Goal: Task Accomplishment & Management: Use online tool/utility

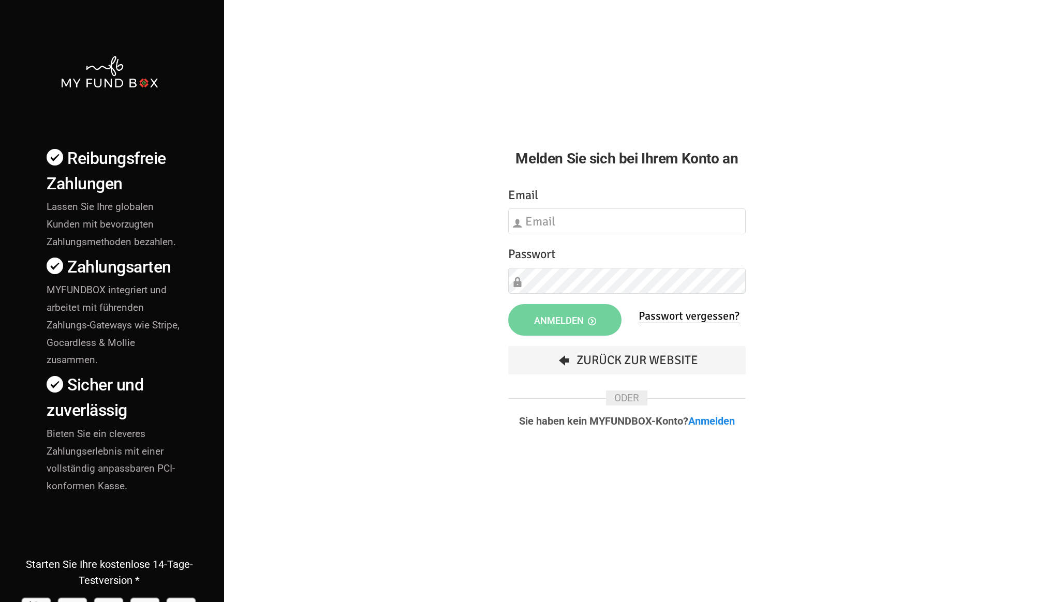
type input "[EMAIL_ADDRESS][DOMAIN_NAME]"
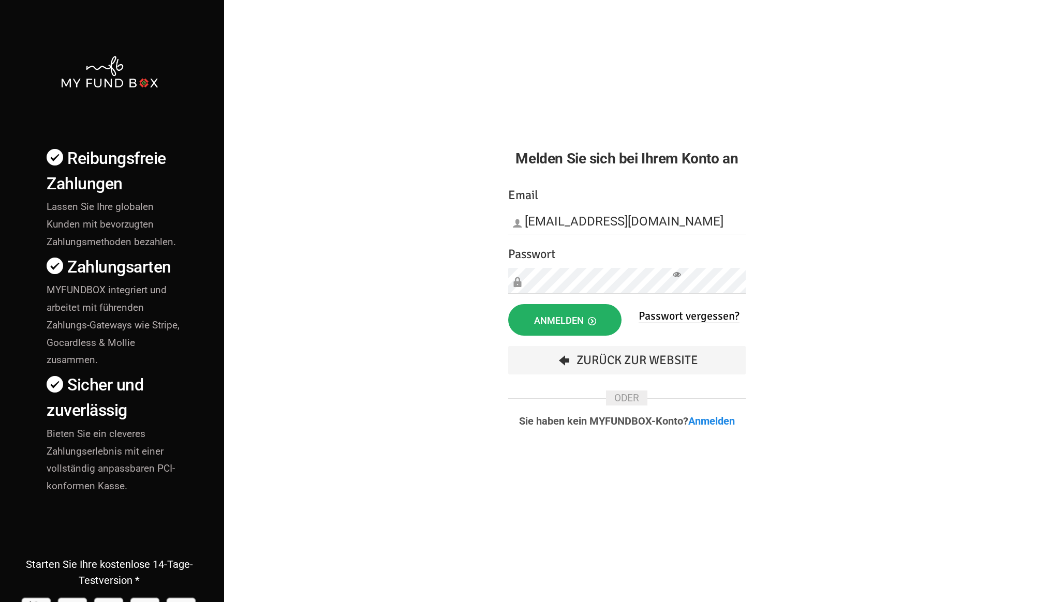
click at [540, 325] on span "Anmelden" at bounding box center [565, 320] width 62 height 11
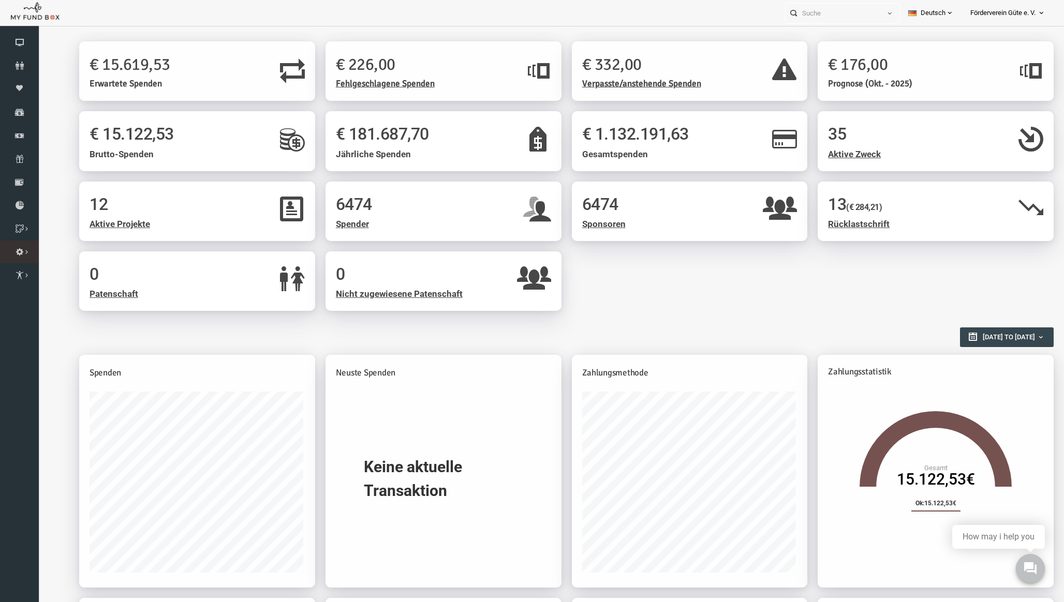
click at [0, 0] on icon at bounding box center [0, 0] width 0 height 0
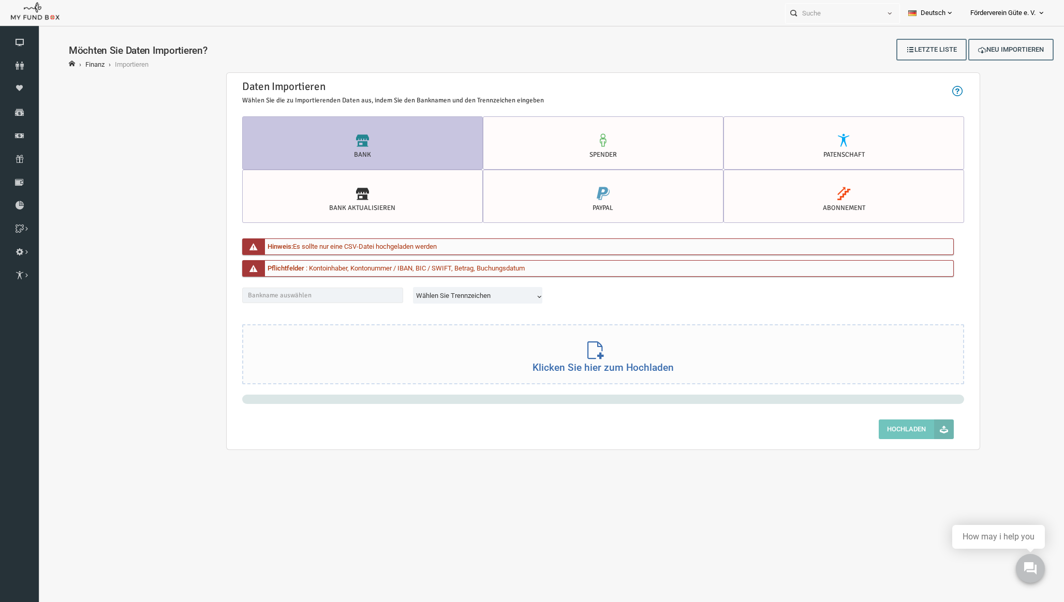
click at [415, 292] on span "Wählen Sie Trennzeichen" at bounding box center [458, 296] width 126 height 10
select select "comma"
click at [332, 294] on input "text" at bounding box center [301, 296] width 161 height 16
type input "Sparkasse Heidelberg"
click at [550, 393] on div "Bank Spender Patenschaft Bank AKTUALISIEREN Bank AKTUALISIEREN PayPal Abonnemen…" at bounding box center [582, 282] width 743 height 333
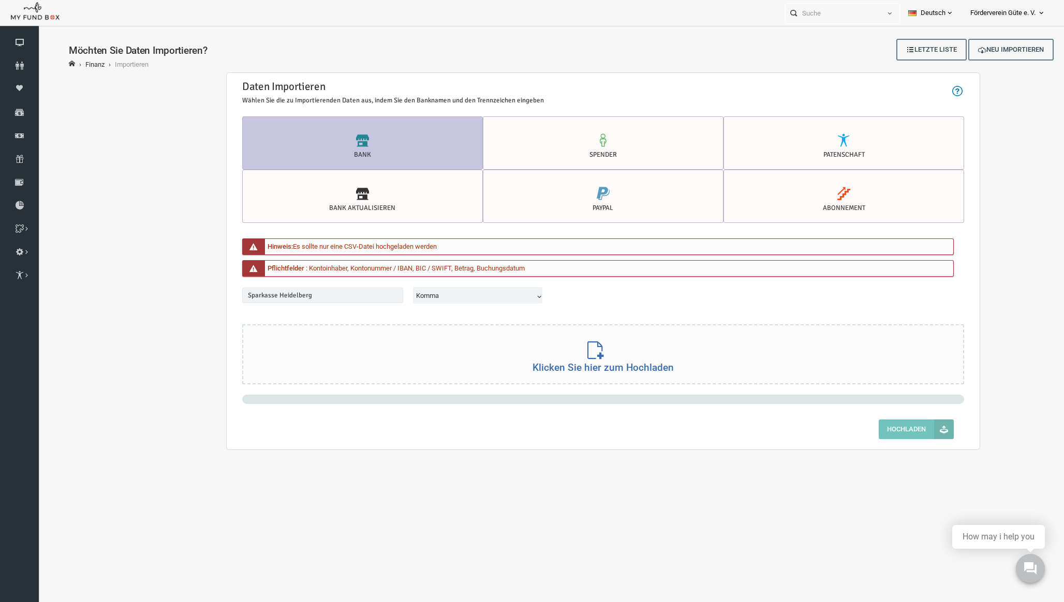
click at [541, 355] on div "Klicken Sie hier zum Hochladen" at bounding box center [583, 353] width 720 height 59
click at [323, 291] on input "text" at bounding box center [301, 296] width 161 height 16
type input "Sparkasse Heidelberg"
click at [440, 293] on span "Wählen Sie Trennzeichen" at bounding box center [458, 296] width 126 height 10
select select "comma"
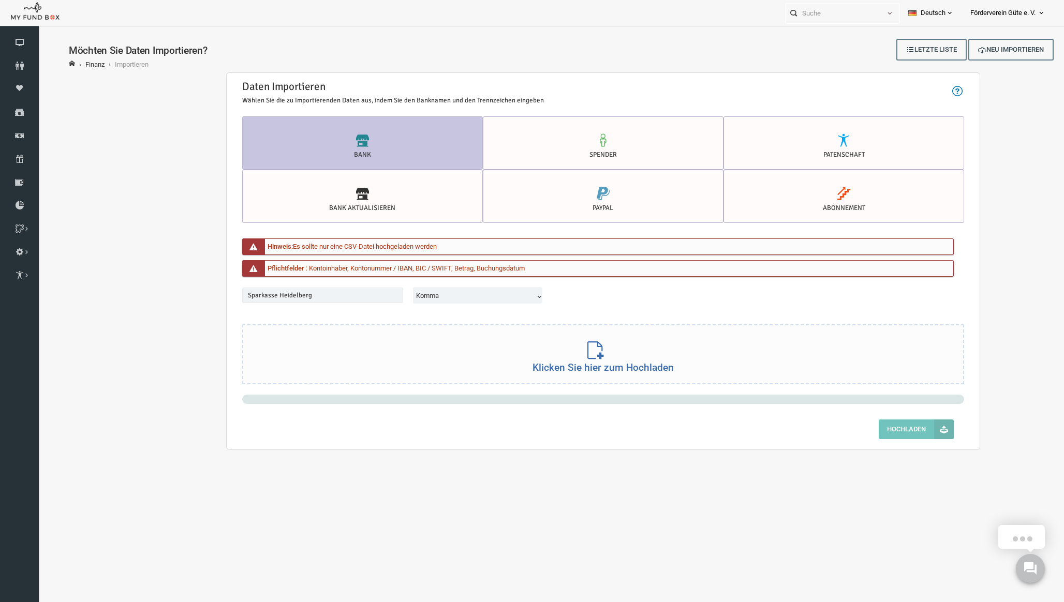
click at [433, 354] on div "Klicken Sie hier zum Hochladen" at bounding box center [583, 353] width 720 height 59
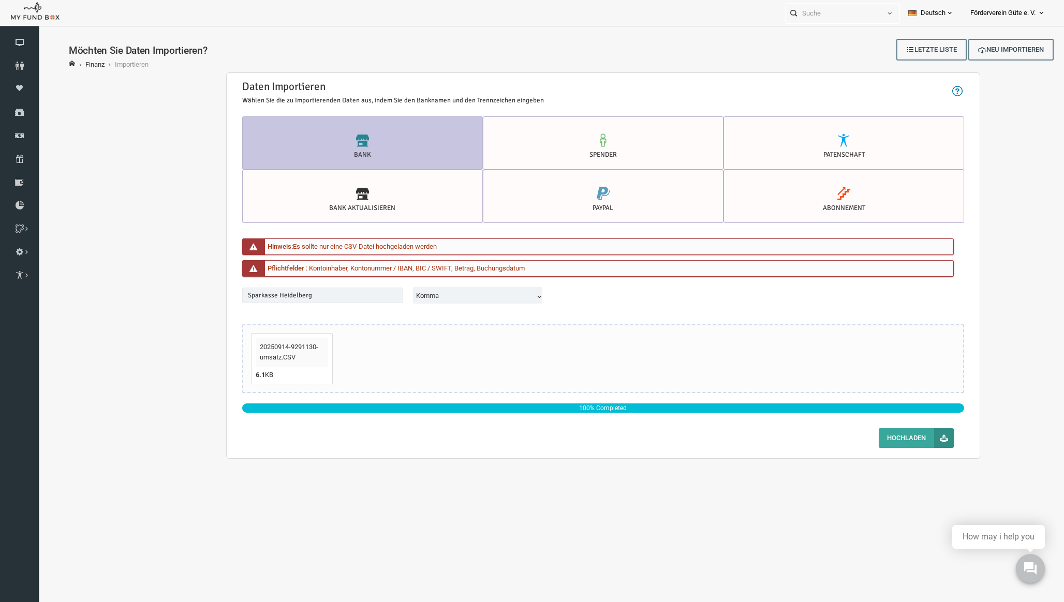
click at [885, 447] on button "Hochladen" at bounding box center [895, 438] width 75 height 20
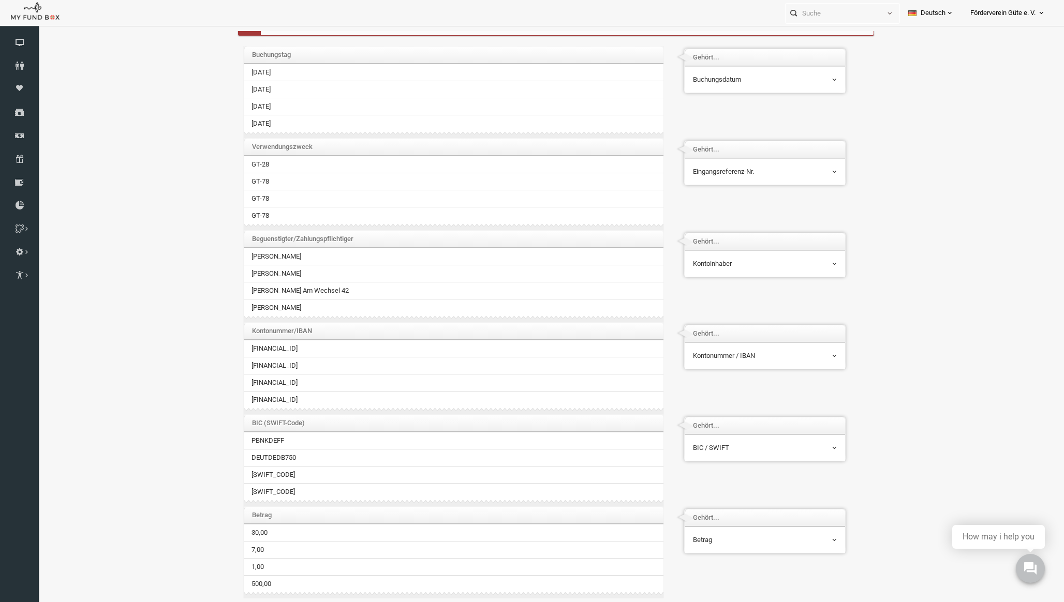
scroll to position [34, 0]
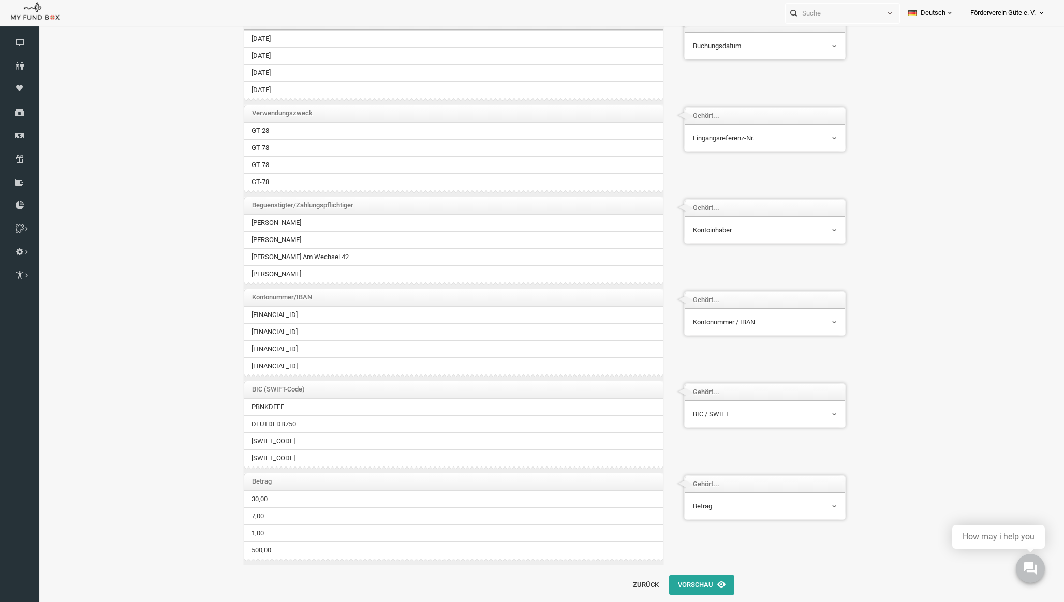
click at [680, 595] on div "Bitte einordnen die Dateisäulen mit Ihren importierten Listenfeldern ... Wählen…" at bounding box center [540, 271] width 667 height 657
click at [682, 585] on button "Vorschau" at bounding box center [680, 585] width 65 height 20
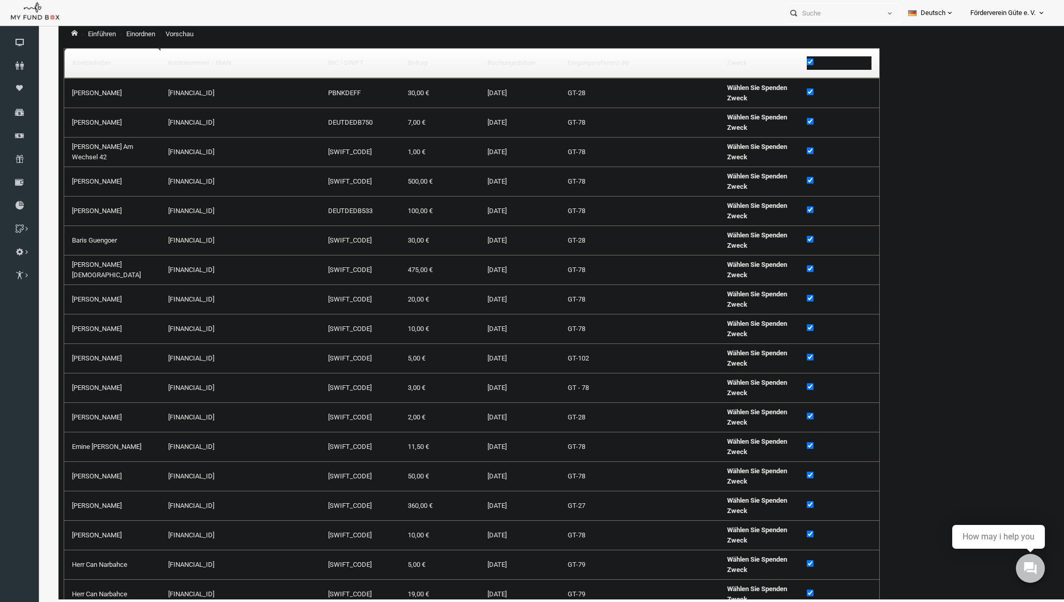
scroll to position [0, 0]
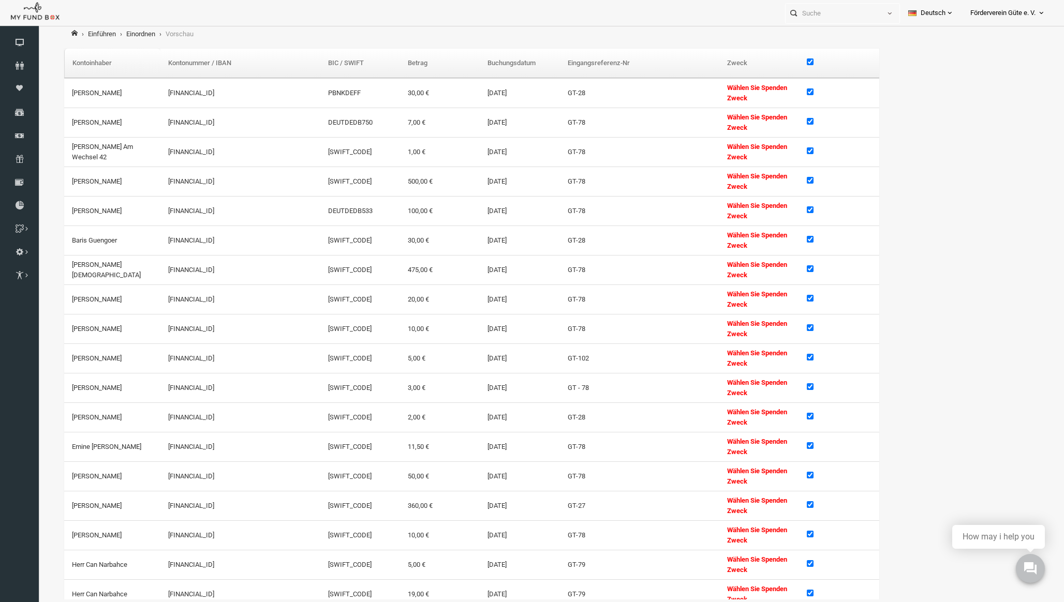
select select "100"
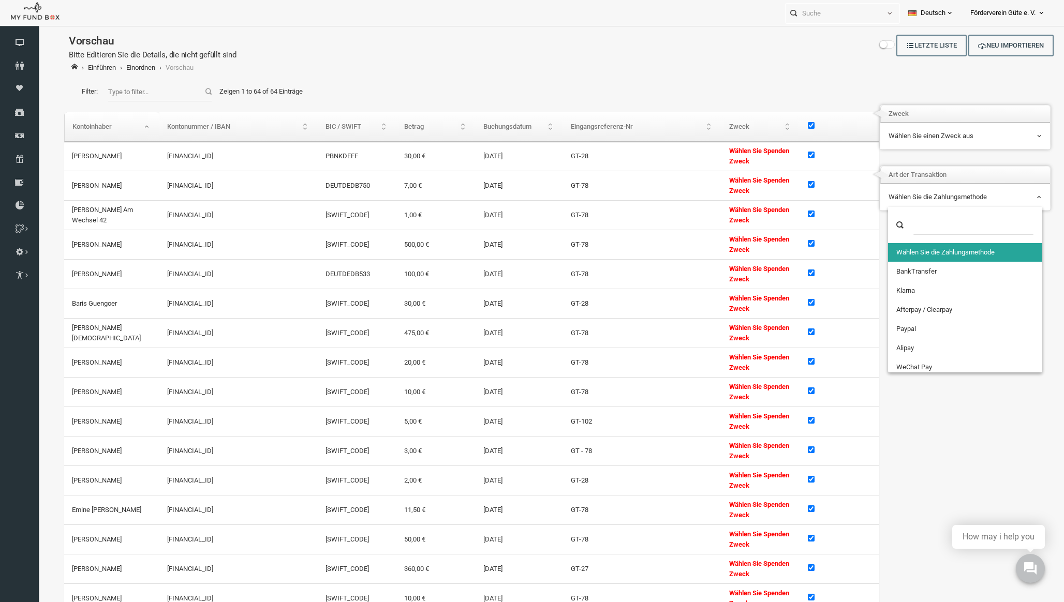
click at [907, 201] on span "Wählen Sie die Zahlungsmethode" at bounding box center [944, 197] width 153 height 10
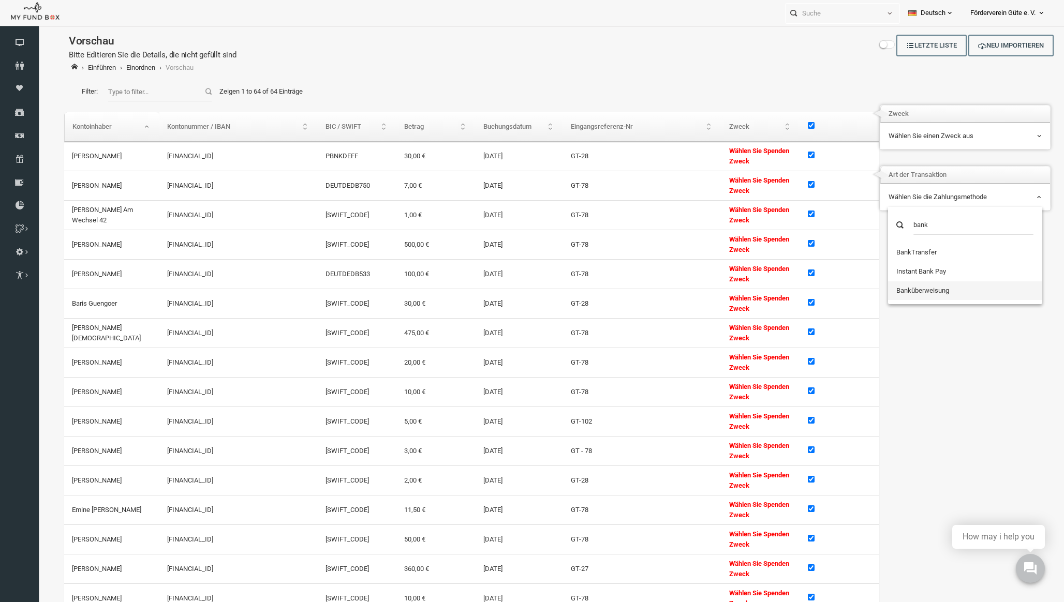
type input "bank"
select select "4489"
select select "100"
click at [785, 130] on th "\a\9\9\9\9\9\9\9\9\9\9\9\9\9 \9\9\a\9\9\9\9\9\9\9\9\9\9\9\9\9\9\9\9\9\9\9\9\9\9…" at bounding box center [818, 126] width 79 height 29
click at [790, 127] on input "\a\9\9\9\9\9\9\9\9\9\9\9\9\9 \9\9\a\9\9\9\9\9\9\9\9\9\9\9\9\9\9\9\9\9\9\9\9\9\9…" at bounding box center [790, 125] width 7 height 7
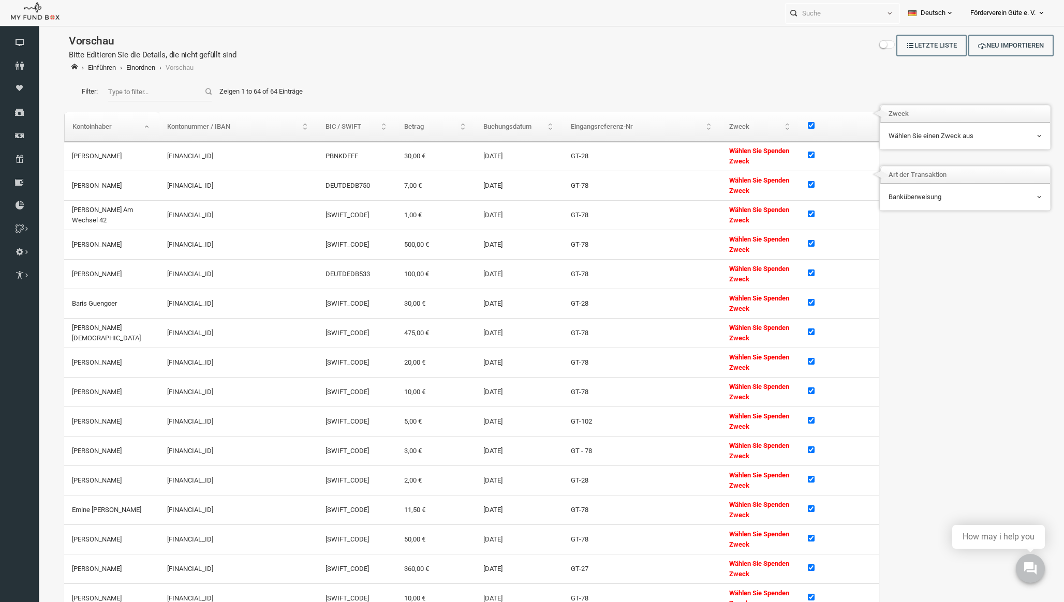
checkbox input "false"
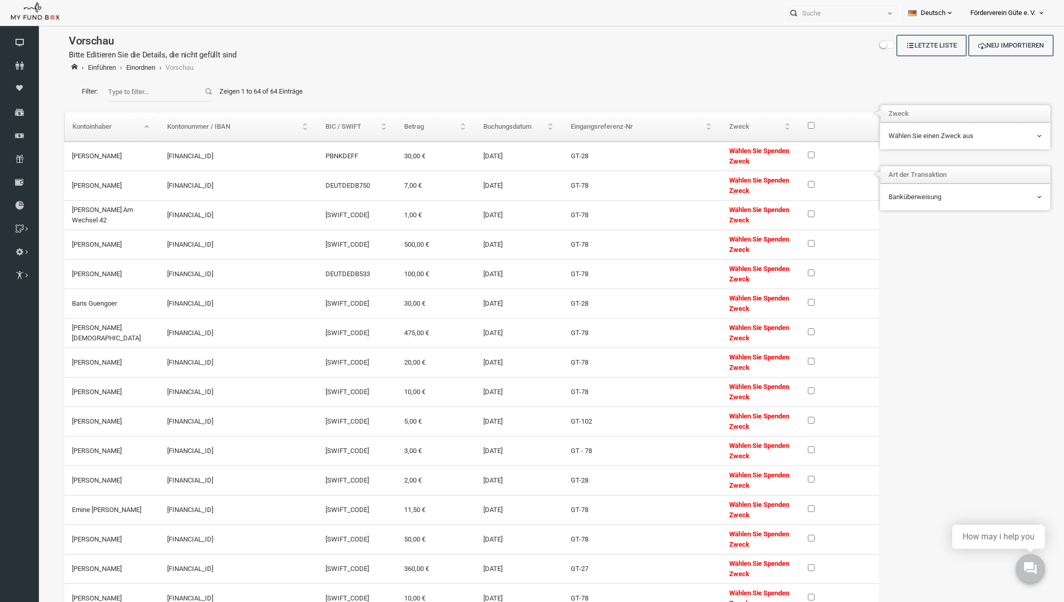
checkbox input "false"
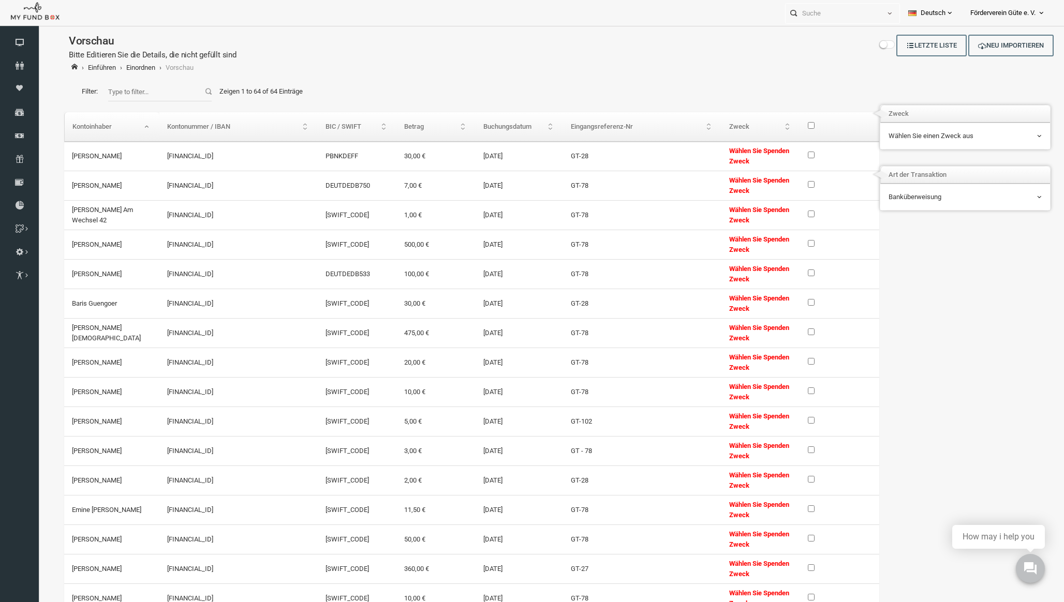
checkbox input "false"
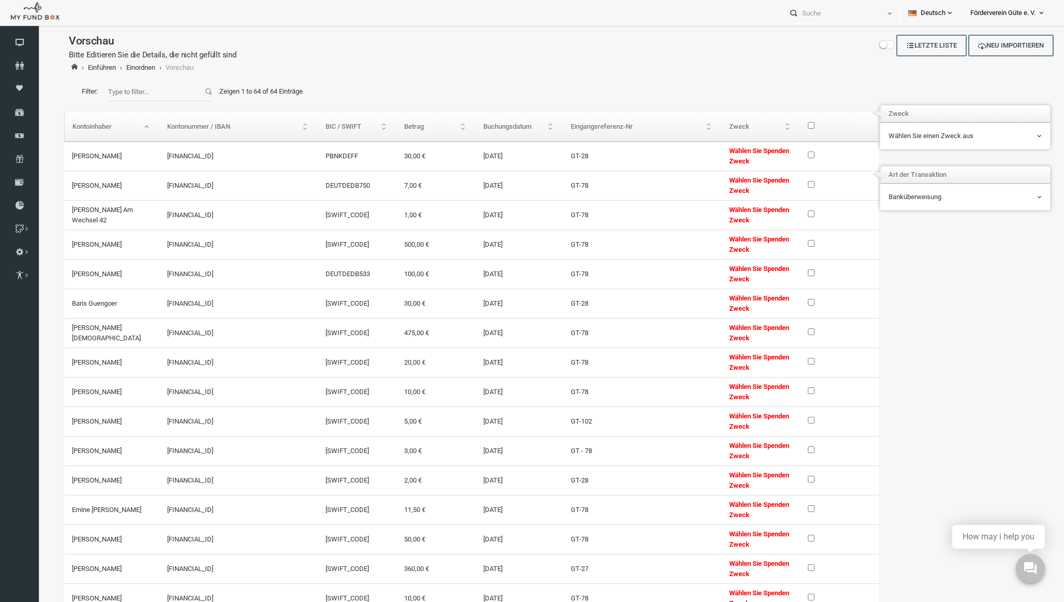
checkbox input "false"
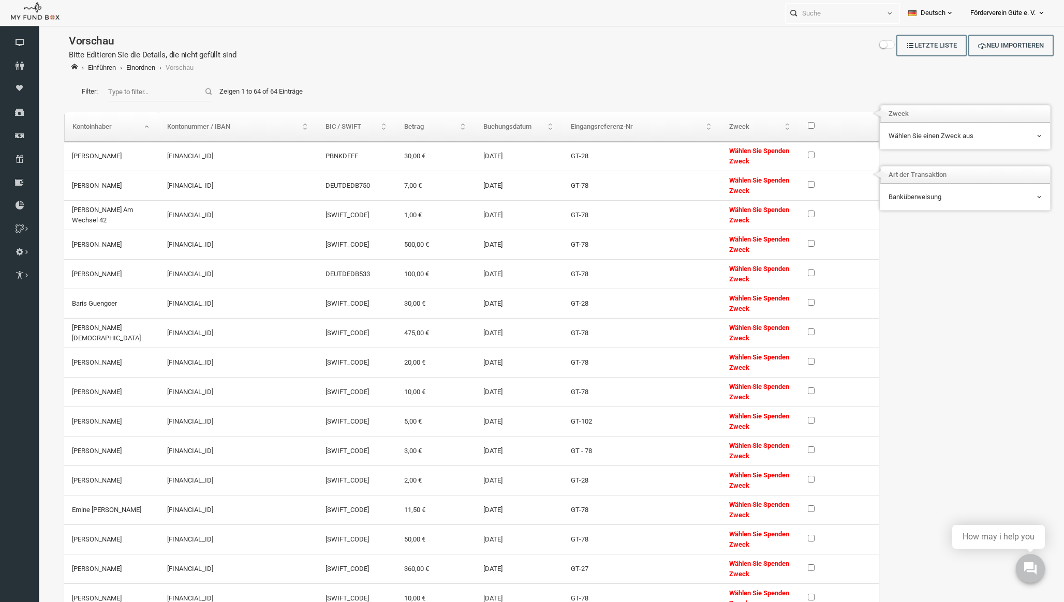
checkbox input "false"
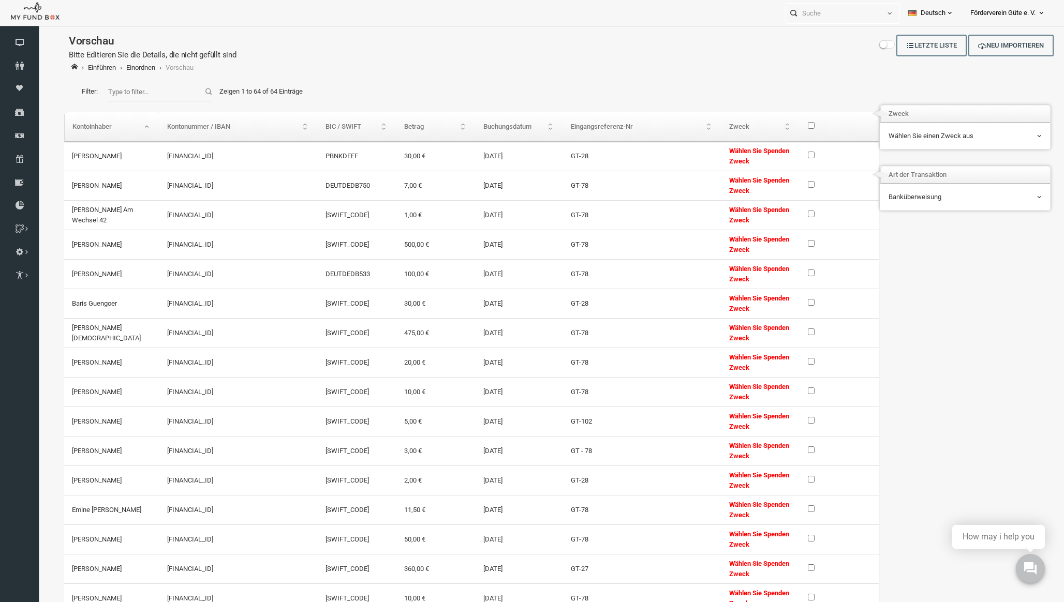
checkbox input "false"
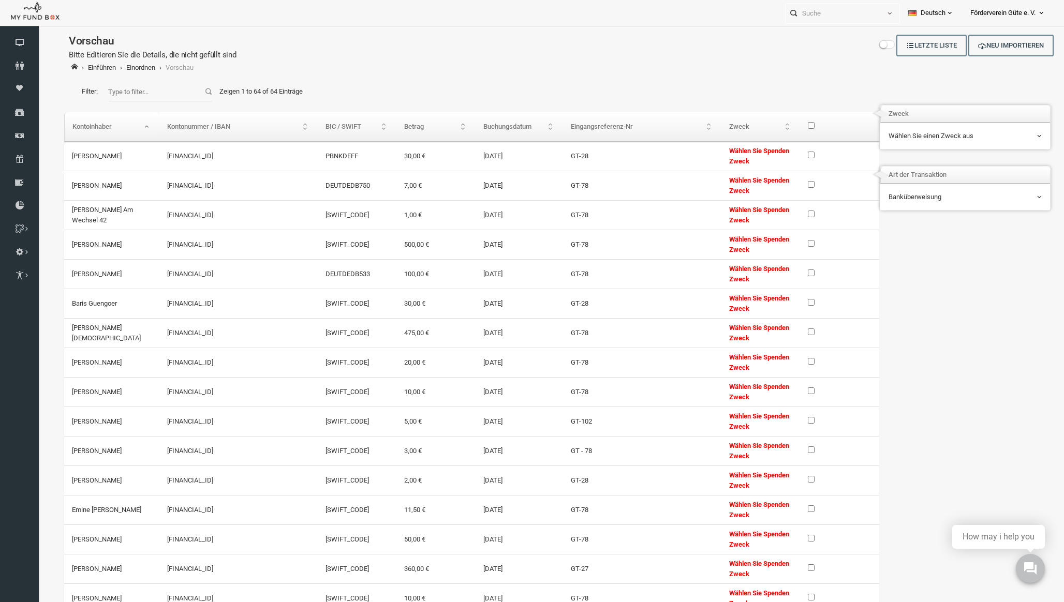
checkbox input "false"
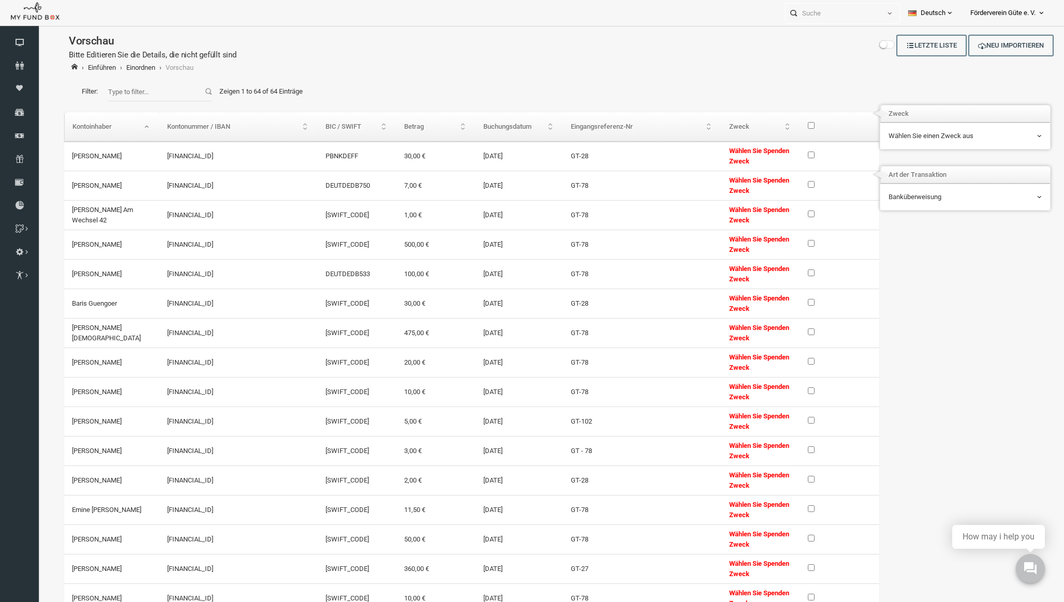
checkbox input "false"
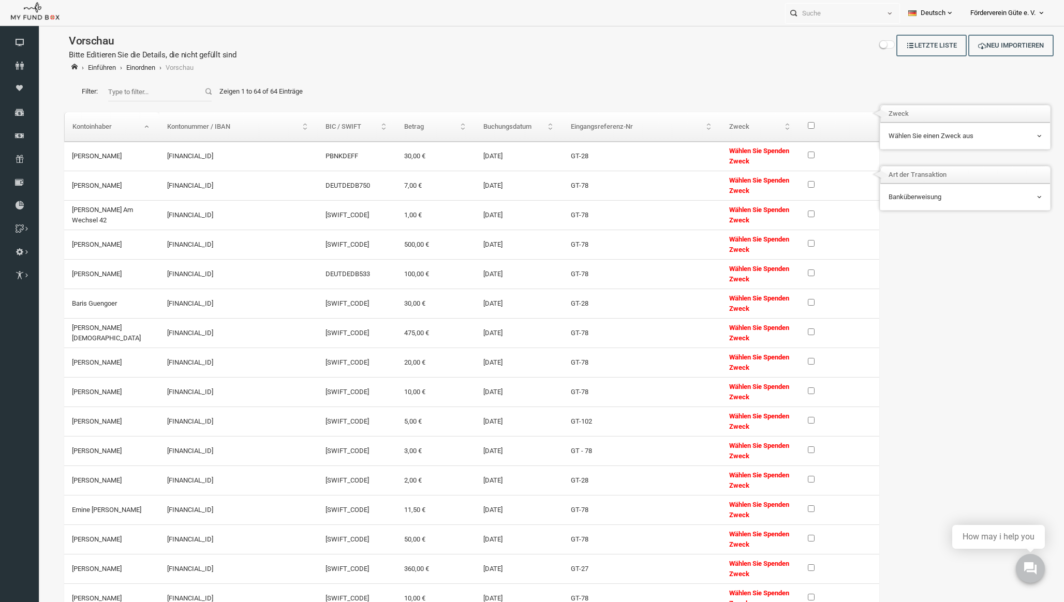
checkbox input "false"
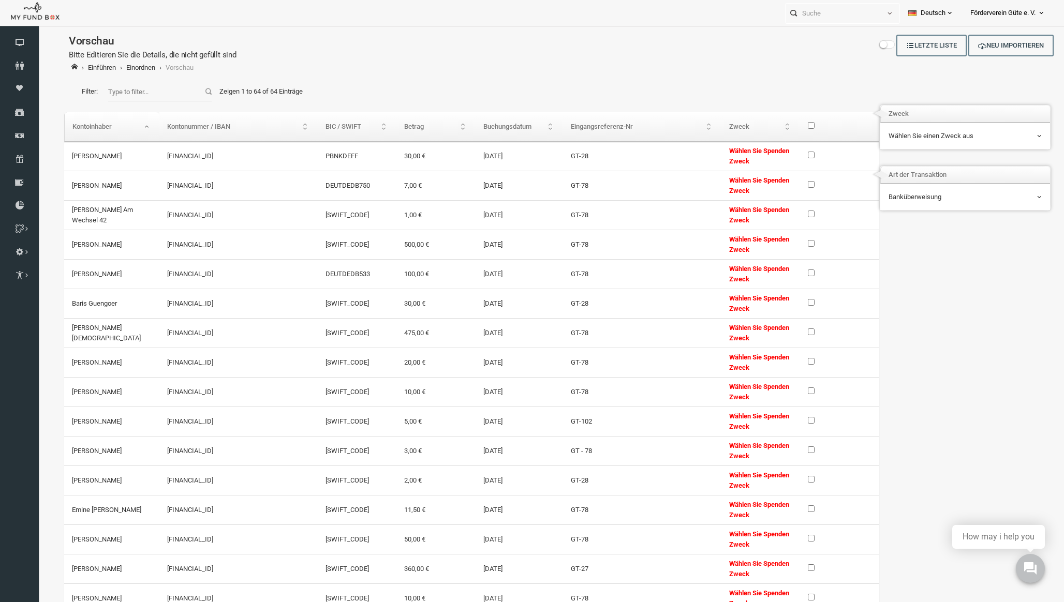
checkbox input "false"
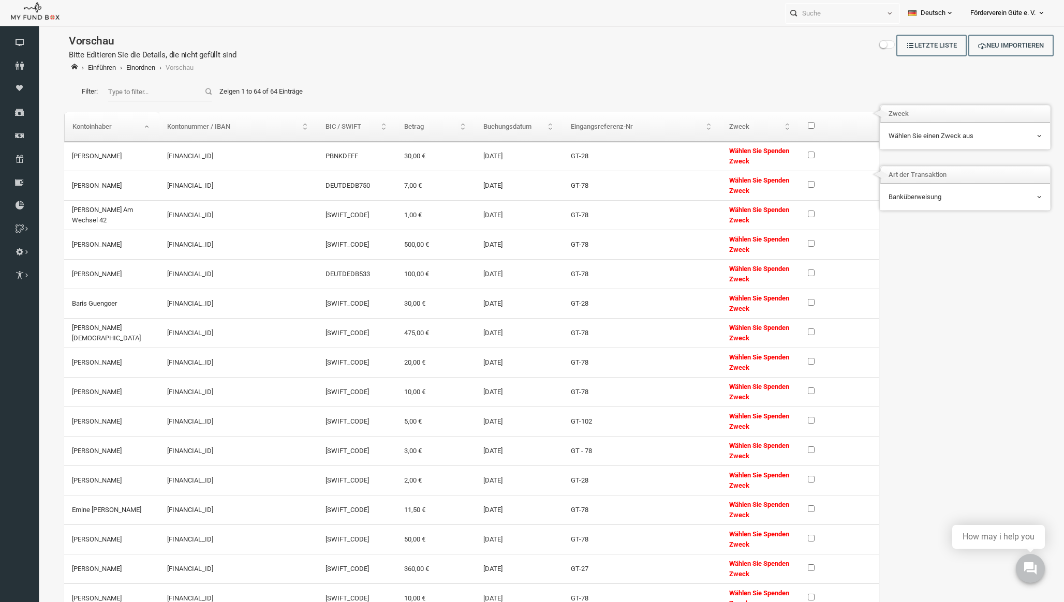
checkbox input "false"
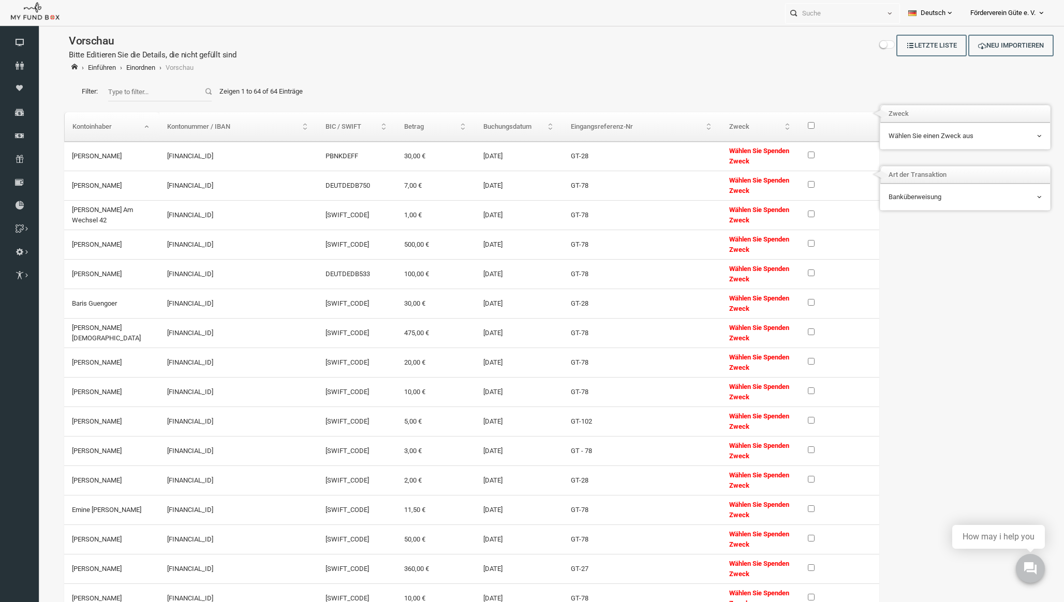
checkbox input "false"
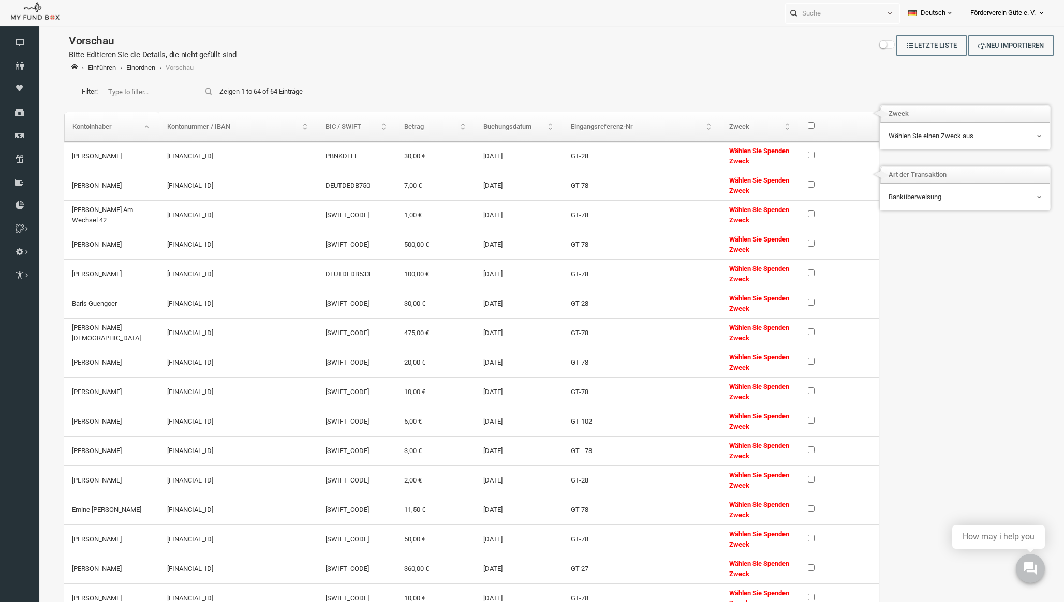
checkbox input "false"
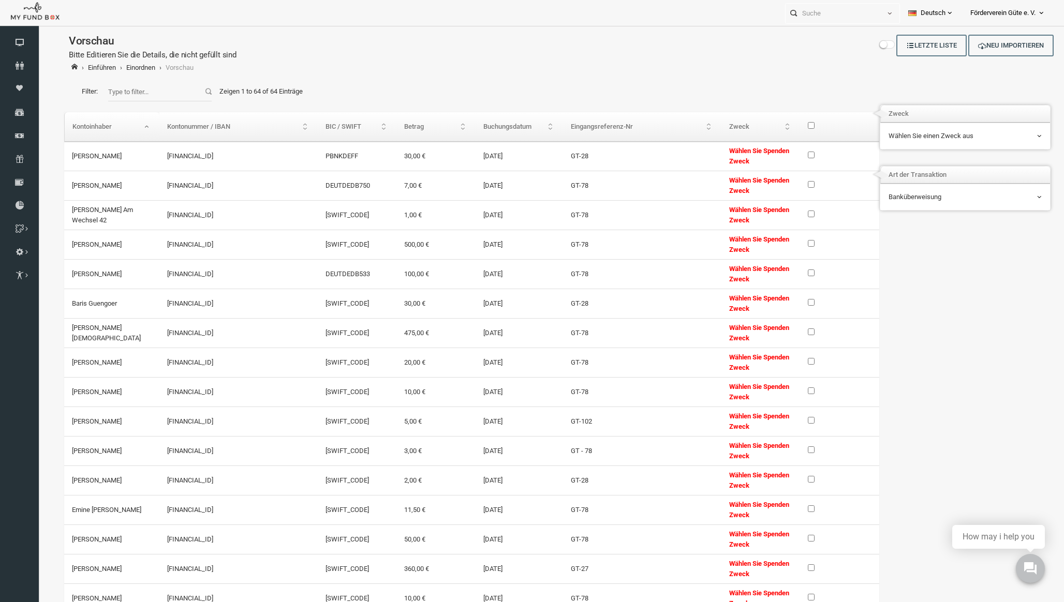
click at [788, 154] on input "checkbox" at bounding box center [790, 155] width 7 height 7
checkbox input "true"
click at [790, 299] on input "checkbox" at bounding box center [790, 302] width 7 height 7
checkbox input "true"
click at [791, 476] on input "checkbox" at bounding box center [790, 479] width 7 height 7
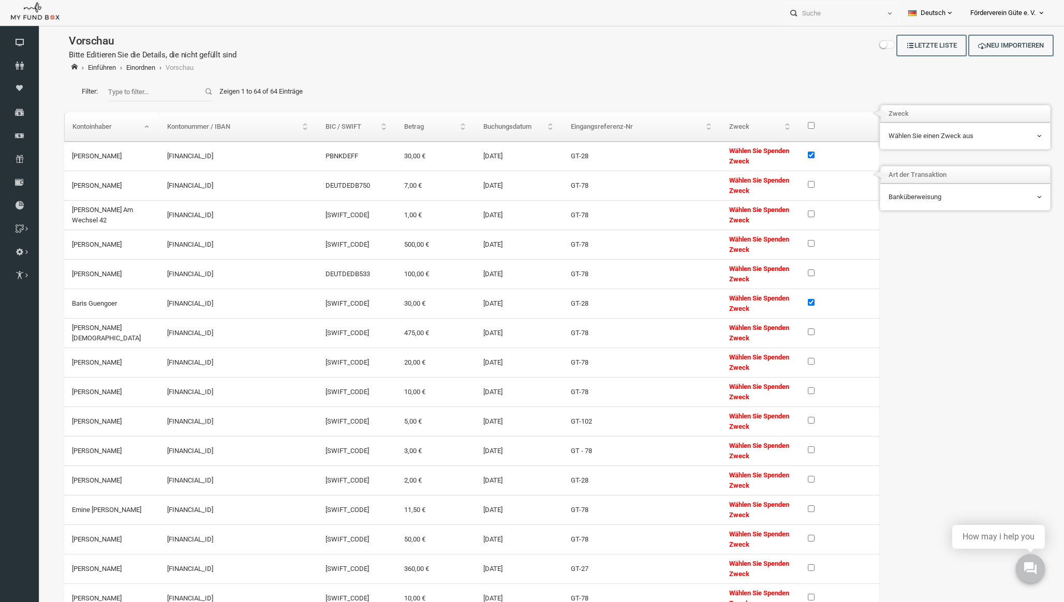
checkbox input "true"
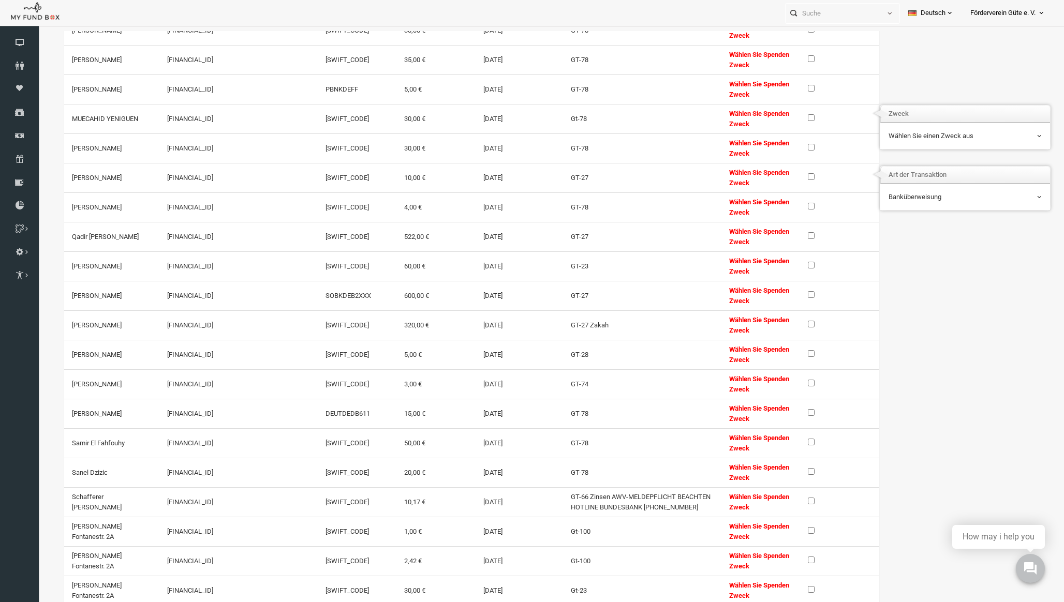
scroll to position [1191, 0]
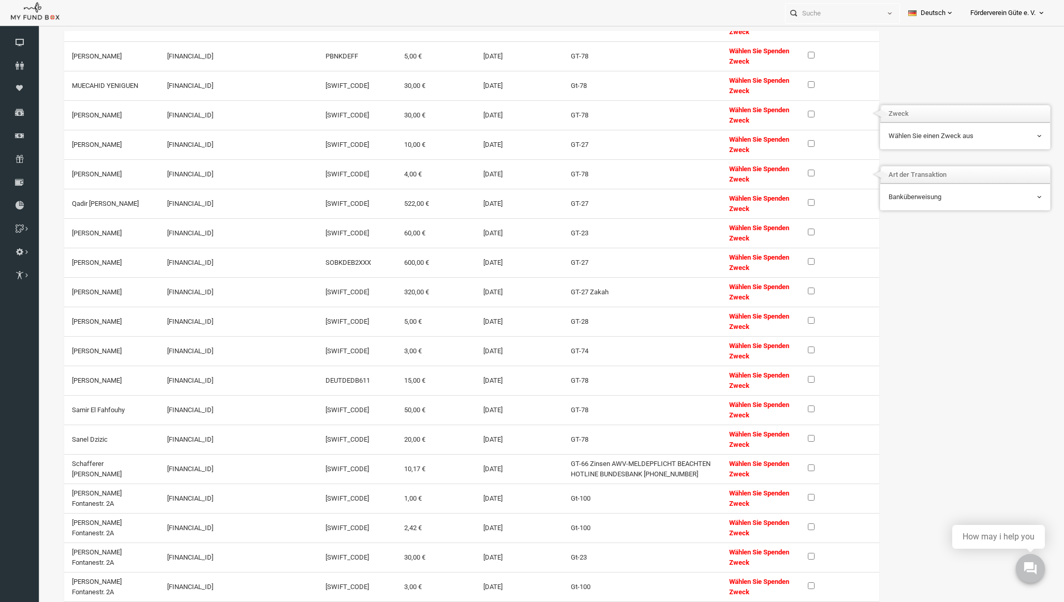
click at [787, 317] on input "checkbox" at bounding box center [790, 320] width 7 height 7
checkbox input "true"
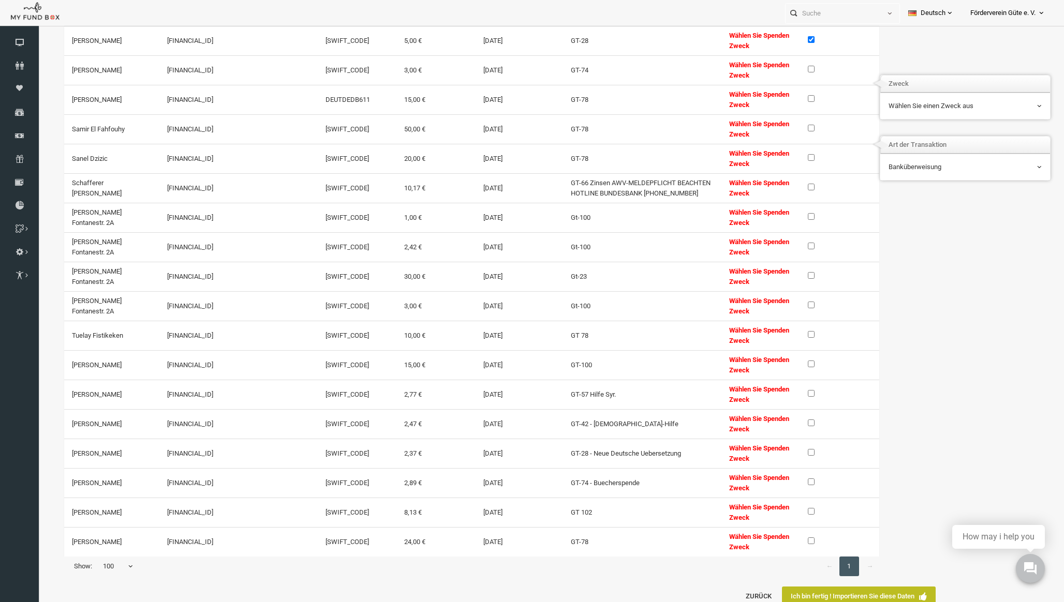
scroll to position [34, 0]
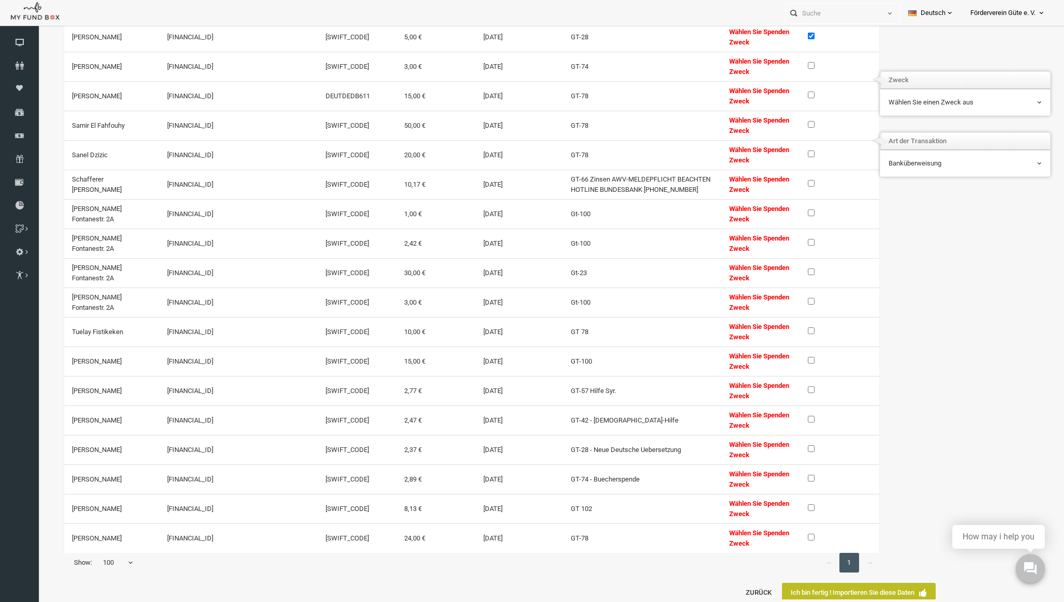
click at [793, 443] on label at bounding box center [794, 448] width 14 height 10
click at [793, 446] on input "checkbox" at bounding box center [790, 449] width 7 height 7
checkbox input "true"
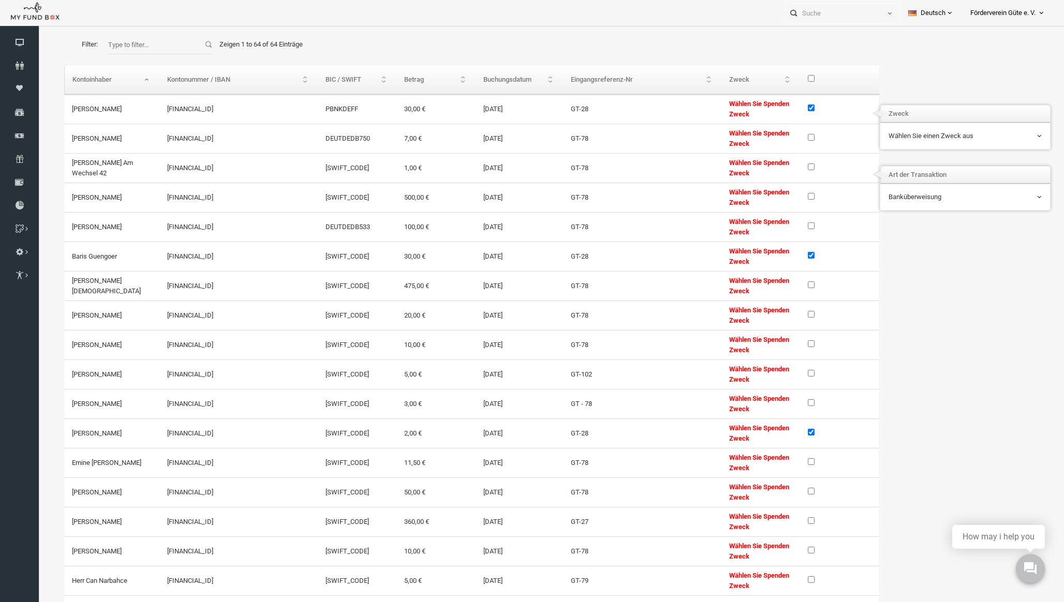
scroll to position [0, 0]
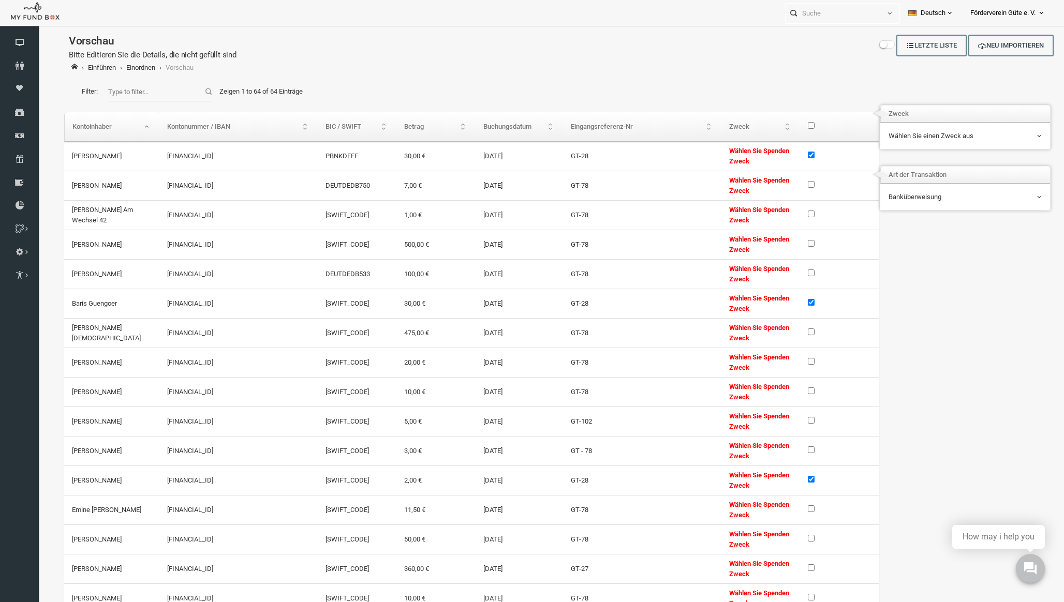
click at [896, 137] on span "Wählen Sie einen Zweck aus" at bounding box center [944, 136] width 153 height 10
type input "28"
click at [910, 234] on ul "Bildung (Neue deutsche Quranübersetzung) Neue deutsche Quranübersetzung (GT-28)" at bounding box center [944, 210] width 154 height 56
select select "0"
select select "100"
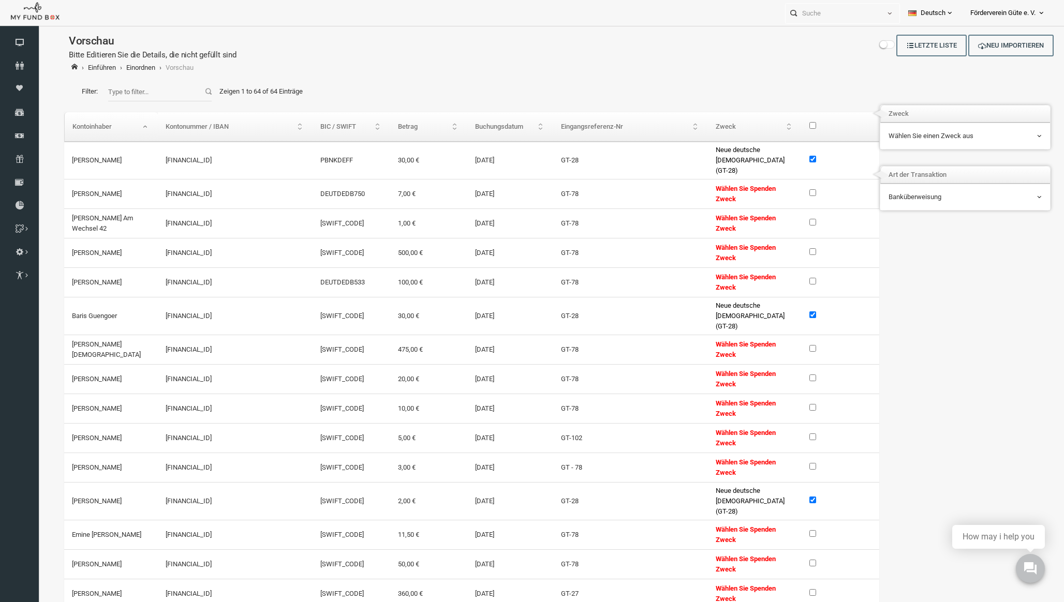
click at [789, 126] on input "\a\9\9\9\9\9\9\9\9\9\9\9\9\9 \9\9\a\9\9\9\9\9\9\9\9\9\9\9\9\9\9\9\9\9\9\9\9\9\9…" at bounding box center [792, 125] width 7 height 7
checkbox input "true"
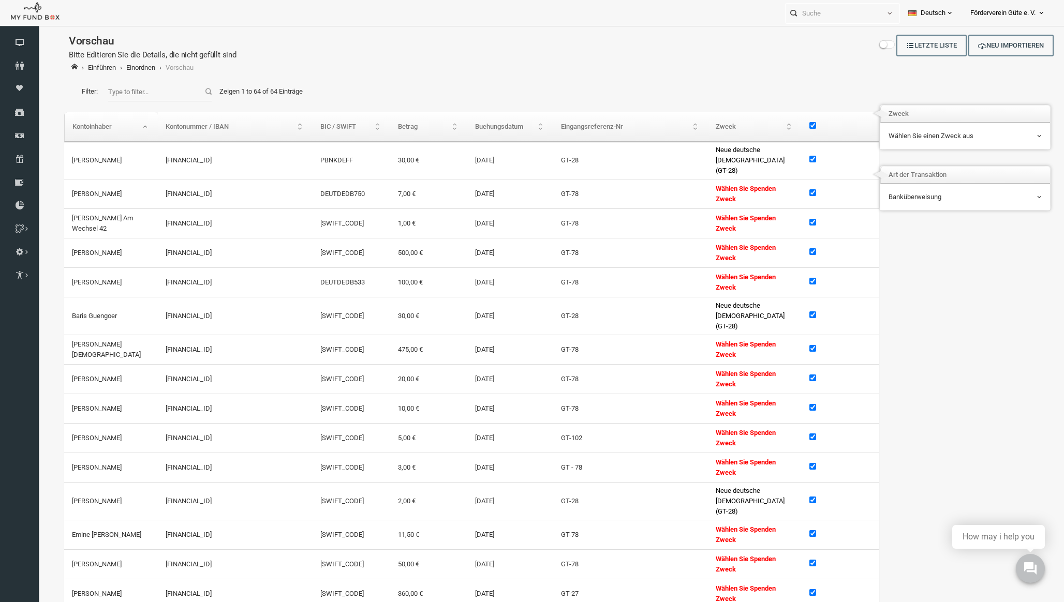
checkbox input "true"
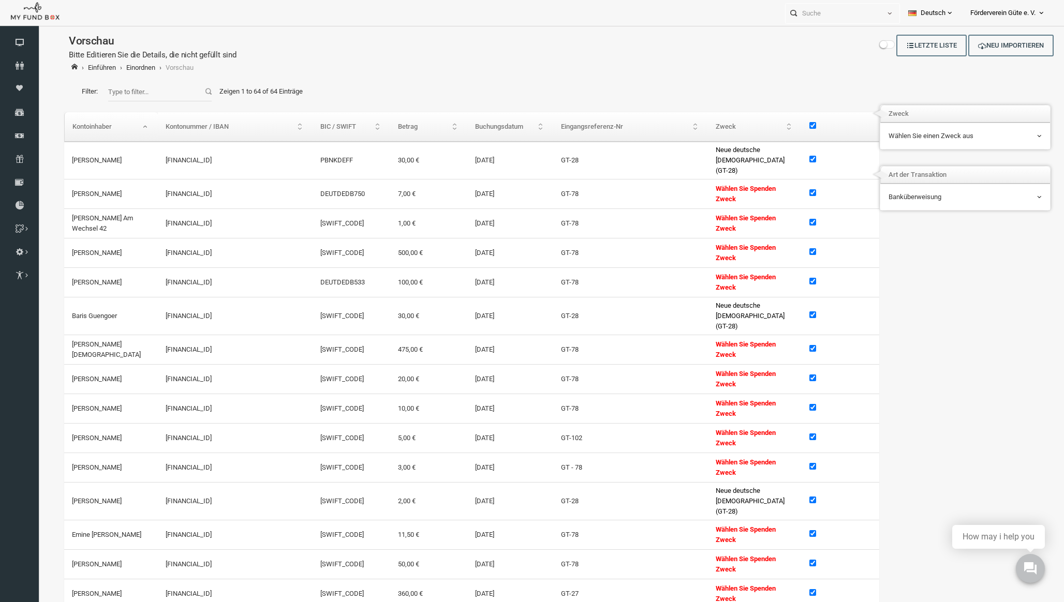
checkbox input "true"
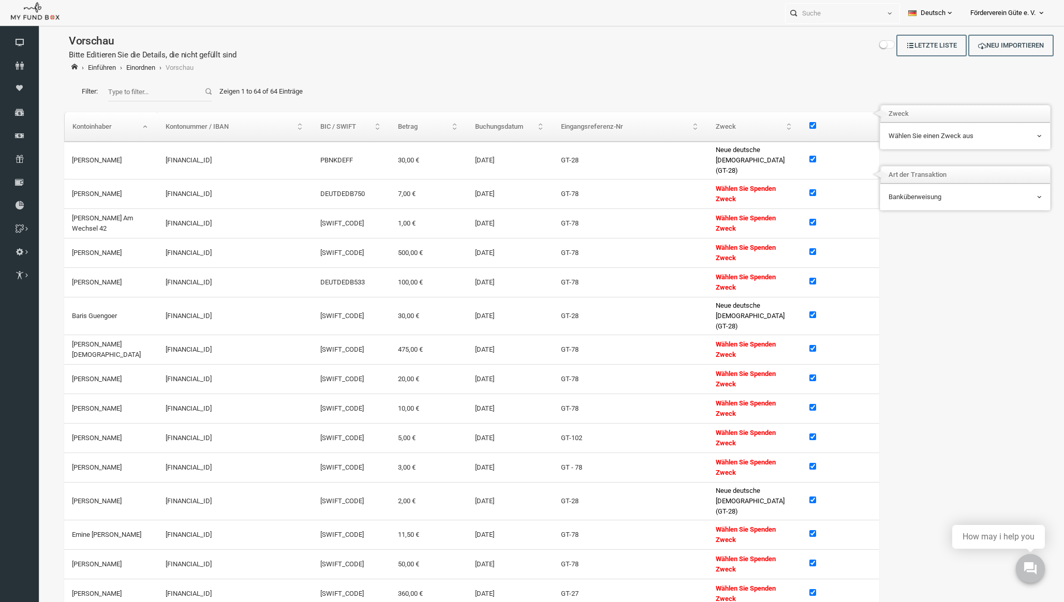
checkbox input "true"
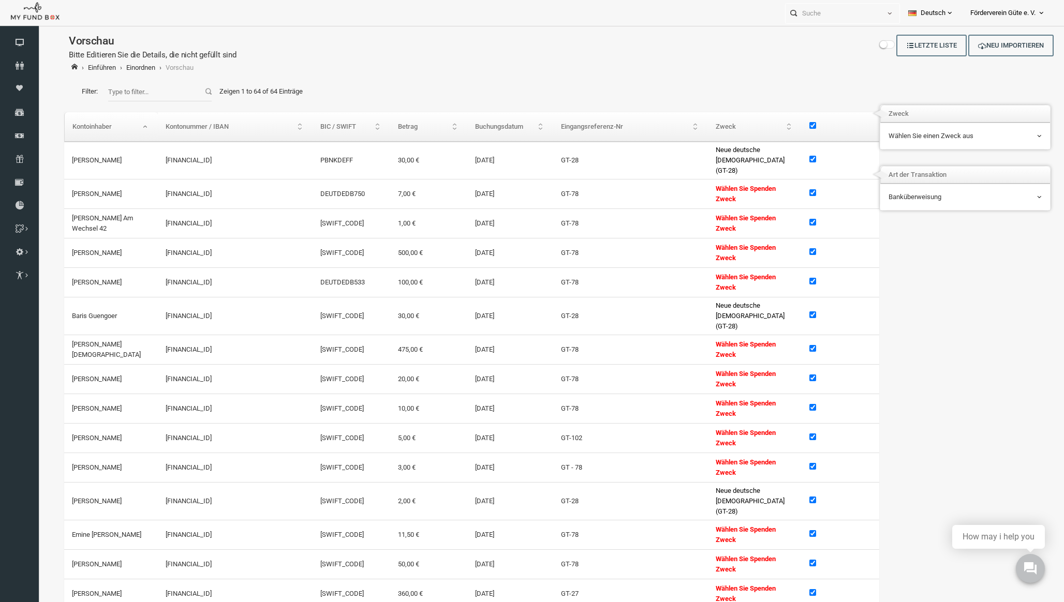
checkbox input "true"
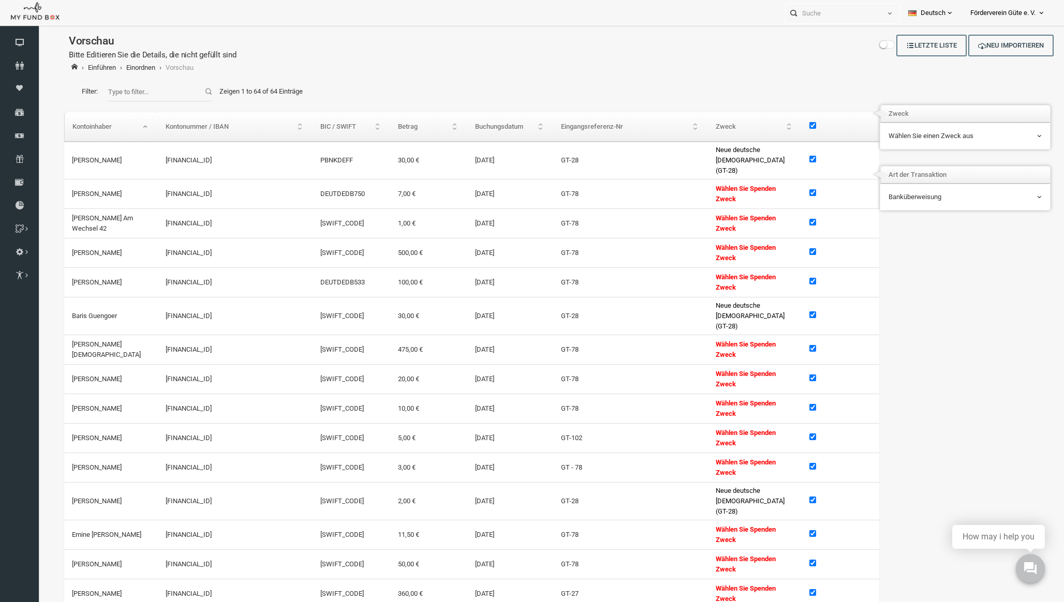
checkbox input "true"
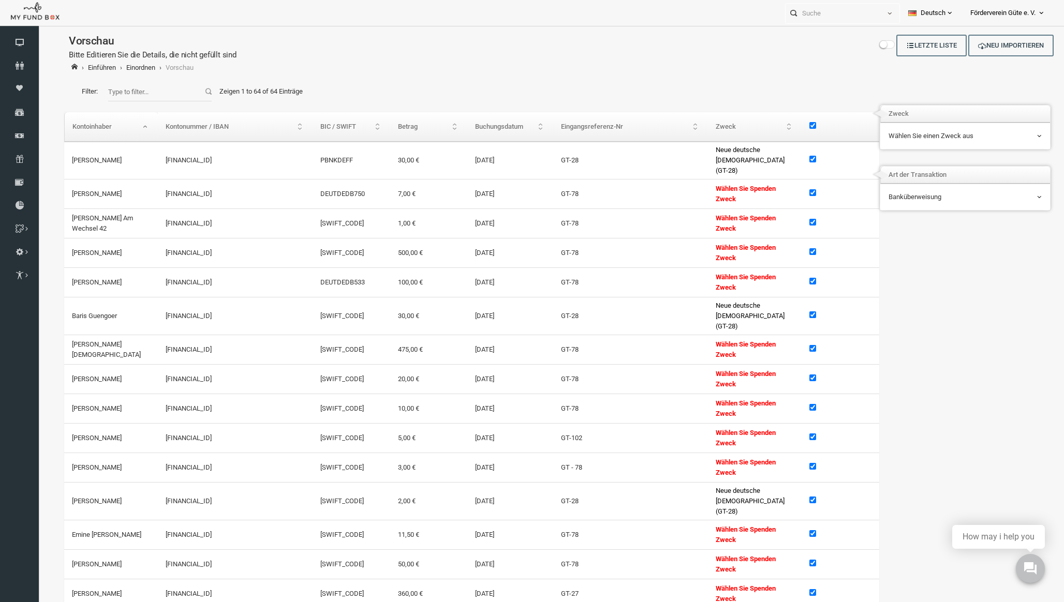
checkbox input "true"
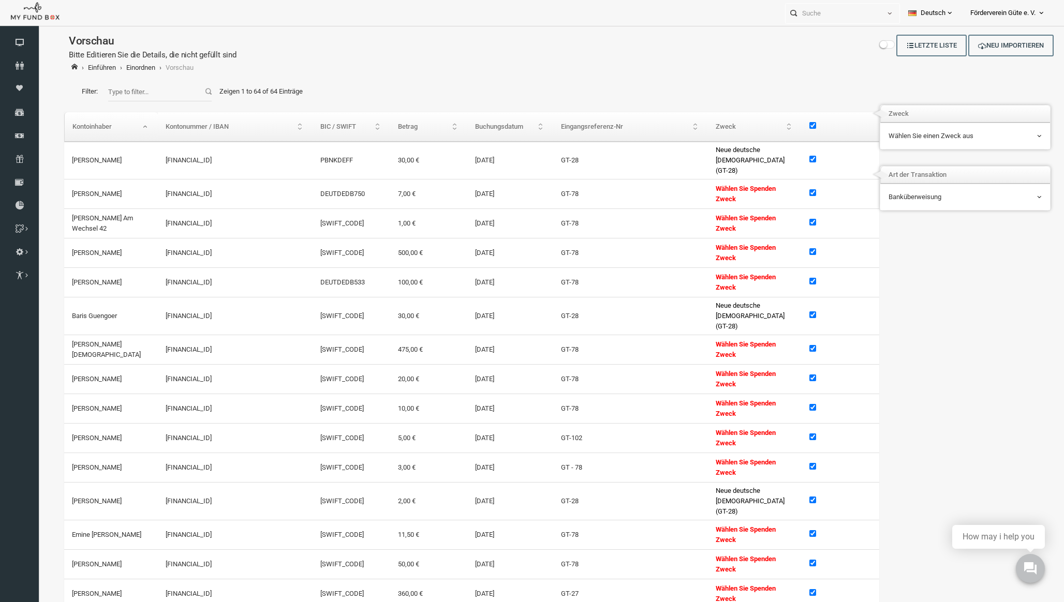
checkbox input "true"
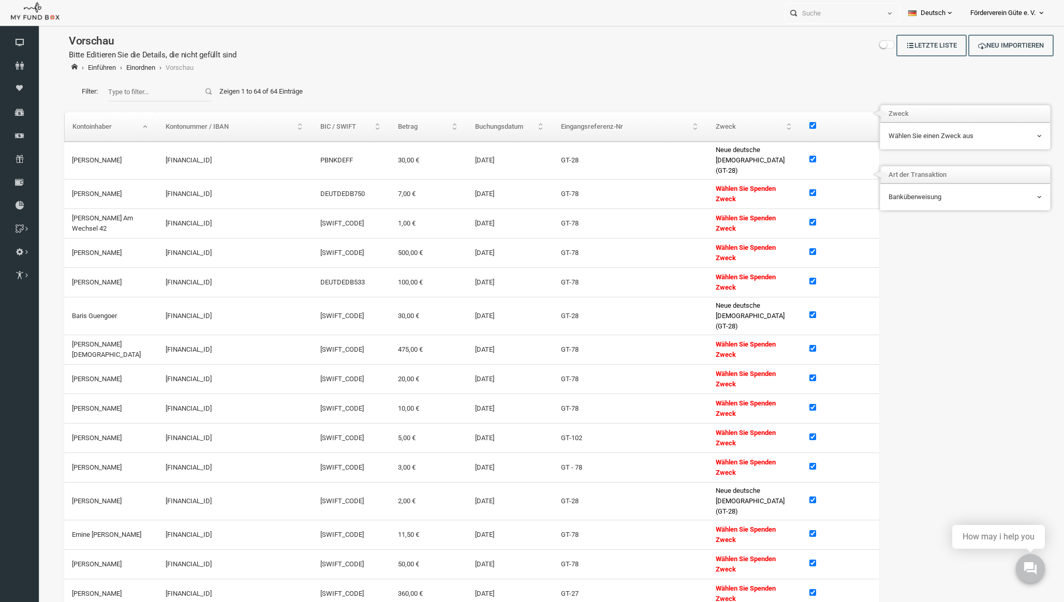
checkbox input "true"
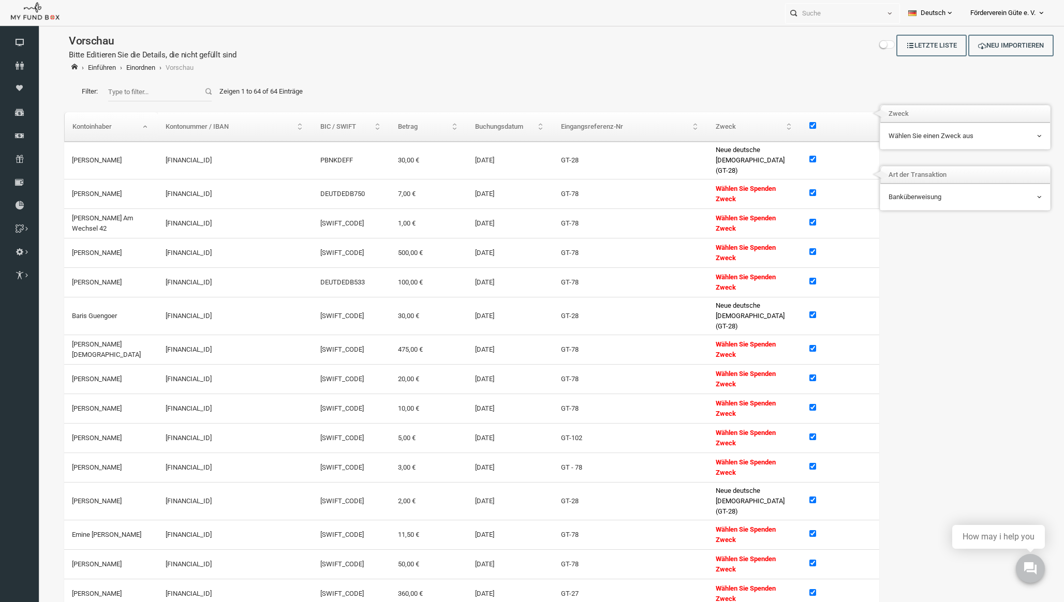
checkbox input "true"
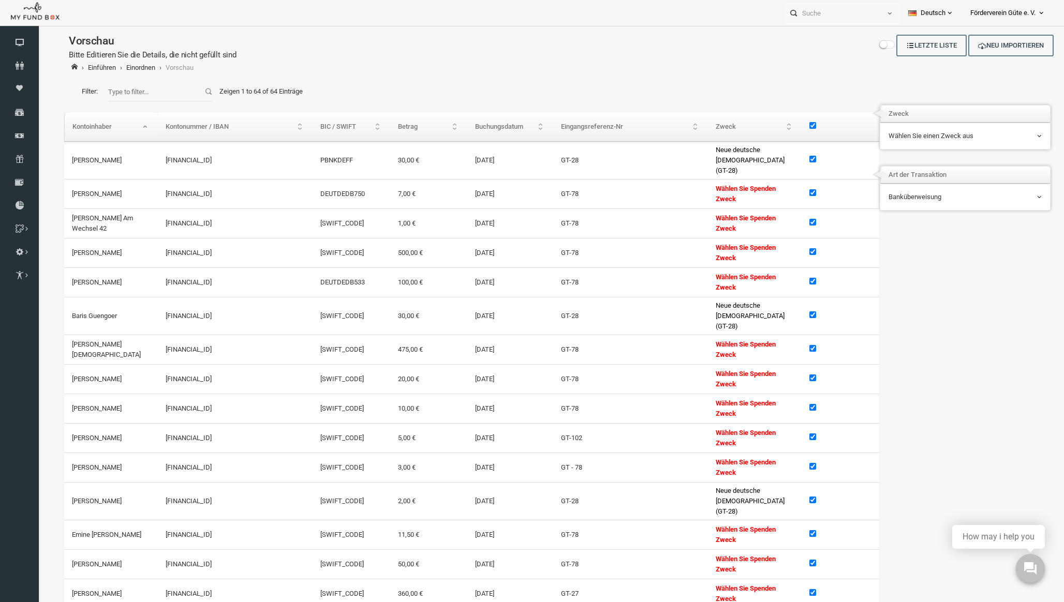
checkbox input "true"
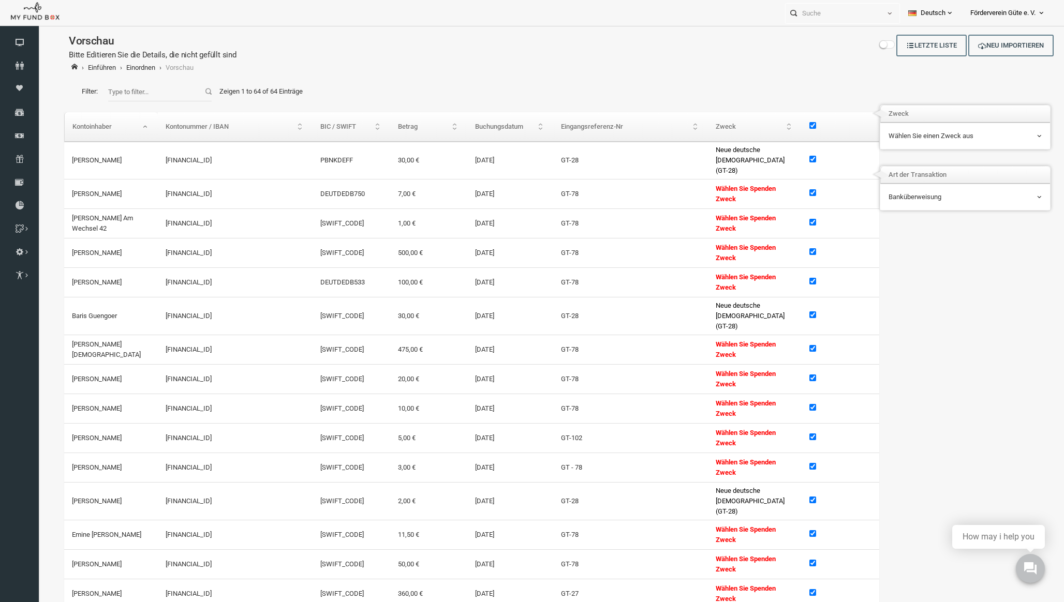
checkbox input "true"
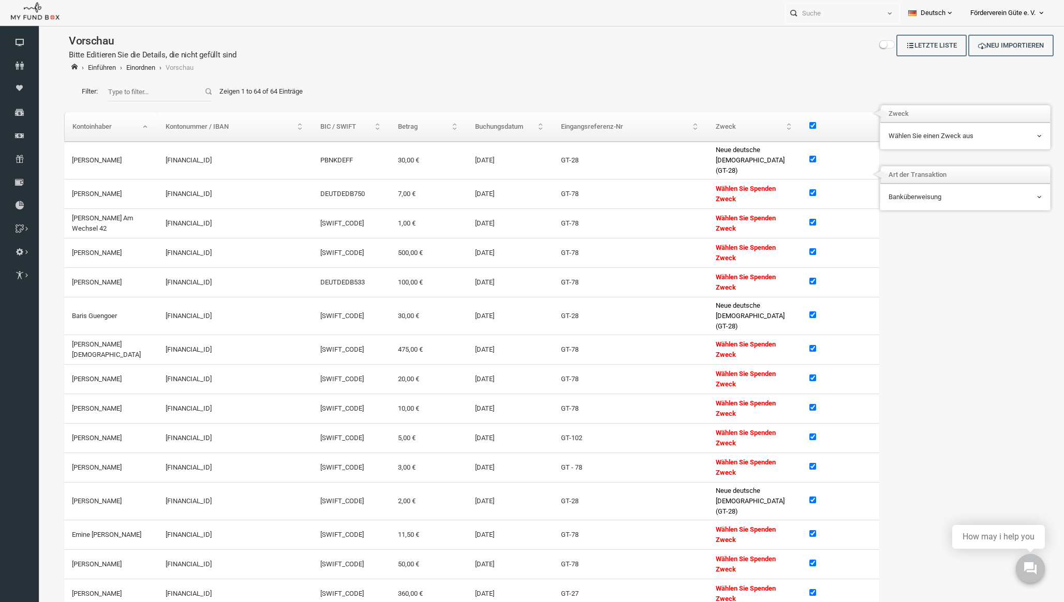
checkbox input "true"
click at [789, 126] on input "\a\9\9\9\9\9\9\9\9\9\9\9\9\9 \9\9\a\9\9\9\9\9\9\9\9\9\9\9\9\9\9\9\9\9\9\9\9\9\9…" at bounding box center [792, 125] width 7 height 7
checkbox input "false"
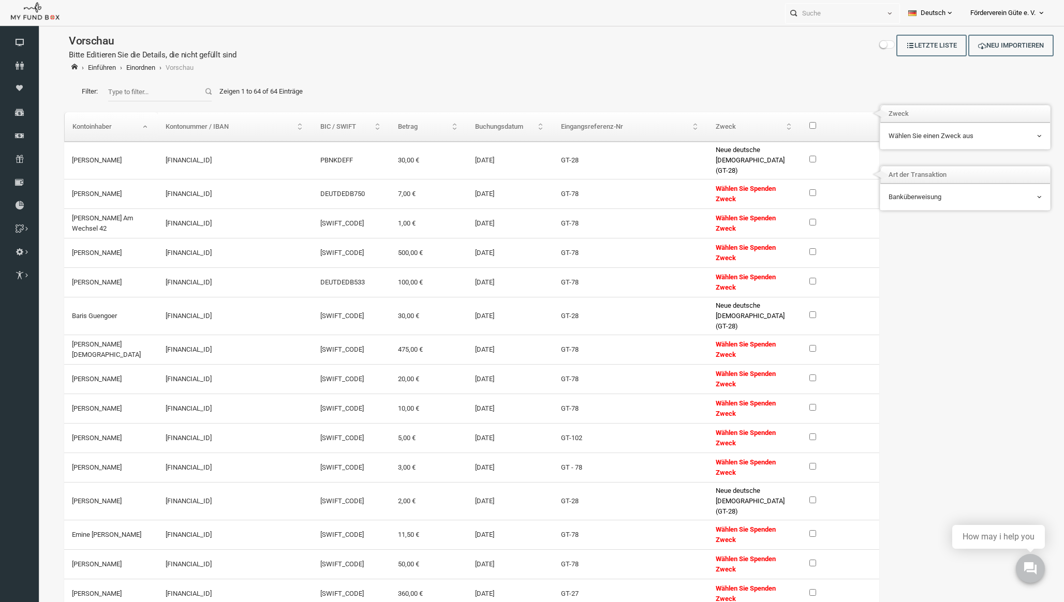
checkbox input "false"
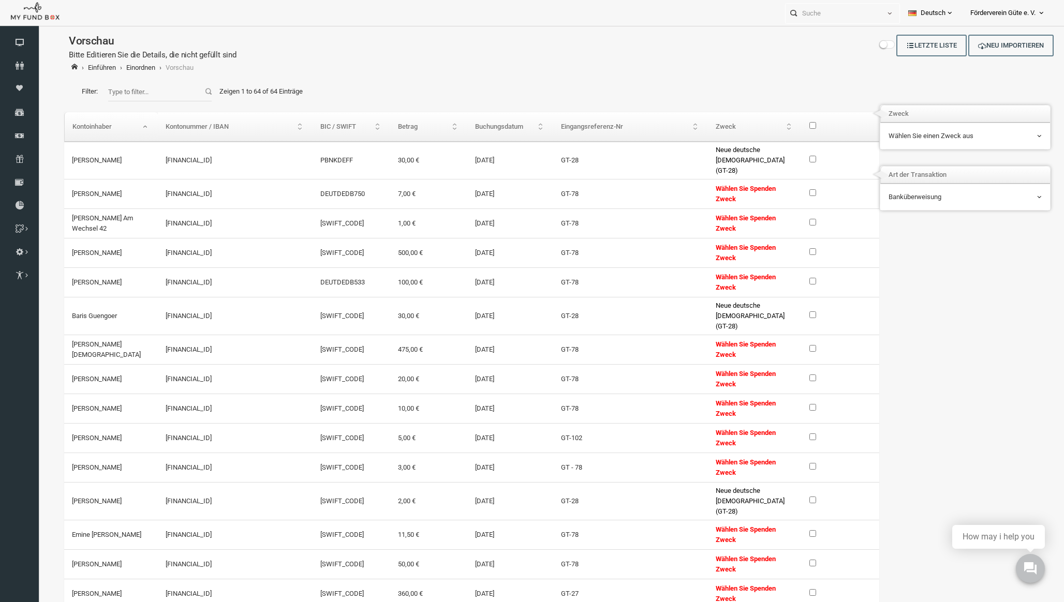
checkbox input "false"
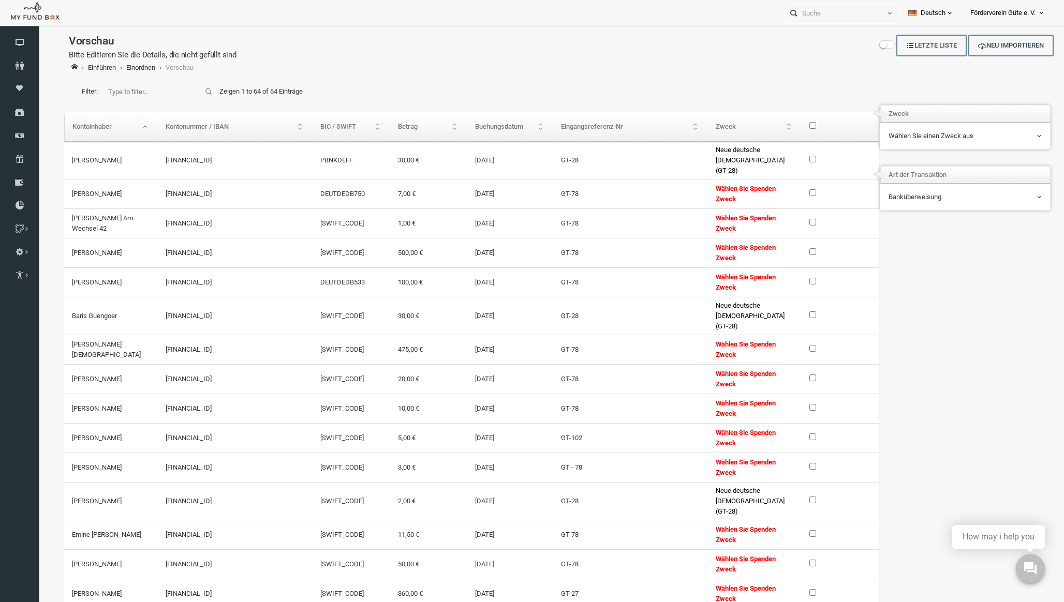
checkbox input "false"
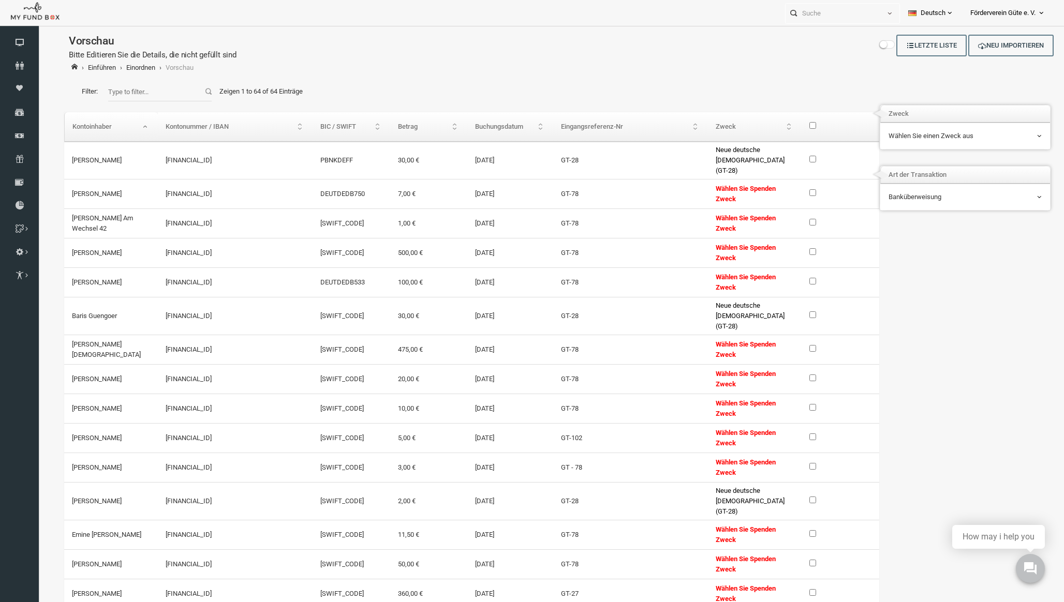
checkbox input "false"
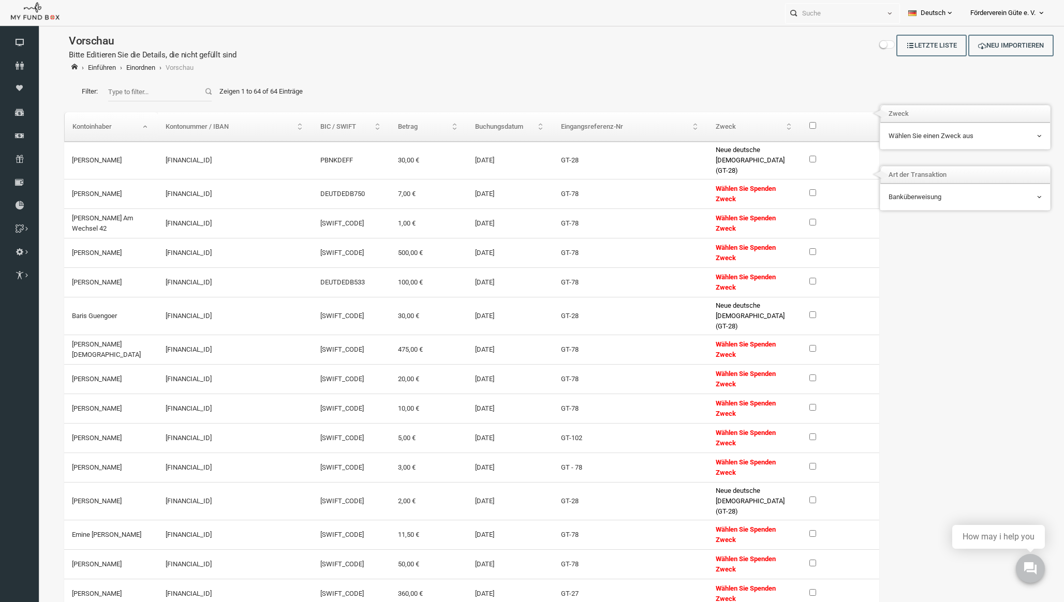
checkbox input "false"
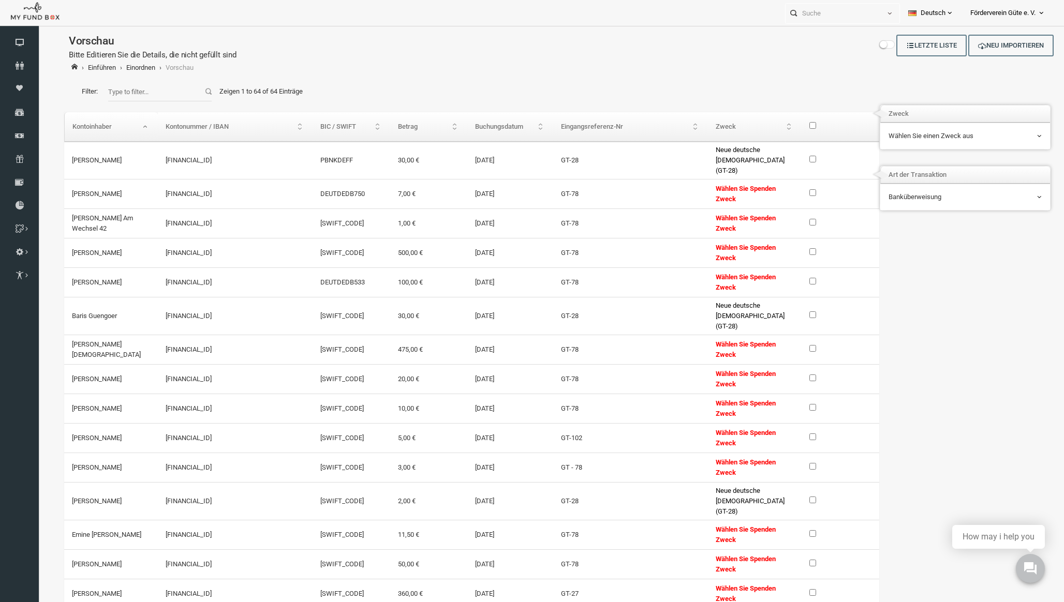
checkbox input "false"
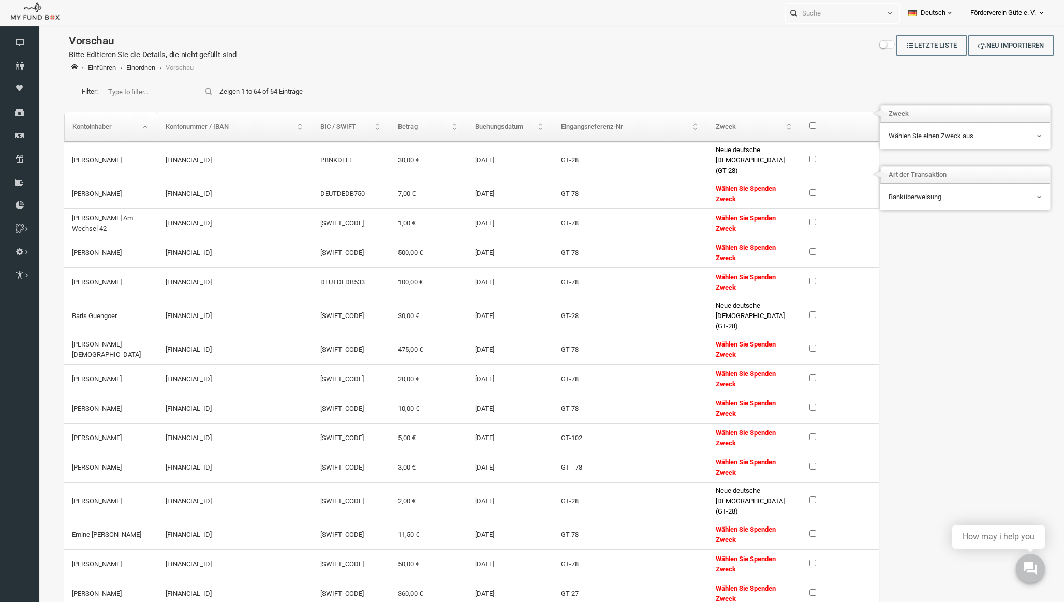
checkbox input "false"
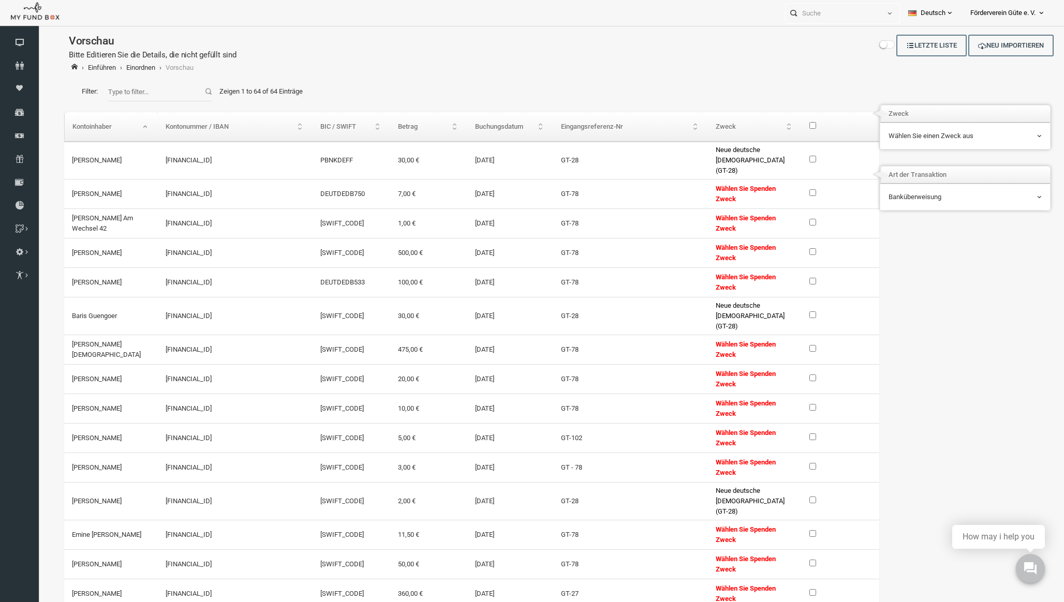
checkbox input "false"
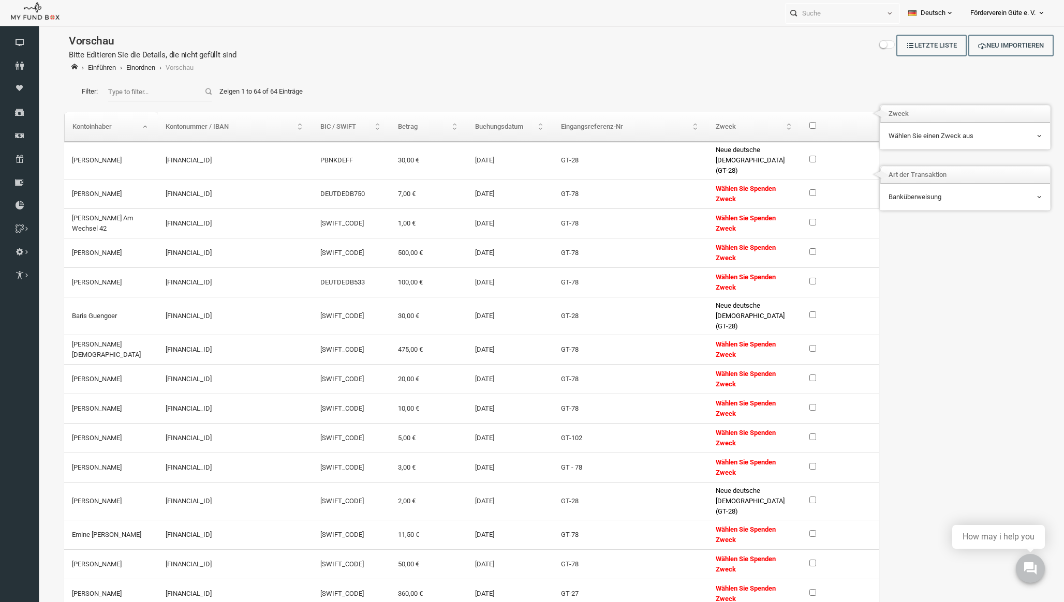
checkbox input "false"
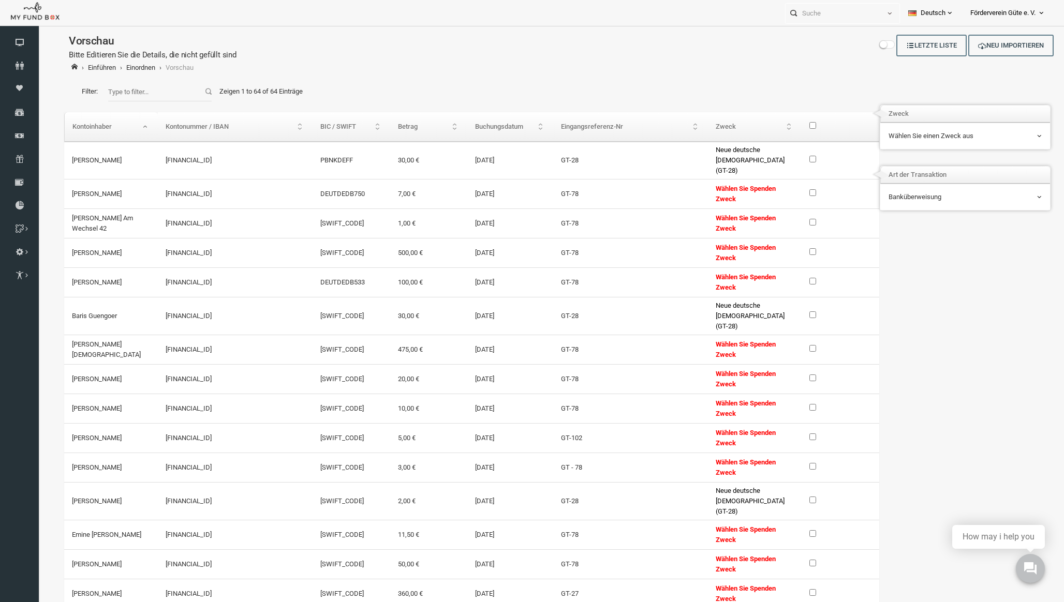
checkbox input "false"
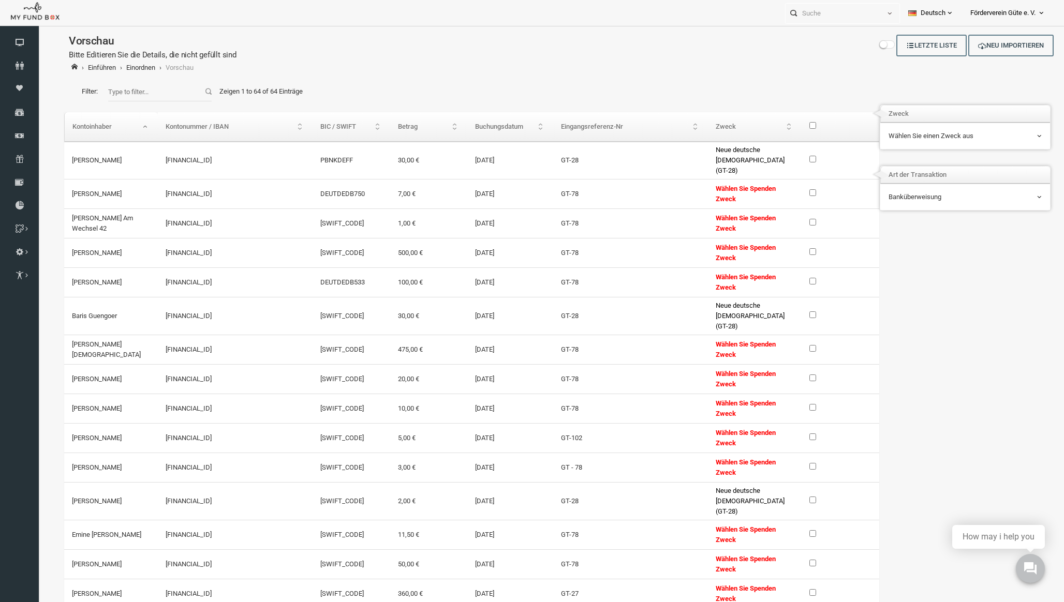
checkbox input "false"
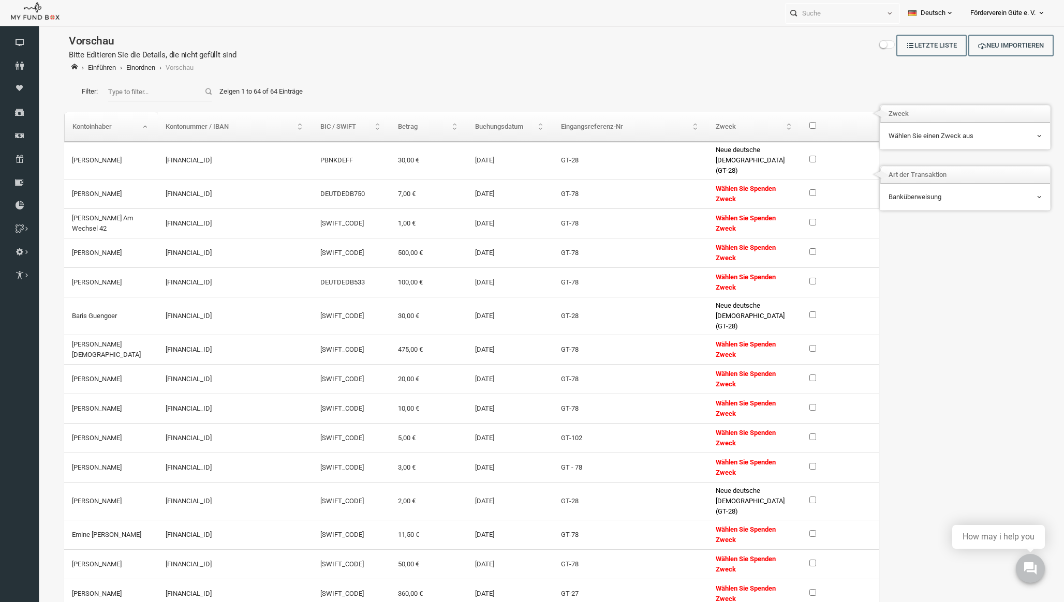
checkbox input "false"
click at [790, 192] on input "checkbox" at bounding box center [792, 192] width 7 height 7
click at [790, 219] on input "checkbox" at bounding box center [792, 222] width 7 height 7
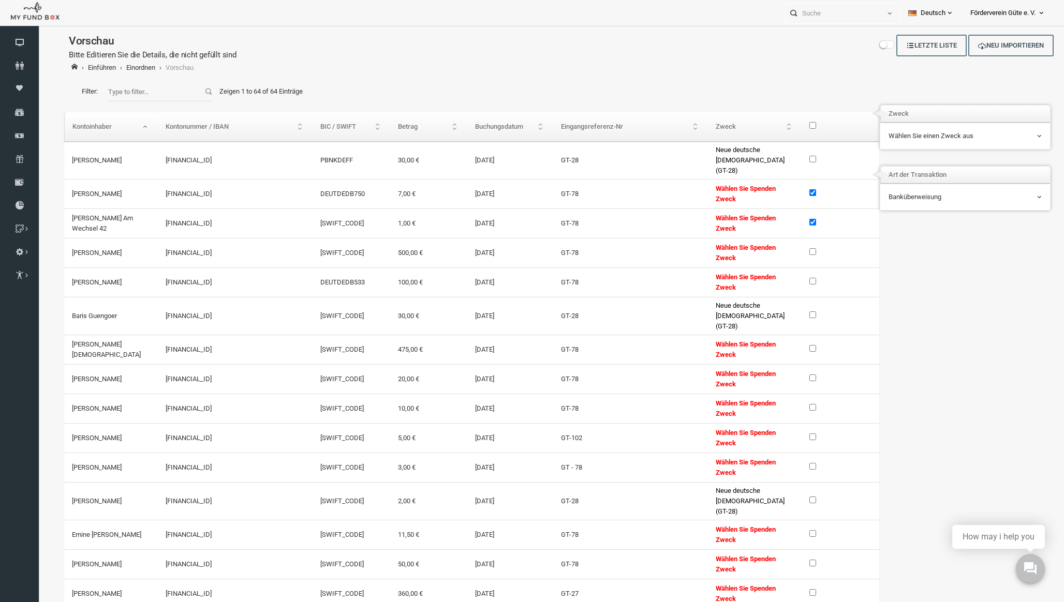
click at [791, 249] on input "checkbox" at bounding box center [792, 251] width 7 height 7
click at [793, 282] on label at bounding box center [796, 281] width 14 height 10
click at [793, 282] on input "checkbox" at bounding box center [792, 281] width 7 height 7
click at [791, 345] on input "checkbox" at bounding box center [792, 348] width 7 height 7
click at [793, 377] on label at bounding box center [796, 378] width 14 height 10
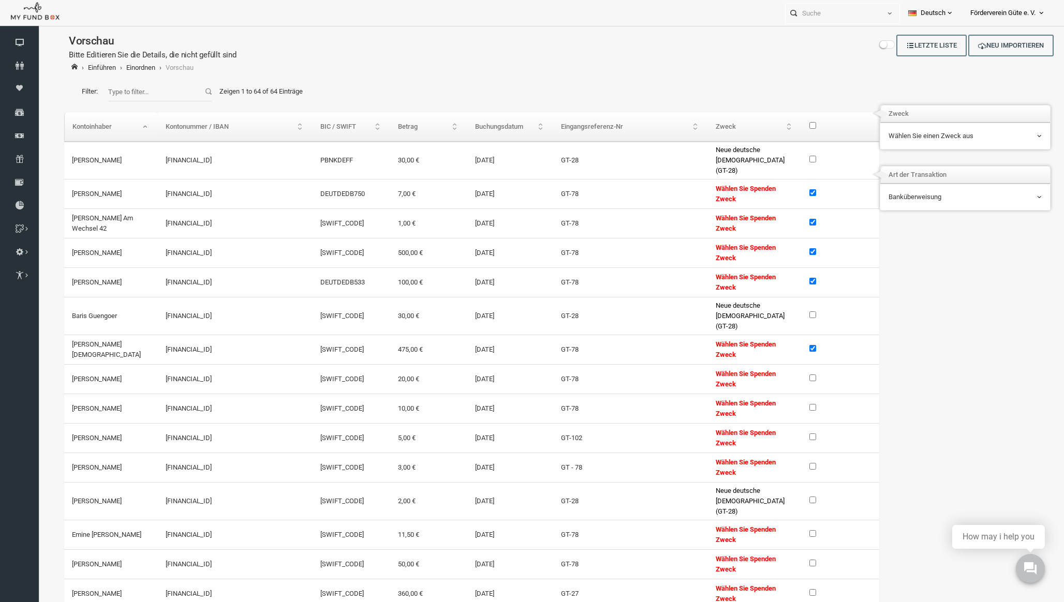
click at [793, 377] on input "checkbox" at bounding box center [792, 378] width 7 height 7
click at [792, 404] on input "checkbox" at bounding box center [792, 407] width 7 height 7
click at [793, 470] on div at bounding box center [820, 467] width 62 height 13
click at [793, 465] on label at bounding box center [796, 466] width 14 height 10
click at [793, 465] on input "checkbox" at bounding box center [792, 466] width 7 height 7
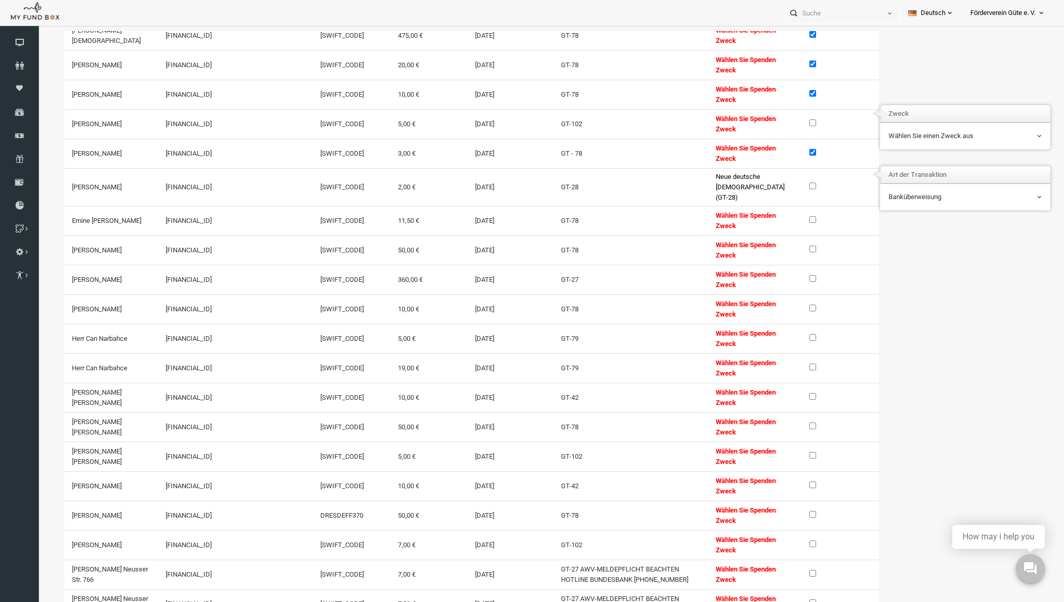
scroll to position [361, 0]
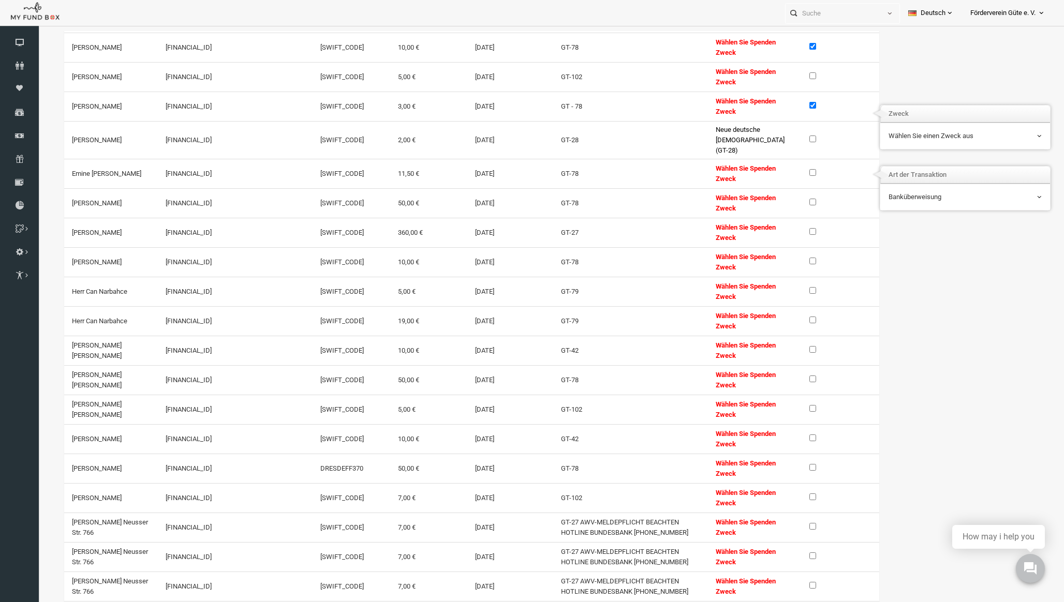
click at [789, 172] on input "checkbox" at bounding box center [792, 172] width 7 height 7
click at [789, 197] on label at bounding box center [796, 202] width 14 height 10
click at [789, 199] on input "checkbox" at bounding box center [792, 202] width 7 height 7
click at [792, 258] on input "checkbox" at bounding box center [792, 261] width 7 height 7
click at [791, 374] on label at bounding box center [796, 379] width 14 height 10
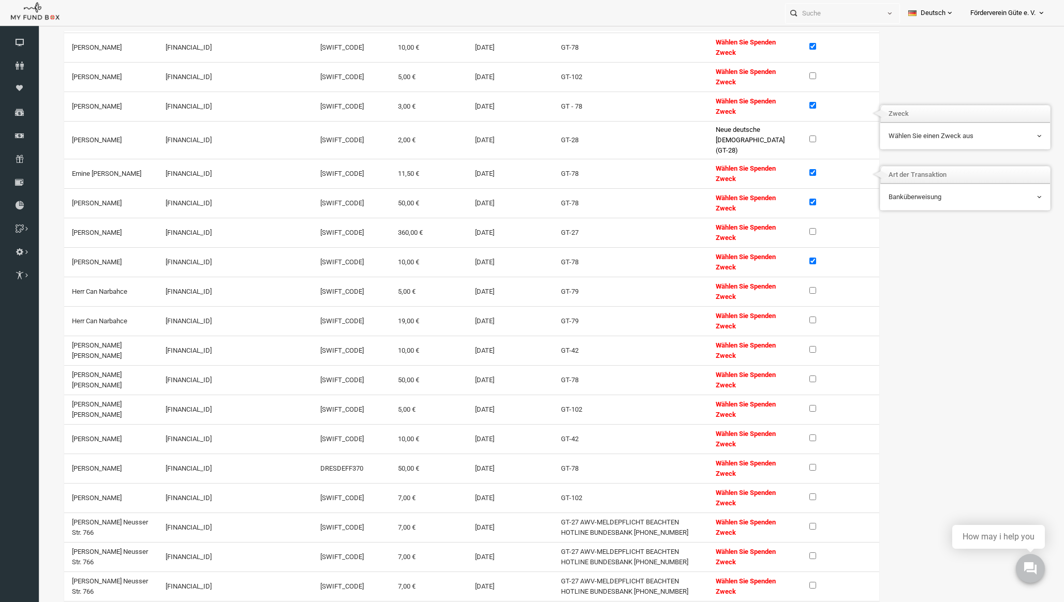
click at [791, 376] on input "checkbox" at bounding box center [792, 379] width 7 height 7
click at [792, 464] on input "checkbox" at bounding box center [792, 467] width 7 height 7
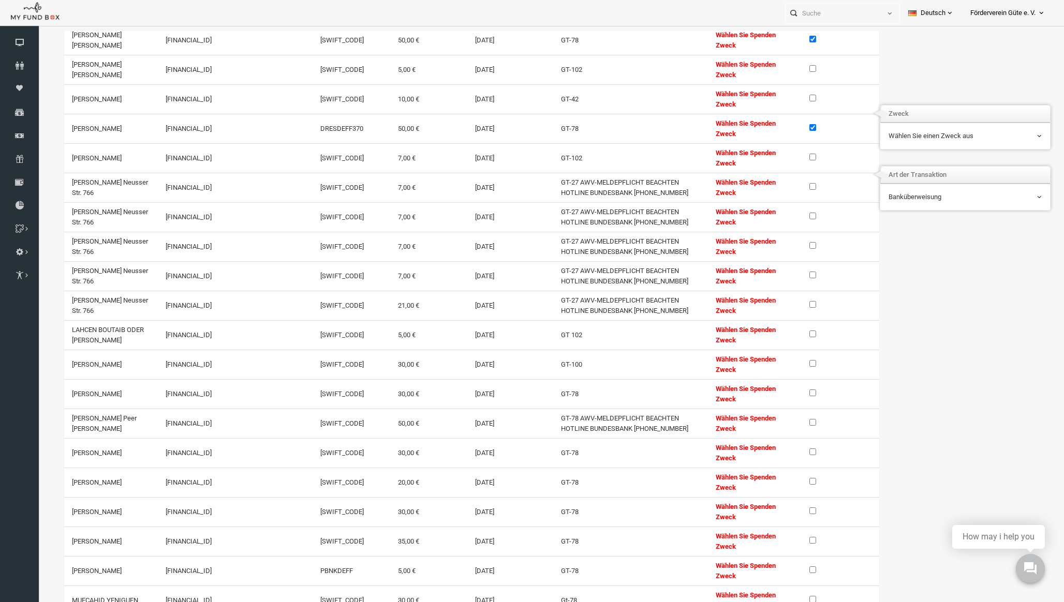
scroll to position [708, 0]
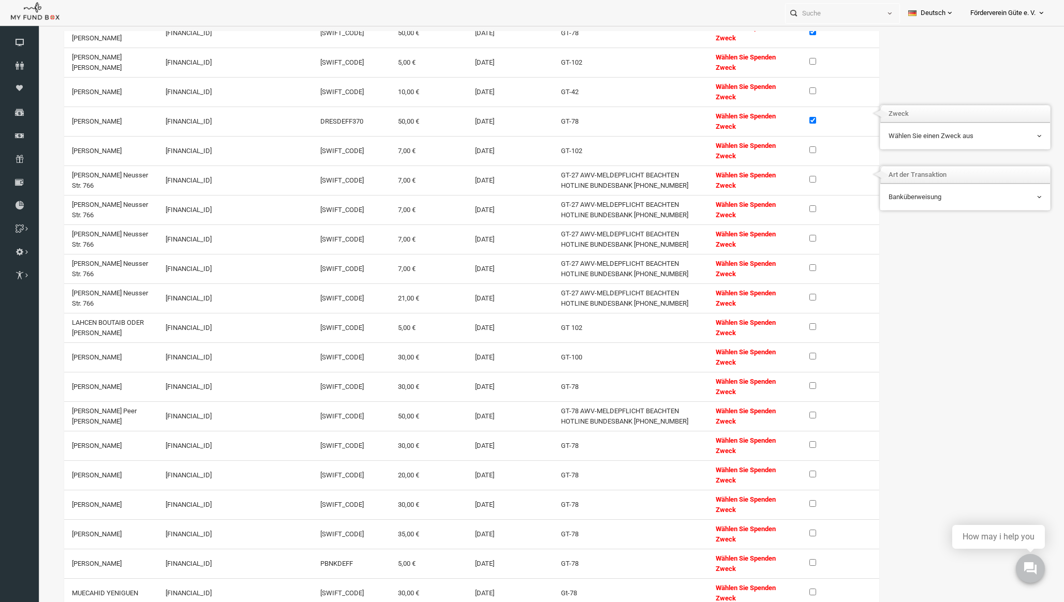
click at [789, 387] on input "checkbox" at bounding box center [792, 385] width 7 height 7
click at [789, 418] on input "checkbox" at bounding box center [792, 415] width 7 height 7
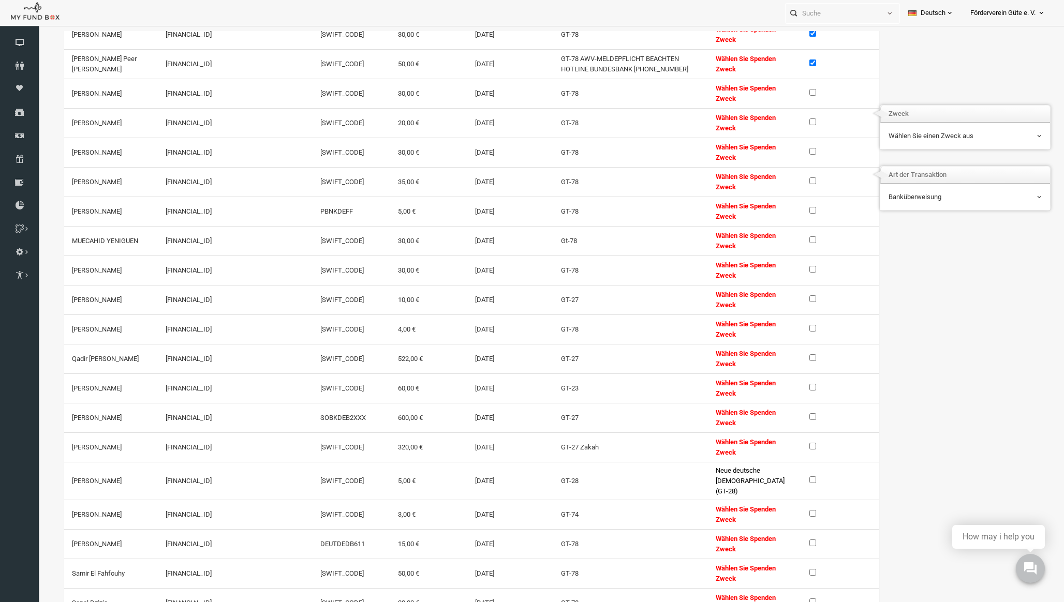
scroll to position [1040, 0]
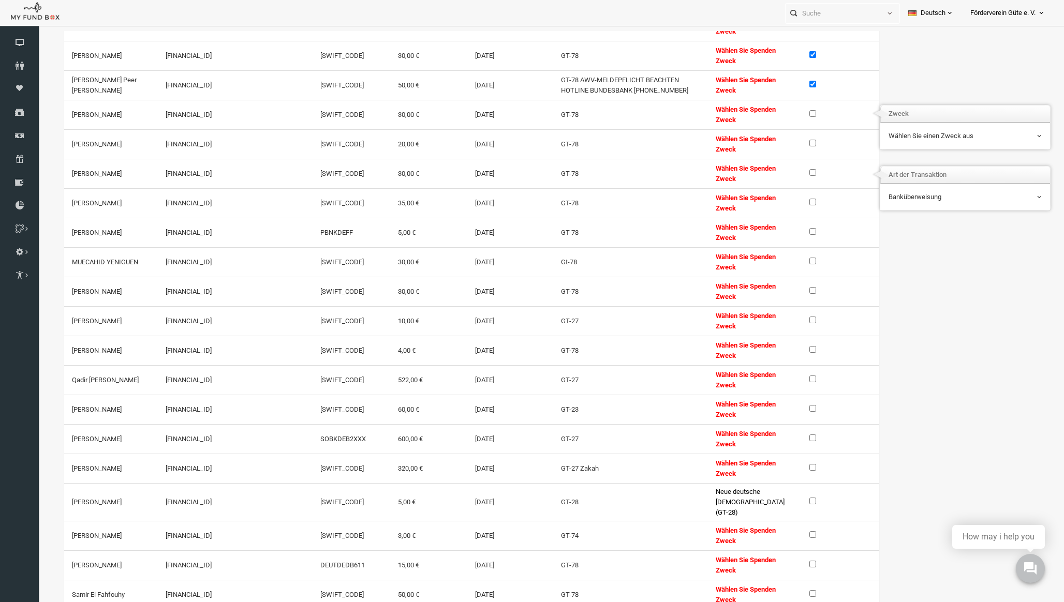
click at [789, 115] on input "checkbox" at bounding box center [792, 113] width 7 height 7
click at [789, 141] on input "checkbox" at bounding box center [792, 143] width 7 height 7
click at [791, 167] on td at bounding box center [819, 173] width 77 height 29
click at [791, 169] on label at bounding box center [796, 172] width 14 height 10
click at [791, 169] on input "checkbox" at bounding box center [792, 172] width 7 height 7
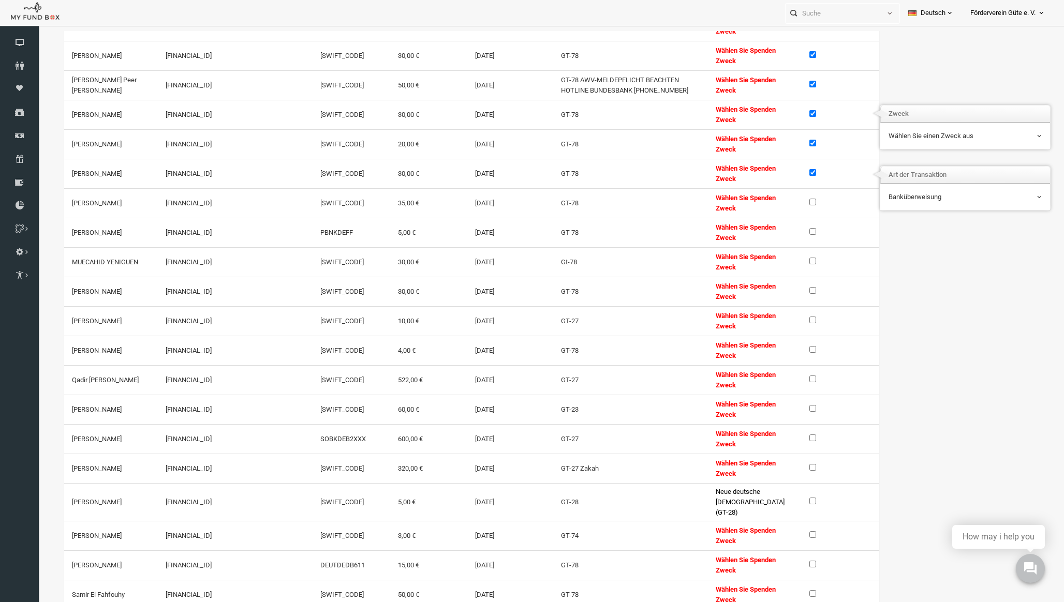
click at [791, 195] on td at bounding box center [819, 202] width 77 height 29
click at [791, 198] on label at bounding box center [796, 202] width 14 height 10
click at [791, 199] on input "checkbox" at bounding box center [792, 202] width 7 height 7
click at [791, 231] on input "checkbox" at bounding box center [792, 231] width 7 height 7
click at [793, 262] on label at bounding box center [796, 261] width 14 height 10
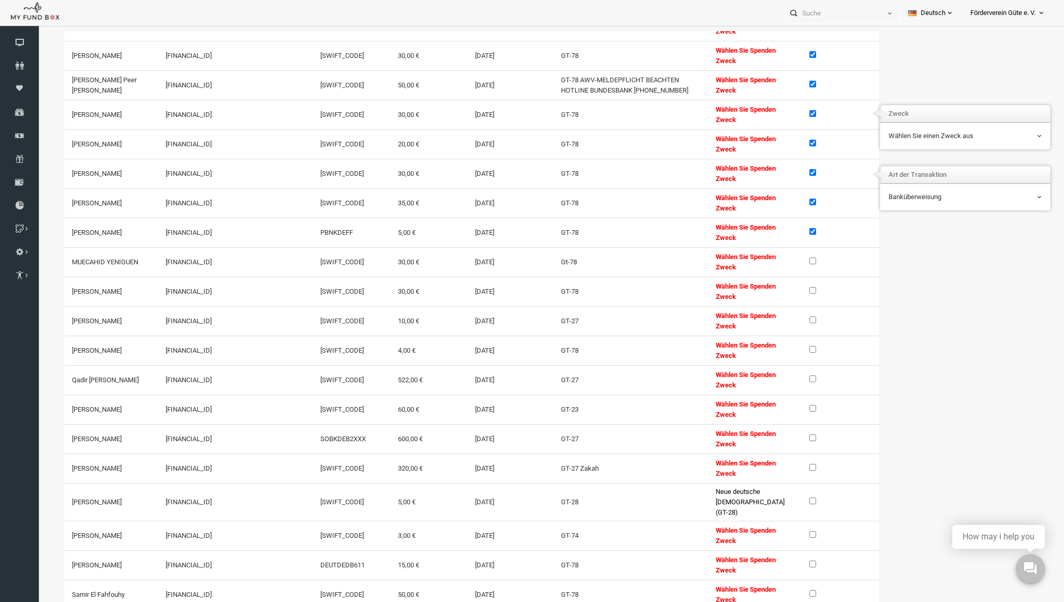
click at [793, 262] on input "checkbox" at bounding box center [792, 261] width 7 height 7
click at [793, 287] on label at bounding box center [796, 290] width 14 height 10
click at [793, 287] on input "checkbox" at bounding box center [792, 290] width 7 height 7
click at [789, 352] on label at bounding box center [796, 349] width 14 height 10
click at [789, 352] on input "checkbox" at bounding box center [792, 349] width 7 height 7
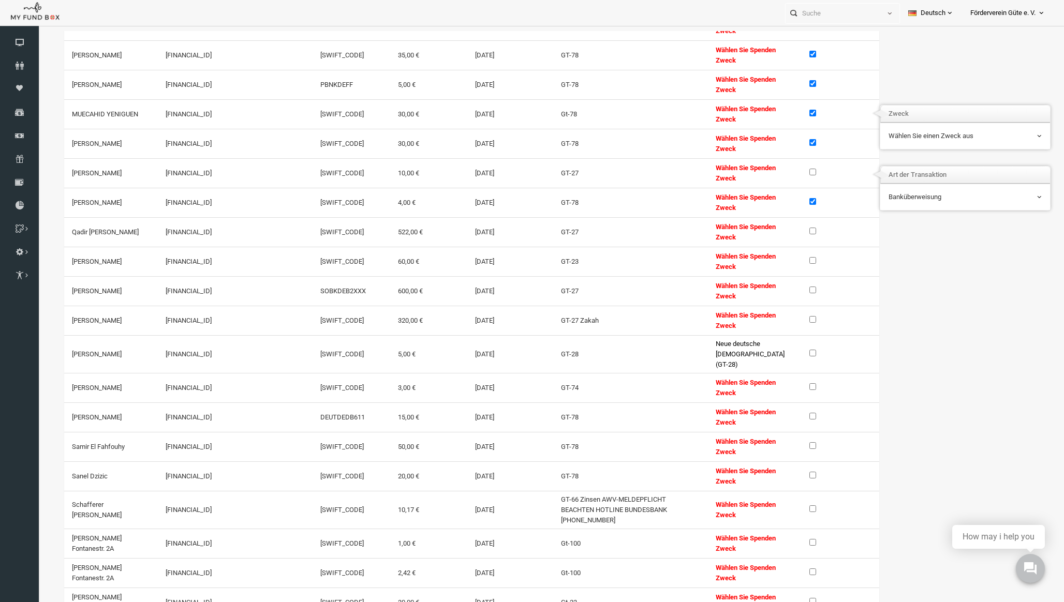
scroll to position [1415, 0]
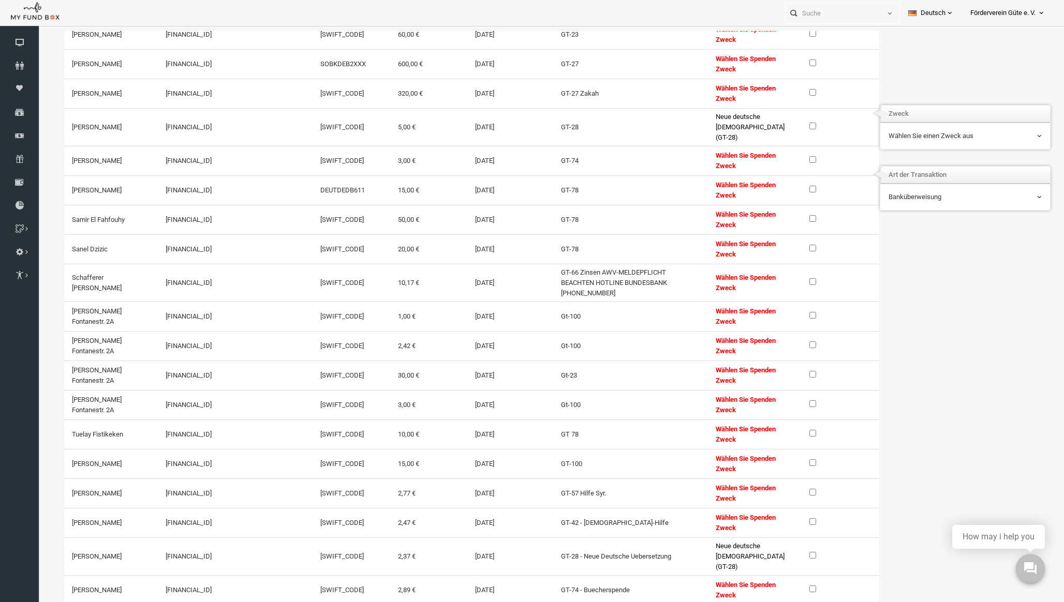
click at [785, 184] on td at bounding box center [819, 189] width 77 height 29
click at [790, 184] on label at bounding box center [796, 189] width 14 height 10
click at [790, 186] on input "checkbox" at bounding box center [792, 189] width 7 height 7
click at [792, 213] on label at bounding box center [796, 218] width 14 height 10
click at [792, 215] on input "checkbox" at bounding box center [792, 218] width 7 height 7
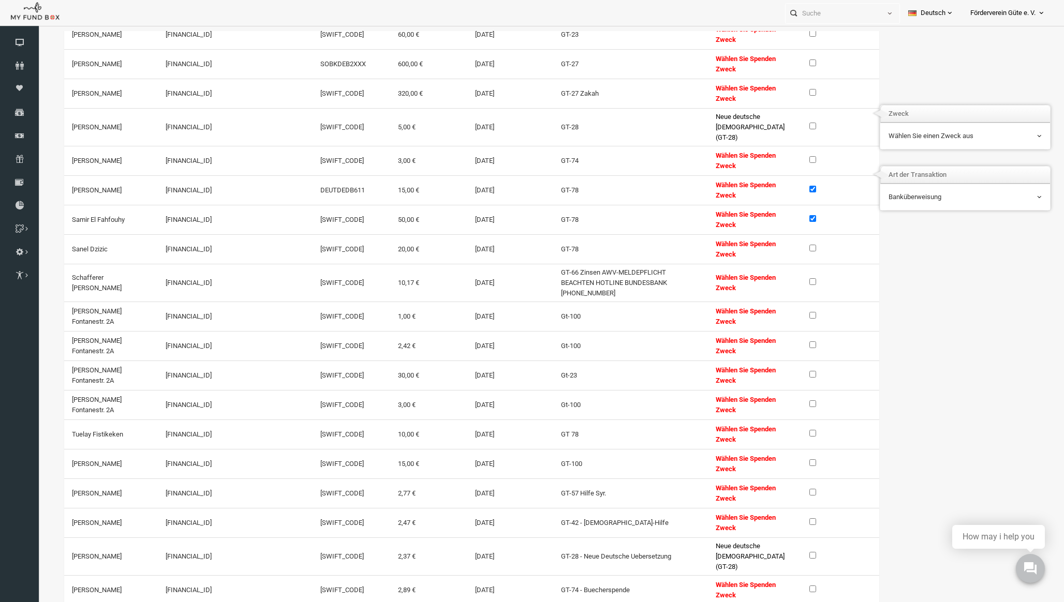
click at [793, 236] on td at bounding box center [819, 248] width 77 height 29
click at [793, 244] on label at bounding box center [796, 248] width 14 height 10
click at [793, 245] on input "checkbox" at bounding box center [792, 248] width 7 height 7
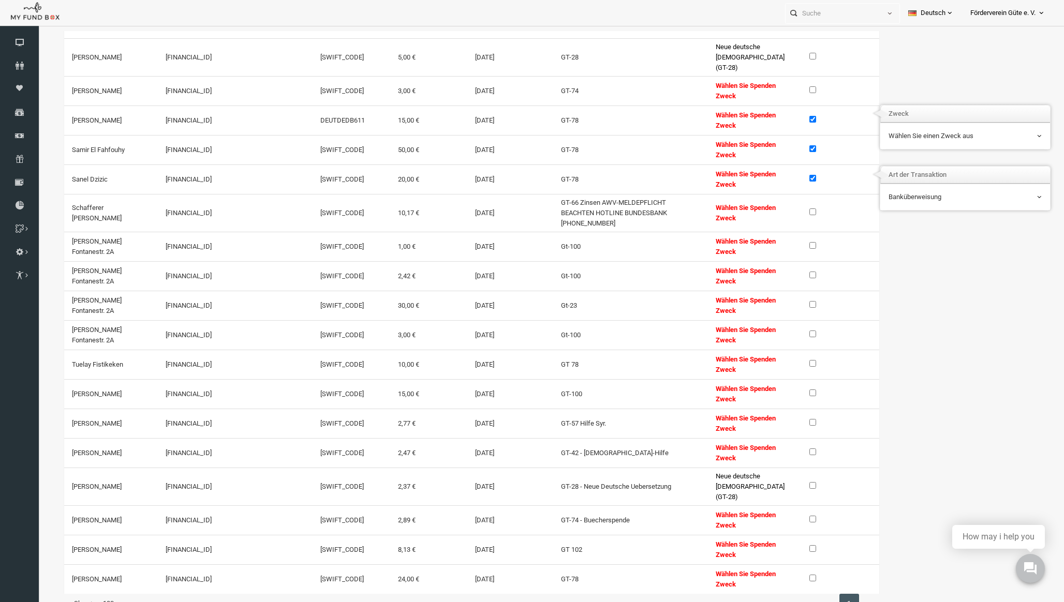
click at [792, 358] on label at bounding box center [796, 363] width 14 height 10
click at [792, 360] on input "checkbox" at bounding box center [792, 363] width 7 height 7
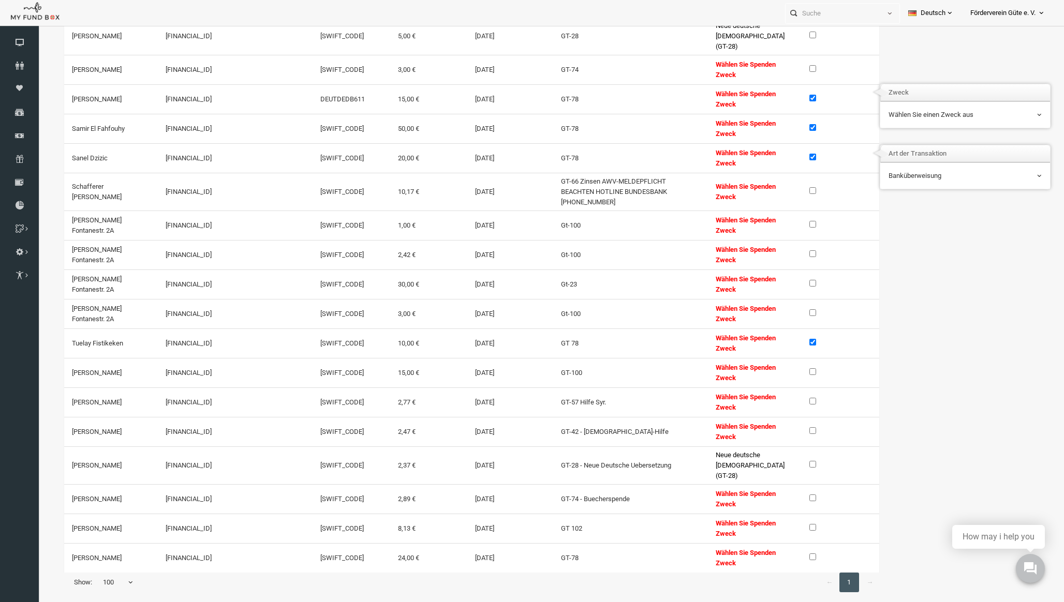
scroll to position [34, 0]
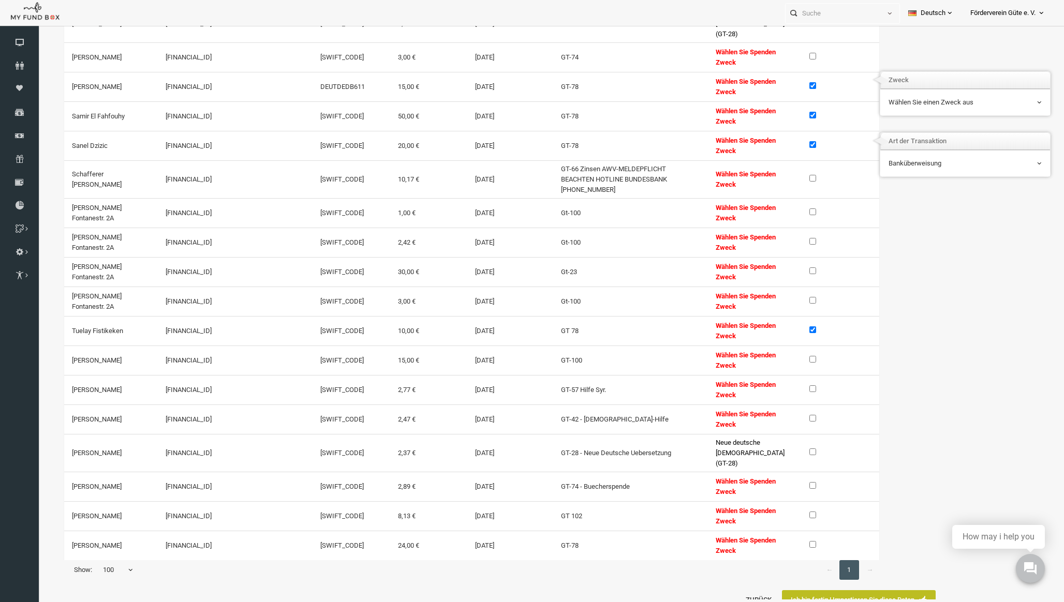
click at [791, 541] on input "checkbox" at bounding box center [792, 544] width 7 height 7
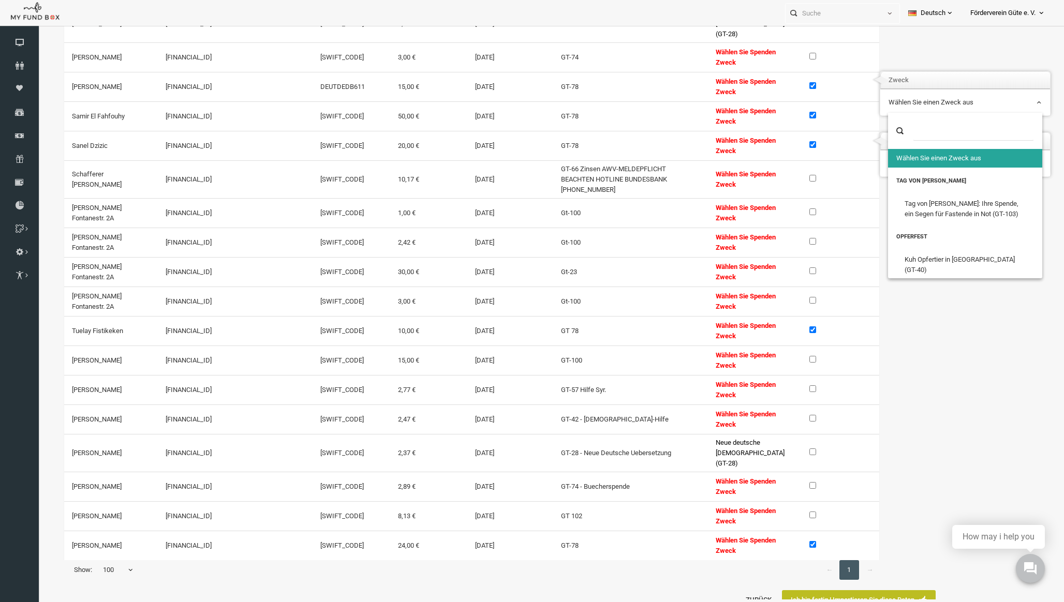
click at [923, 105] on span "Wählen Sie einen Zweck aus" at bounding box center [944, 102] width 153 height 10
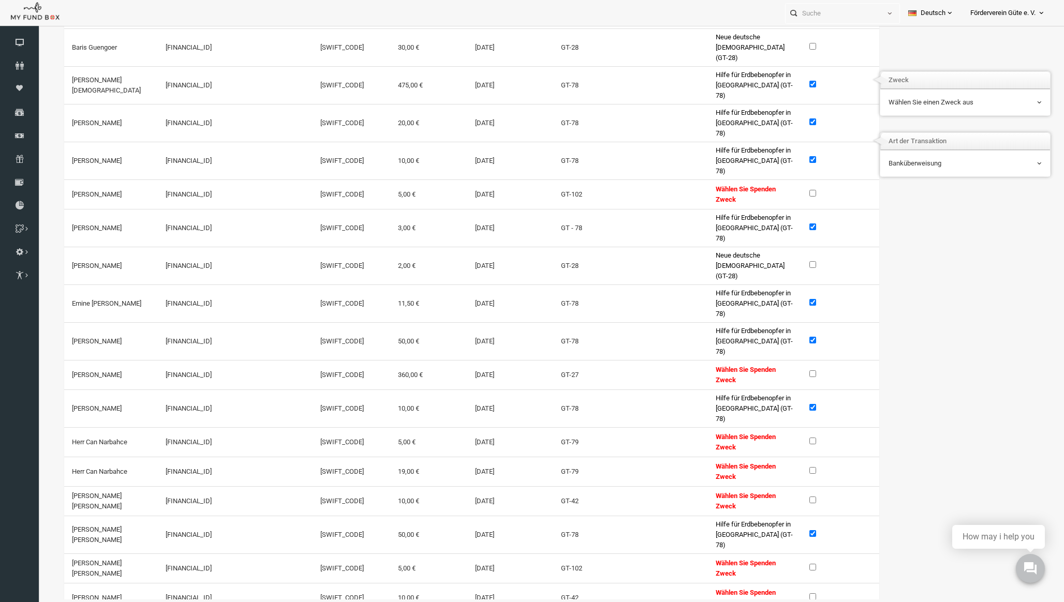
scroll to position [0, 0]
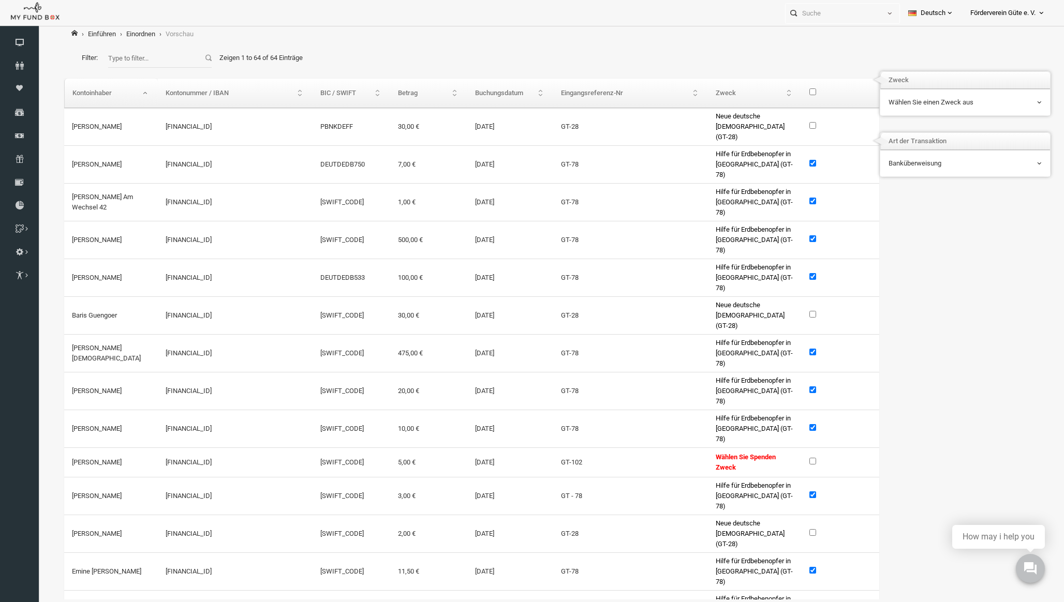
click at [790, 93] on input "\a\9\9\9\9\9\9\9\9\9\9\9\9\9 \9\9\a\9\9\9\9\9\9\9\9\9\9\9\9\9\9\9\9\9\9\9\9\9\9…" at bounding box center [792, 91] width 7 height 7
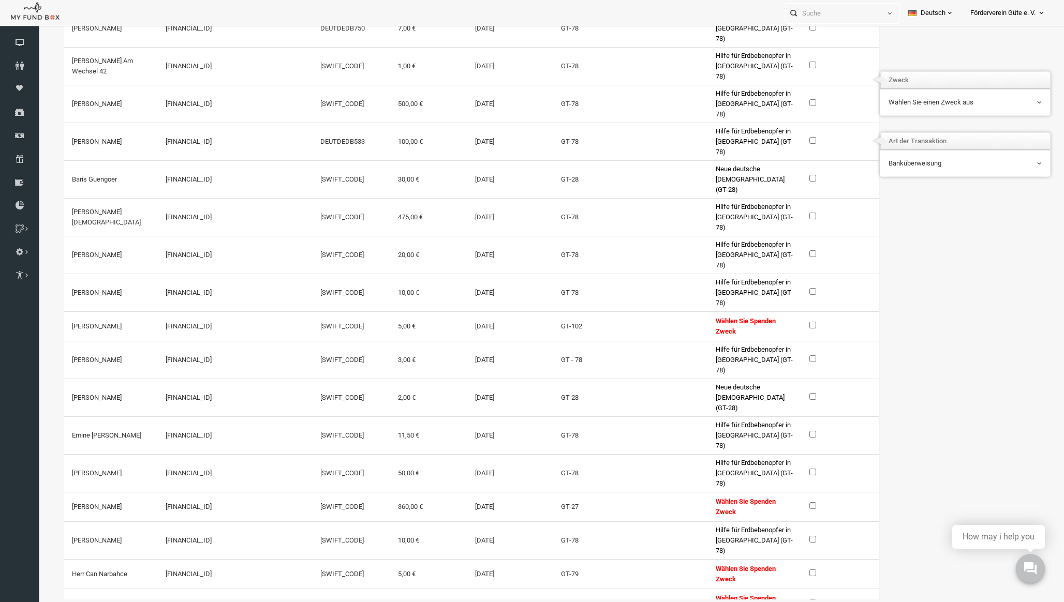
scroll to position [265, 0]
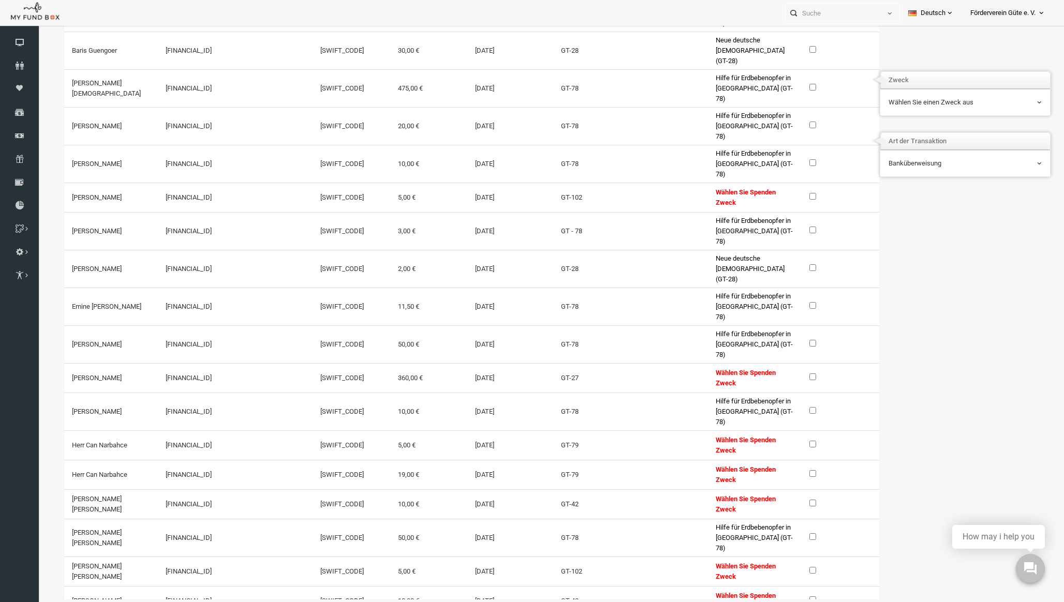
click at [790, 195] on input "checkbox" at bounding box center [792, 196] width 7 height 7
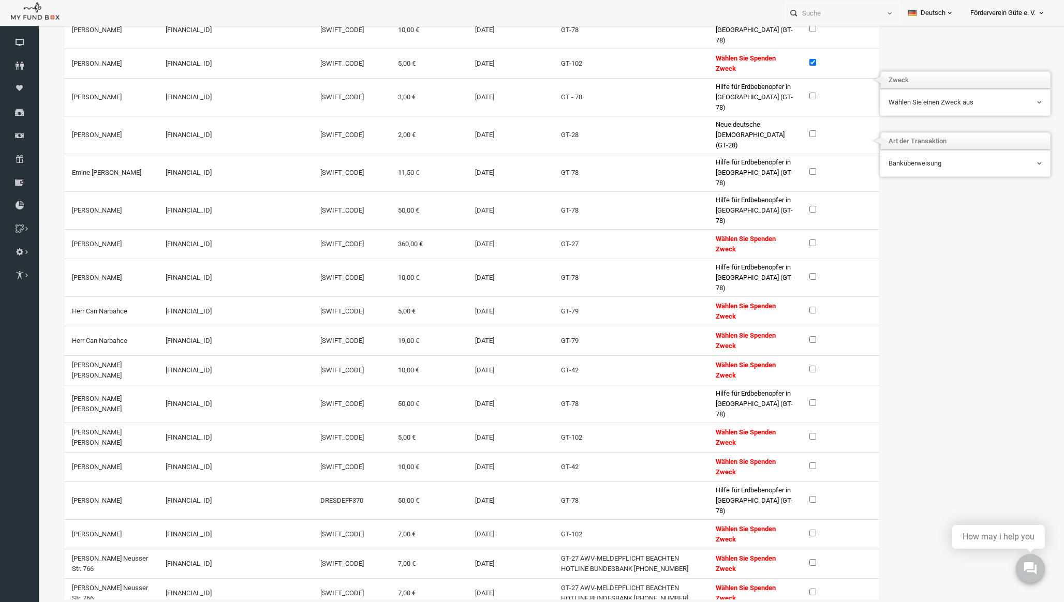
scroll to position [499, 0]
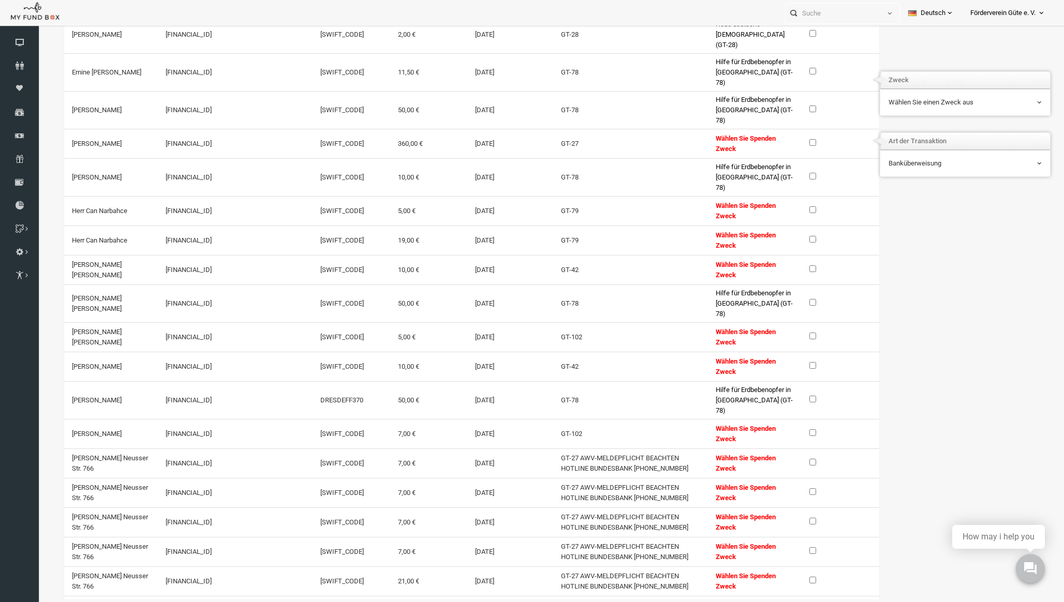
click at [793, 331] on label at bounding box center [796, 336] width 14 height 10
click at [793, 333] on input "checkbox" at bounding box center [792, 336] width 7 height 7
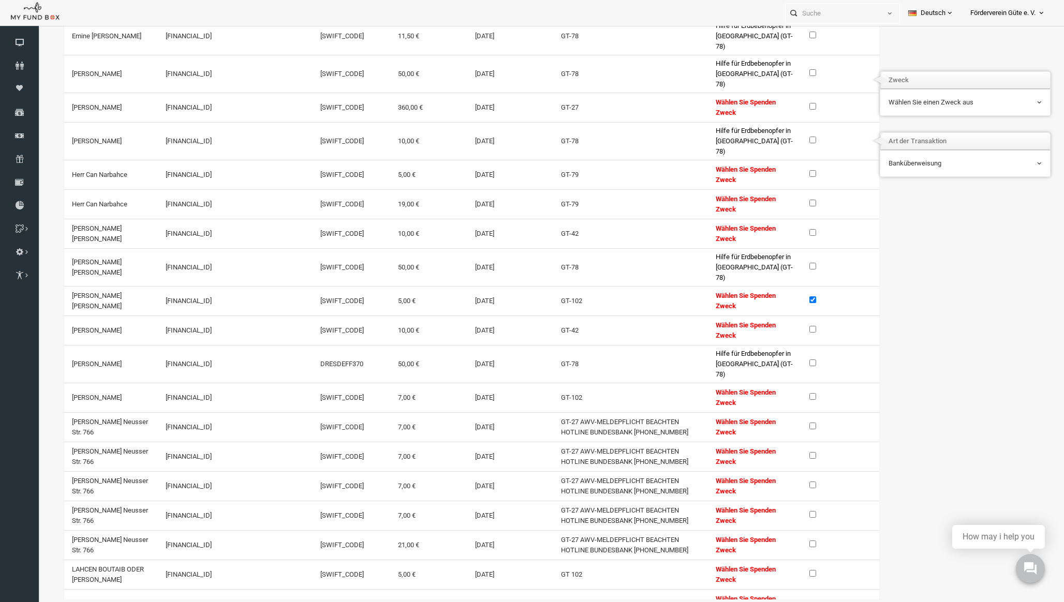
scroll to position [557, 0]
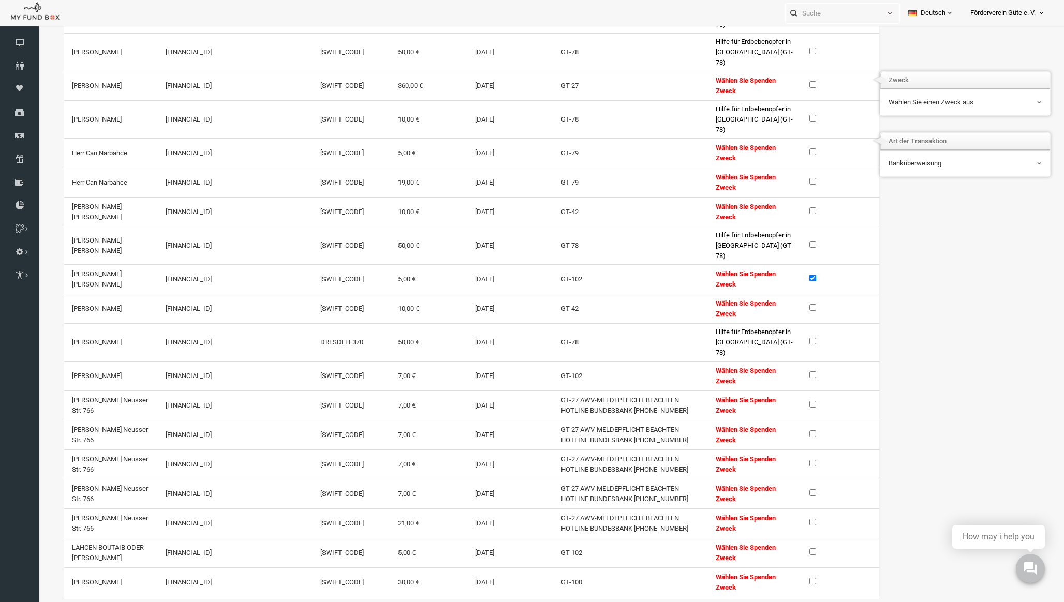
click at [789, 375] on input "checkbox" at bounding box center [792, 375] width 7 height 7
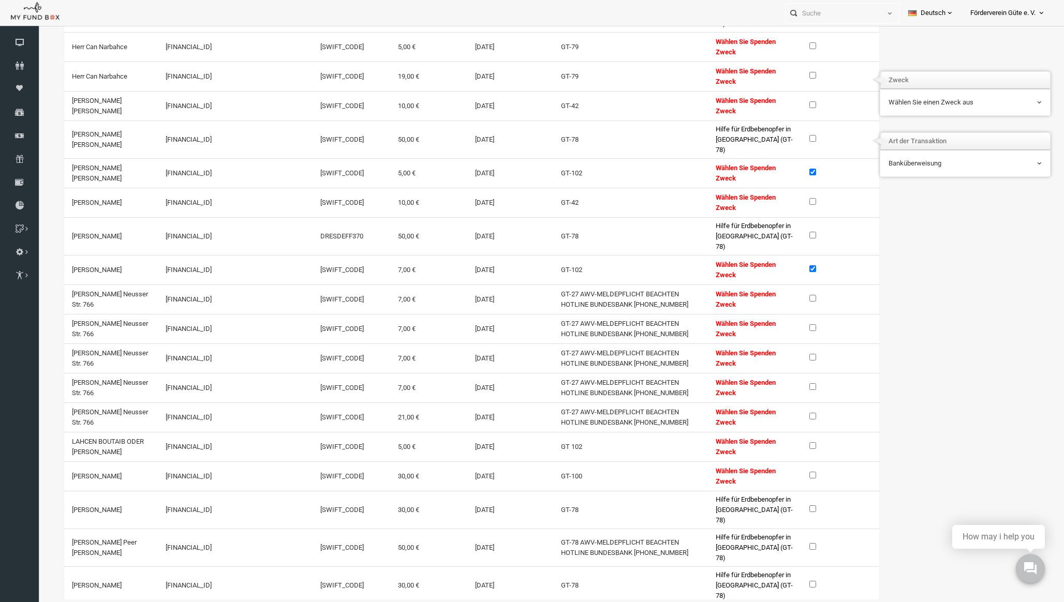
scroll to position [769, 0]
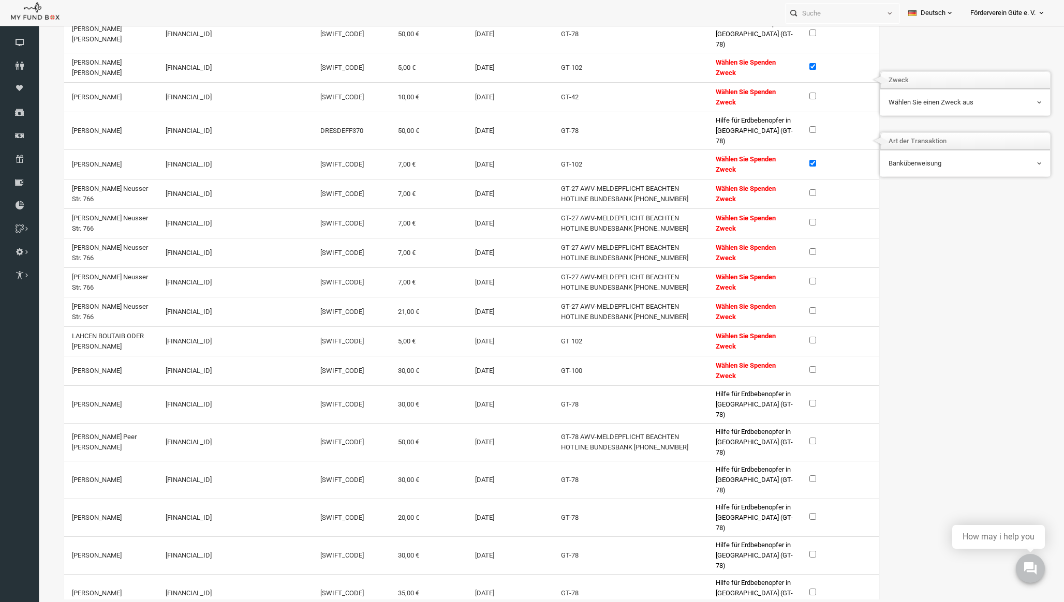
click at [794, 338] on label at bounding box center [796, 340] width 14 height 10
click at [794, 338] on input "checkbox" at bounding box center [792, 340] width 7 height 7
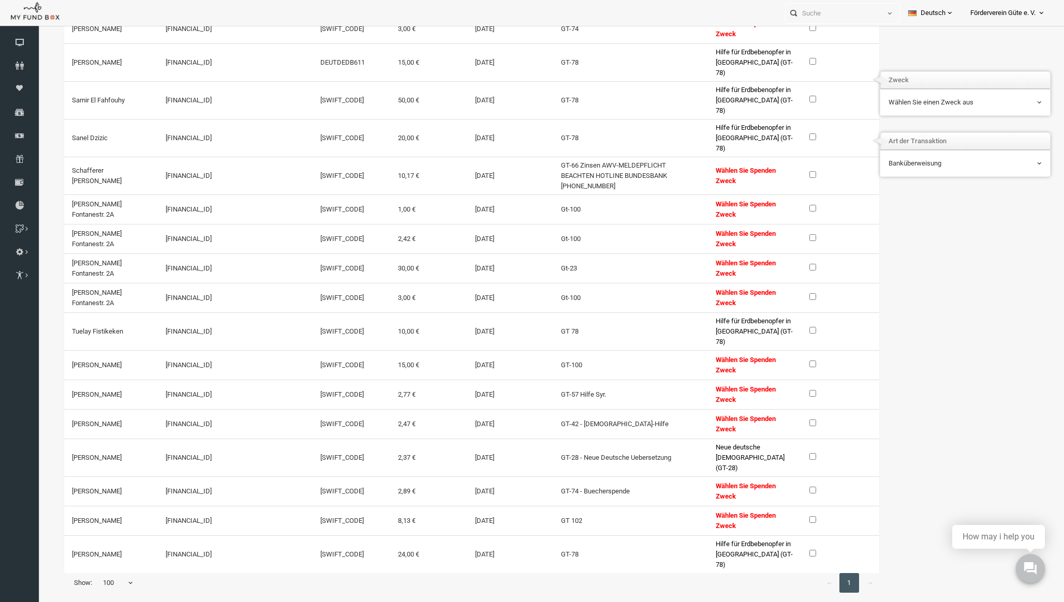
scroll to position [1724, 0]
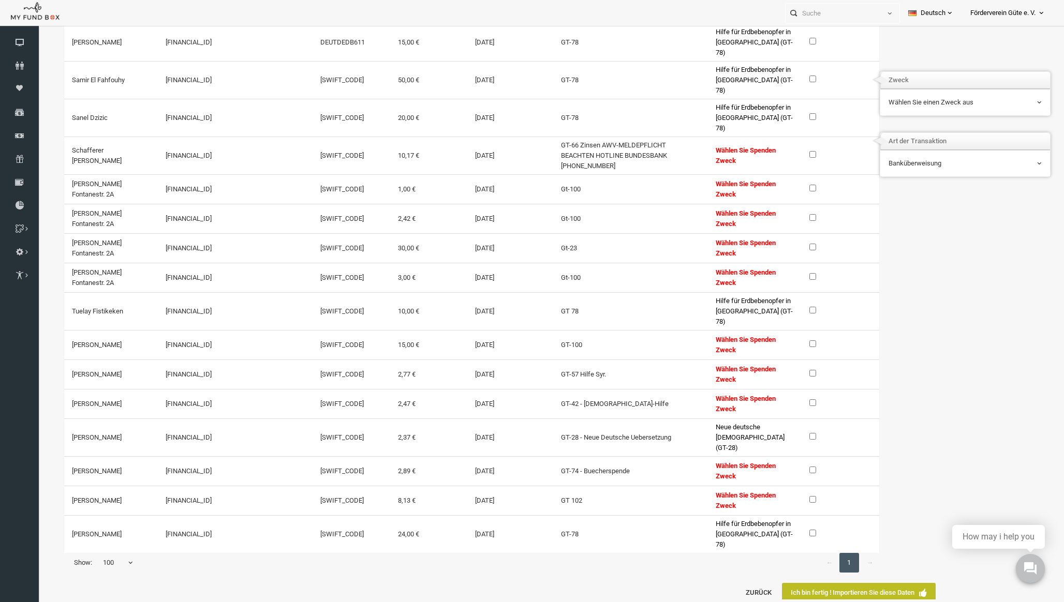
click at [795, 494] on label at bounding box center [796, 499] width 14 height 10
click at [795, 496] on input "checkbox" at bounding box center [792, 499] width 7 height 7
click at [961, 113] on td "Wählen Sie einen Zweck aus Tag von Arafah: Ihre Spende, ein Segen für Fastende …" at bounding box center [945, 102] width 170 height 26
click at [960, 104] on span "Wählen Sie einen Zweck aus" at bounding box center [944, 102] width 153 height 10
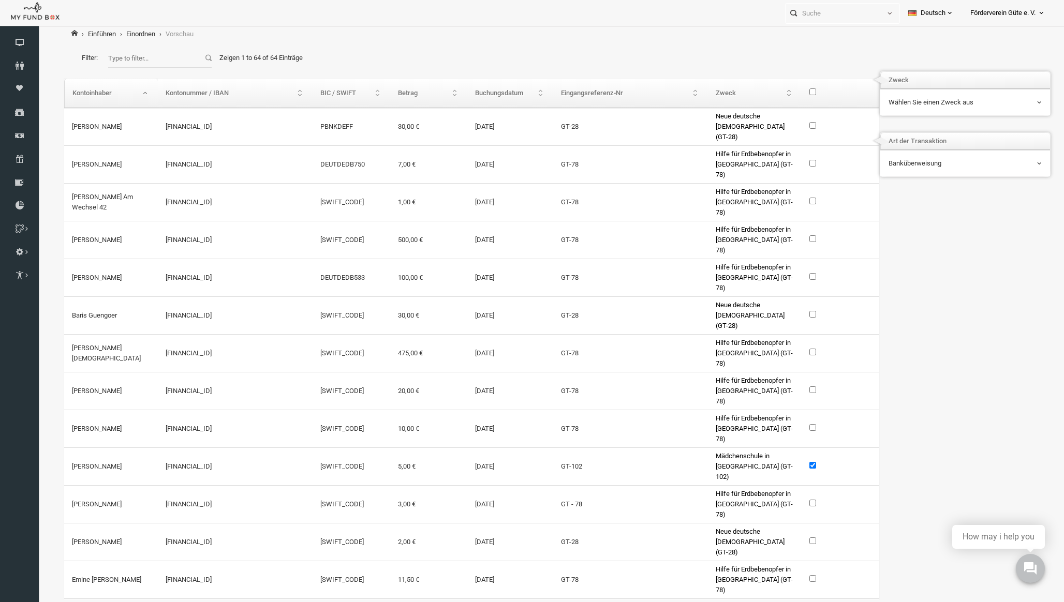
scroll to position [0, 0]
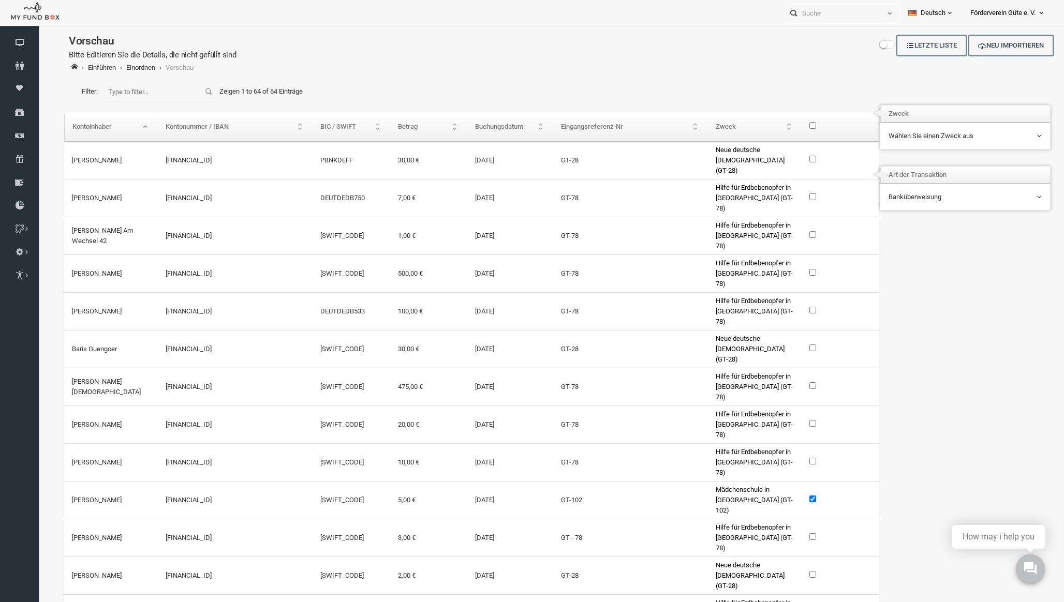
click at [789, 131] on div "\a\9\9\9\9\9\9\9\9\9\9\9\9\9 \9\9\a\9\9\9\9\9\9\9\9\9\9\9\9\9\9\9\9\9\9\9\9\9\9…" at bounding box center [820, 126] width 62 height 13
click at [789, 129] on label "\a\9\9\9\9\9\9\9\9\9\9\9\9\9 \9\9\a\9\9\9\9\9\9\9\9\9\9\9\9\9\9\9\9\9\9\9\9\9\9…" at bounding box center [796, 125] width 14 height 10
click at [789, 129] on input "\a\9\9\9\9\9\9\9\9\9\9\9\9\9 \9\9\a\9\9\9\9\9\9\9\9\9\9\9\9\9\9\9\9\9\9\9\9\9\9…" at bounding box center [792, 125] width 7 height 7
click at [789, 129] on label "\a\9\9\9\9\9\9\9\9\9\9\9\9\9 \9\9\a\9\9\9\9\9\9\9\9\9\9\9\9\9\9\9\9\9\9\9\9\9\9…" at bounding box center [796, 125] width 14 height 10
click at [789, 129] on input "\a\9\9\9\9\9\9\9\9\9\9\9\9\9 \9\9\a\9\9\9\9\9\9\9\9\9\9\9\9\9\9\9\9\9\9\9\9\9\9…" at bounding box center [792, 125] width 7 height 7
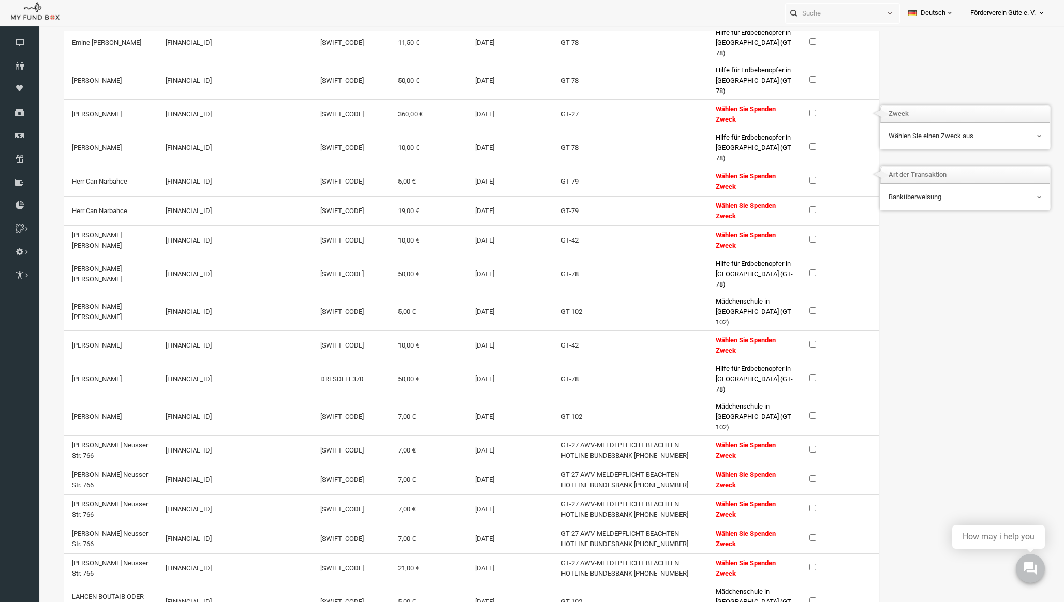
scroll to position [588, 0]
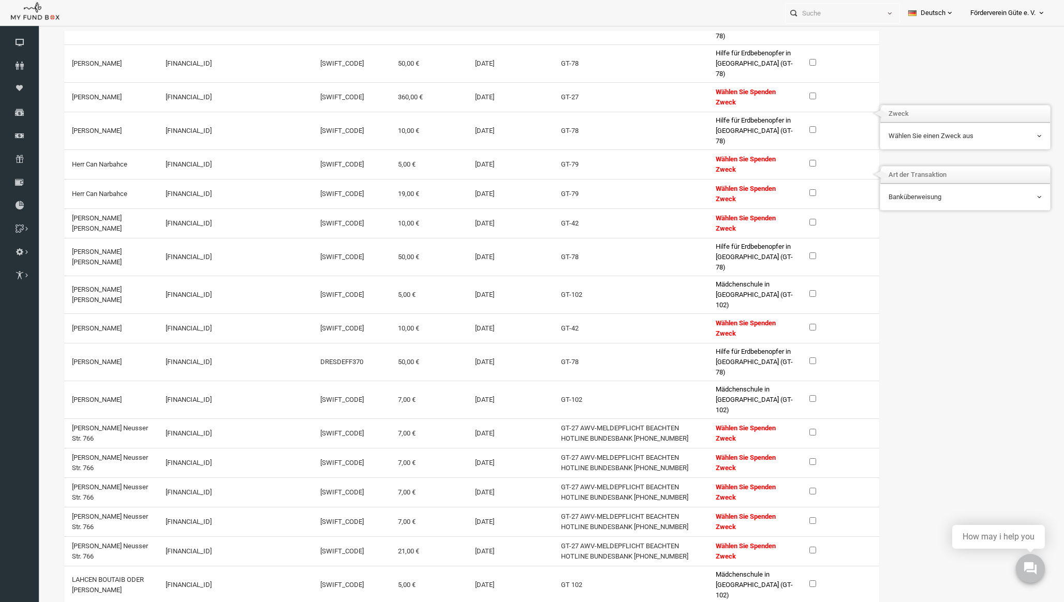
click at [789, 93] on input "checkbox" at bounding box center [792, 96] width 7 height 7
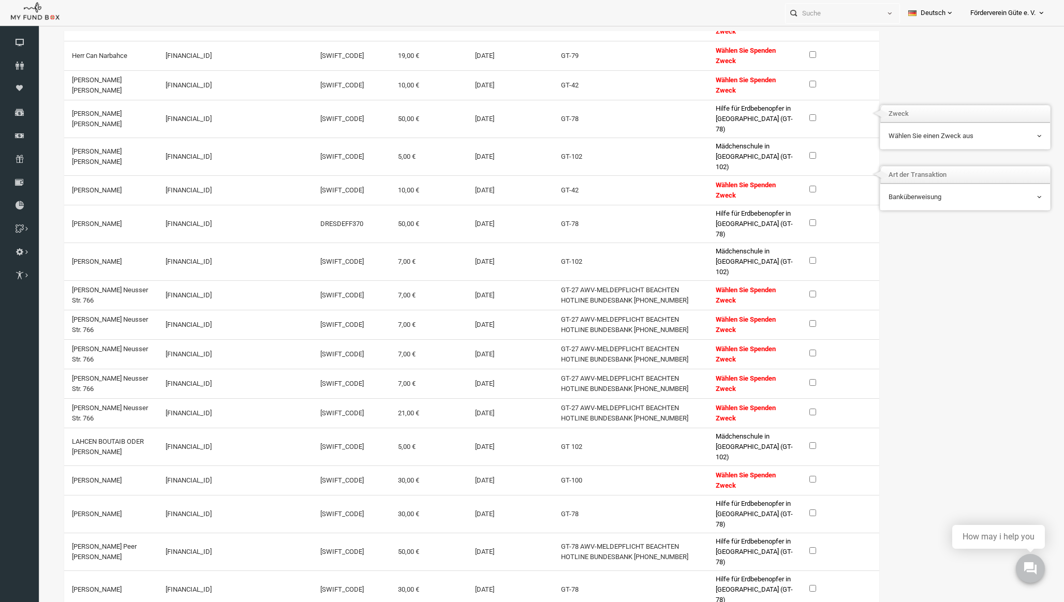
scroll to position [727, 0]
click at [789, 290] on input "checkbox" at bounding box center [792, 293] width 7 height 7
click at [789, 320] on input "checkbox" at bounding box center [792, 323] width 7 height 7
click at [789, 349] on input "checkbox" at bounding box center [792, 352] width 7 height 7
click at [793, 377] on label at bounding box center [796, 382] width 14 height 10
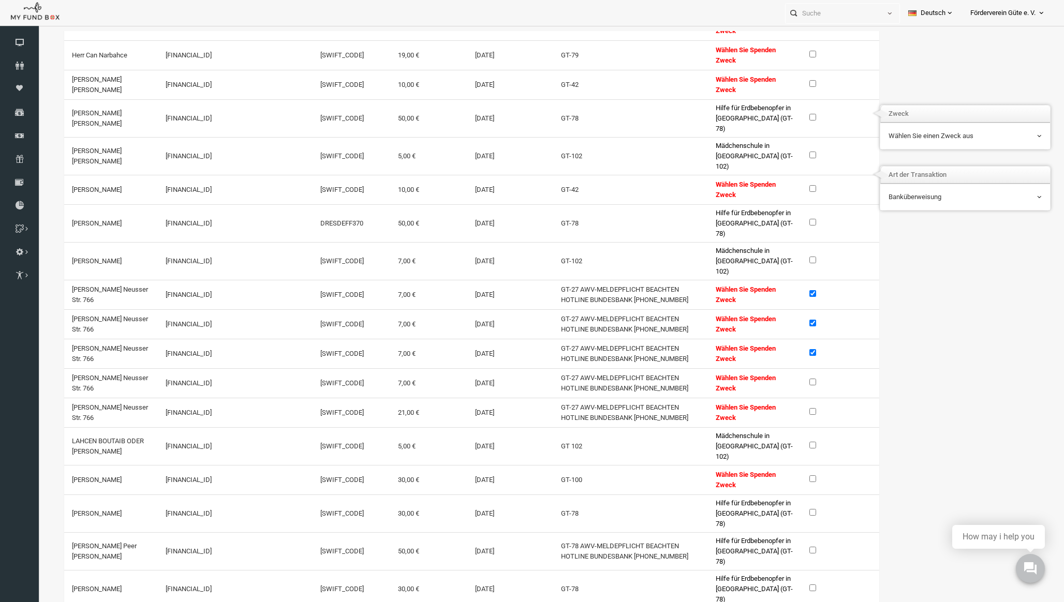
click at [793, 379] on input "checkbox" at bounding box center [792, 382] width 7 height 7
click at [795, 406] on label at bounding box center [796, 411] width 14 height 10
click at [795, 408] on input "checkbox" at bounding box center [792, 411] width 7 height 7
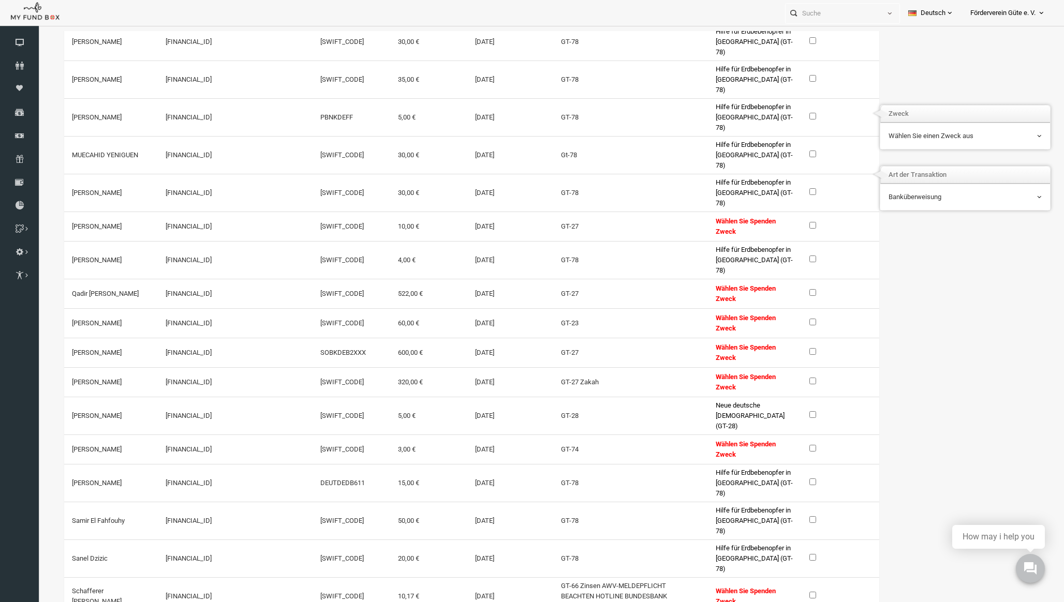
scroll to position [1339, 0]
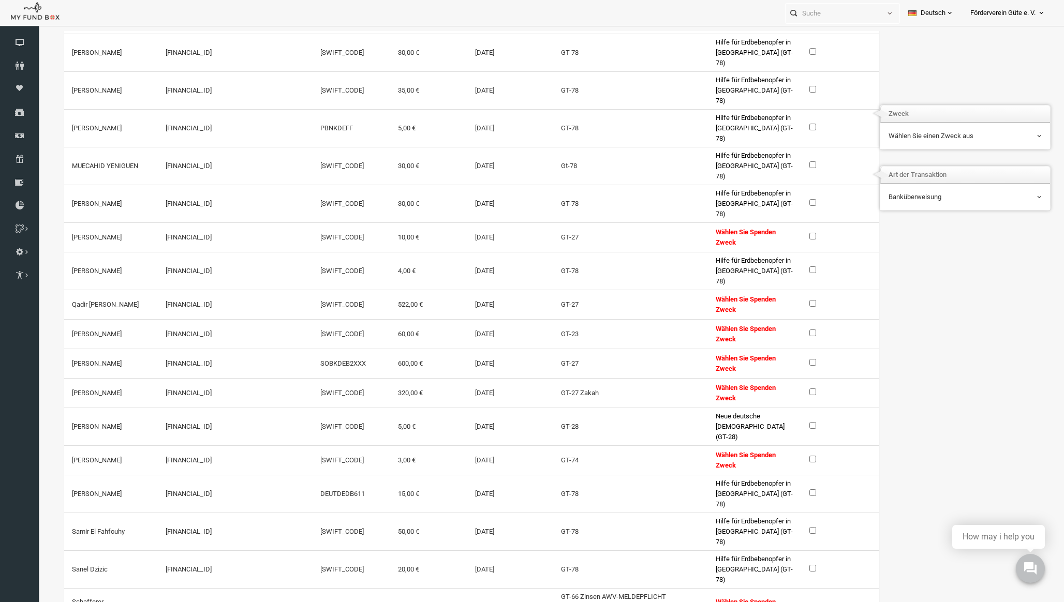
click at [789, 233] on input "checkbox" at bounding box center [792, 236] width 7 height 7
click at [790, 357] on label at bounding box center [796, 362] width 14 height 10
click at [790, 359] on input "checkbox" at bounding box center [792, 362] width 7 height 7
click at [789, 300] on input "checkbox" at bounding box center [792, 303] width 7 height 7
click at [791, 389] on input "checkbox" at bounding box center [792, 392] width 7 height 7
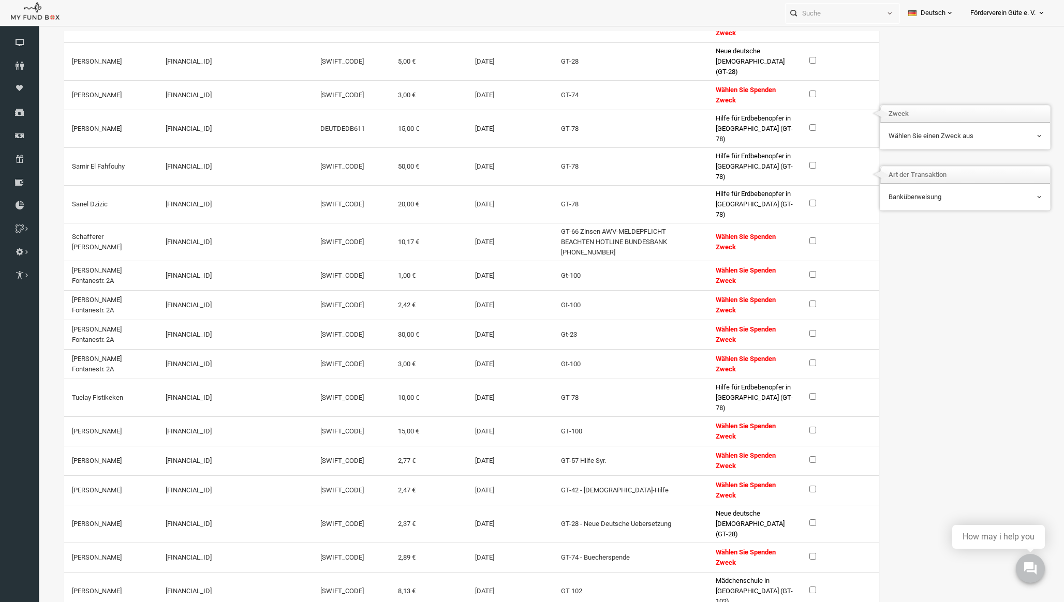
scroll to position [1724, 0]
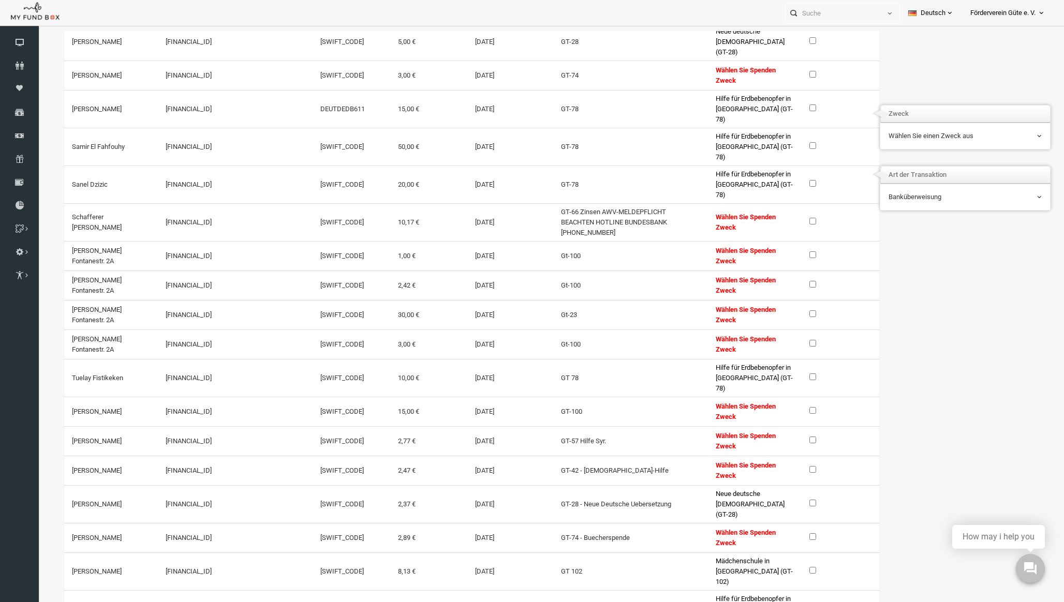
click at [917, 116] on th "Zweck" at bounding box center [945, 114] width 170 height 17
click at [915, 147] on td "Wählen Sie einen Zweck aus Tag von Arafah: Ihre Spende, ein Segen für Fastende …" at bounding box center [945, 136] width 170 height 26
click at [915, 140] on span "Wählen Sie einen Zweck aus" at bounding box center [944, 136] width 153 height 10
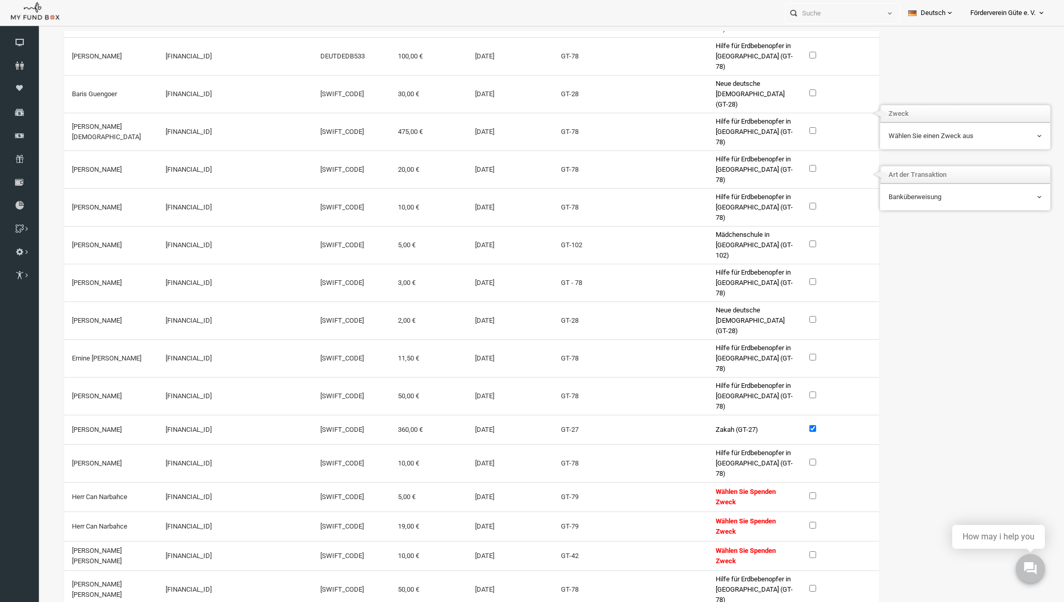
scroll to position [0, 0]
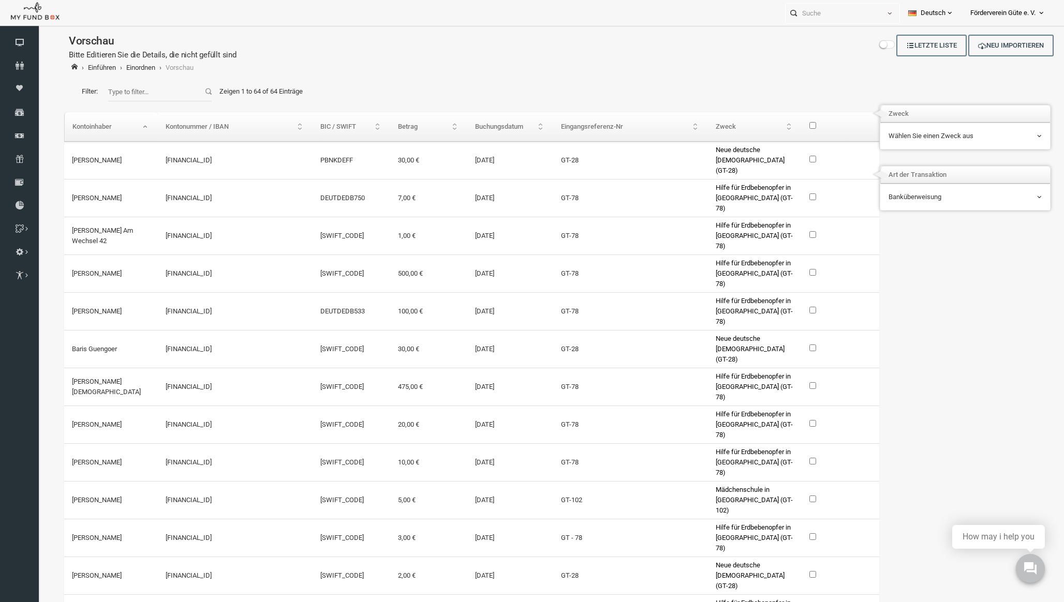
click at [788, 119] on th "\a\9\9\9\9\9\9\9\9\9\9\9\9\9 \9\9\a\9\9\9\9\9\9\9\9\9\9\9\9\9\9\9\9\9\9\9\9\9\9…" at bounding box center [819, 126] width 77 height 29
click at [789, 121] on label "\a\9\9\9\9\9\9\9\9\9\9\9\9\9 \9\9\a\9\9\9\9\9\9\9\9\9\9\9\9\9\9\9\9\9\9\9\9\9\9…" at bounding box center [796, 125] width 14 height 10
click at [789, 122] on input "\a\9\9\9\9\9\9\9\9\9\9\9\9\9 \9\9\a\9\9\9\9\9\9\9\9\9\9\9\9\9\9\9\9\9\9\9\9\9\9…" at bounding box center [792, 125] width 7 height 7
click at [789, 121] on label "\a\9\9\9\9\9\9\9\9\9\9\9\9\9 \9\9\a\9\9\9\9\9\9\9\9\9\9\9\9\9\9\9\9\9\9\9\9\9\9…" at bounding box center [796, 125] width 14 height 10
click at [789, 122] on input "\a\9\9\9\9\9\9\9\9\9\9\9\9\9 \9\9\a\9\9\9\9\9\9\9\9\9\9\9\9\9\9\9\9\9\9\9\9\9\9…" at bounding box center [792, 125] width 7 height 7
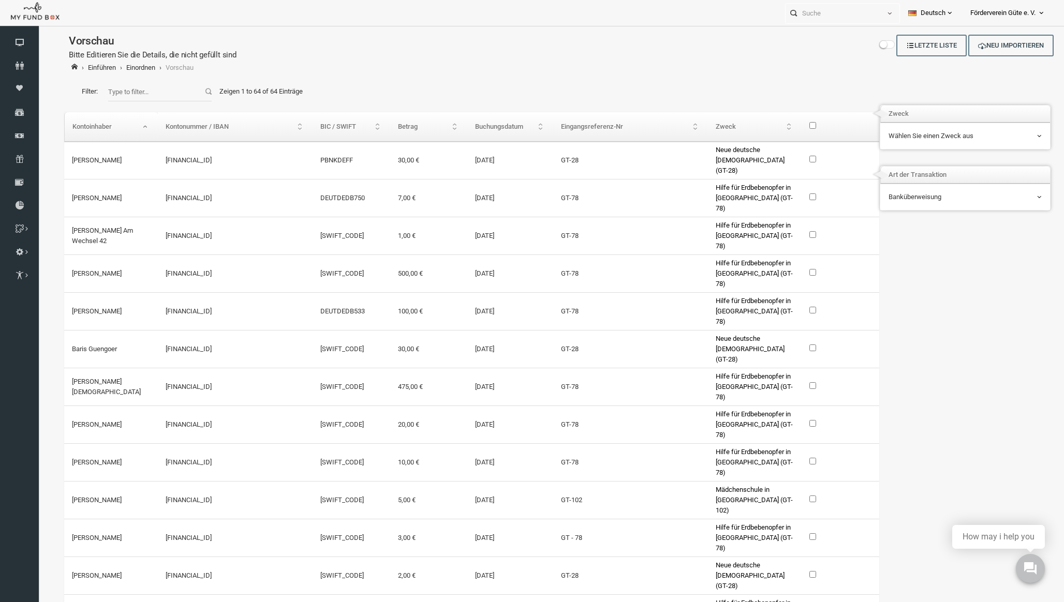
click at [789, 121] on label "\a\9\9\9\9\9\9\9\9\9\9\9\9\9 \9\9\a\9\9\9\9\9\9\9\9\9\9\9\9\9\9\9\9\9\9\9\9\9\9…" at bounding box center [796, 125] width 14 height 10
click at [789, 122] on input "\a\9\9\9\9\9\9\9\9\9\9\9\9\9 \9\9\a\9\9\9\9\9\9\9\9\9\9\9\9\9\9\9\9\9\9\9\9\9\9…" at bounding box center [792, 125] width 7 height 7
click at [789, 121] on label "\a\9\9\9\9\9\9\9\9\9\9\9\9\9 \9\9\a\9\9\9\9\9\9\9\9\9\9\9\9\9\9\9\9\9\9\9\9\9\9…" at bounding box center [796, 125] width 14 height 10
click at [789, 122] on input "\a\9\9\9\9\9\9\9\9\9\9\9\9\9 \9\9\a\9\9\9\9\9\9\9\9\9\9\9\9\9\9\9\9\9\9\9\9\9\9…" at bounding box center [792, 125] width 7 height 7
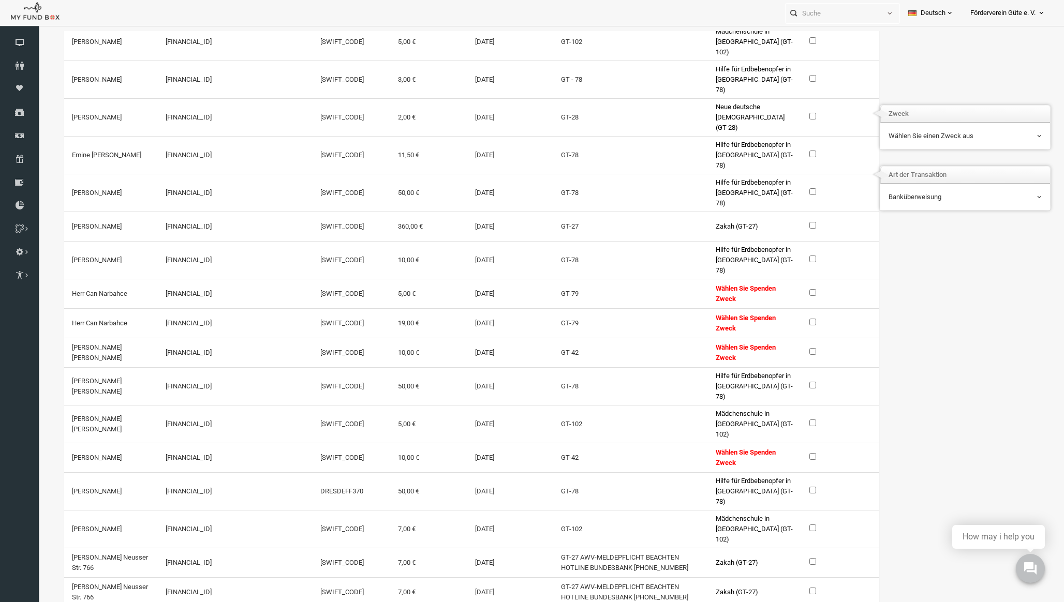
scroll to position [441, 0]
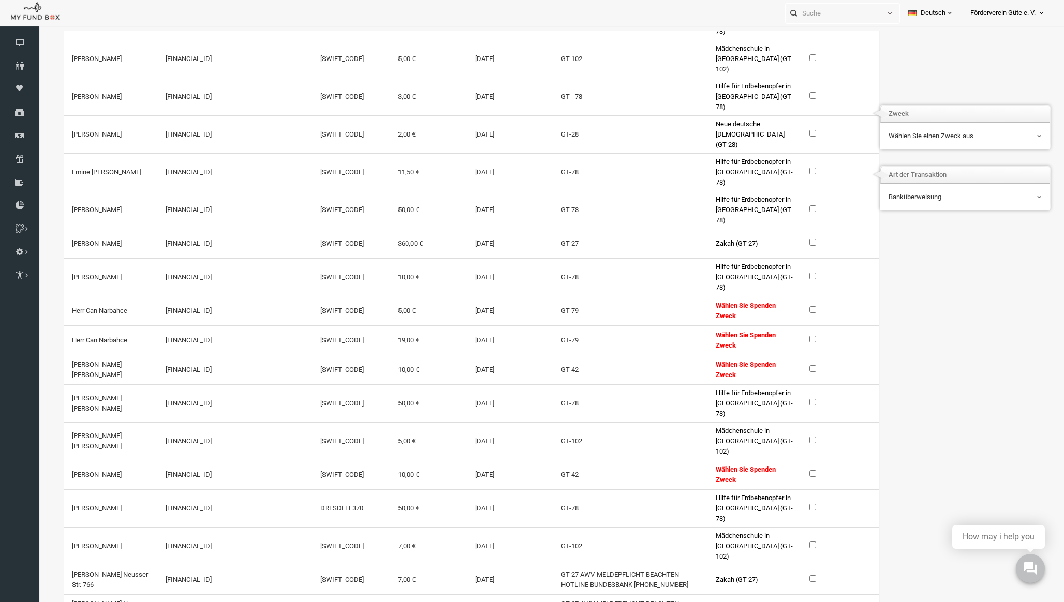
click at [789, 306] on input "checkbox" at bounding box center [792, 309] width 7 height 7
click at [792, 336] on input "checkbox" at bounding box center [792, 339] width 7 height 7
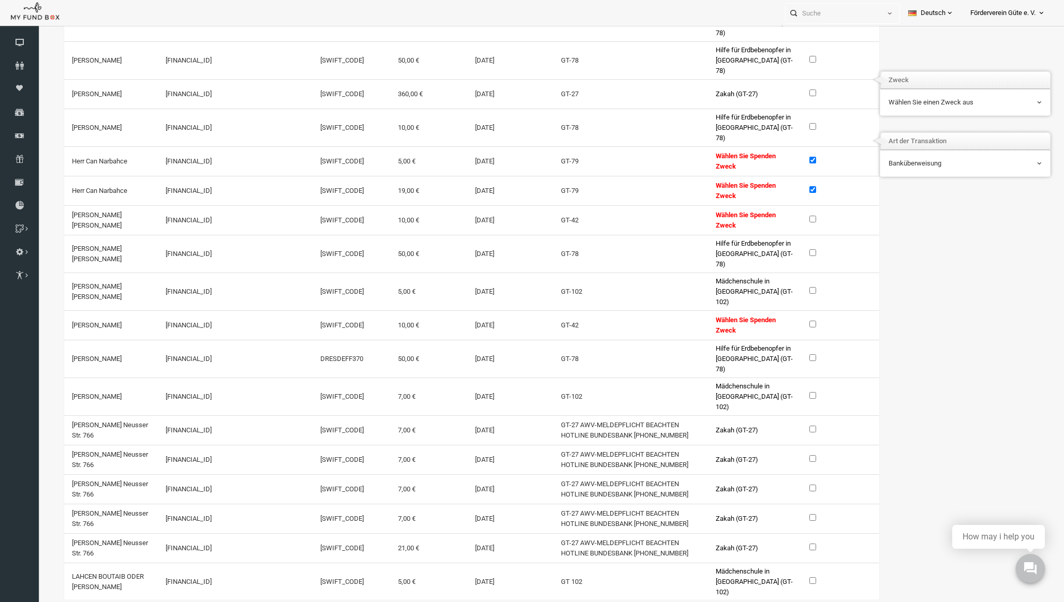
scroll to position [427, 0]
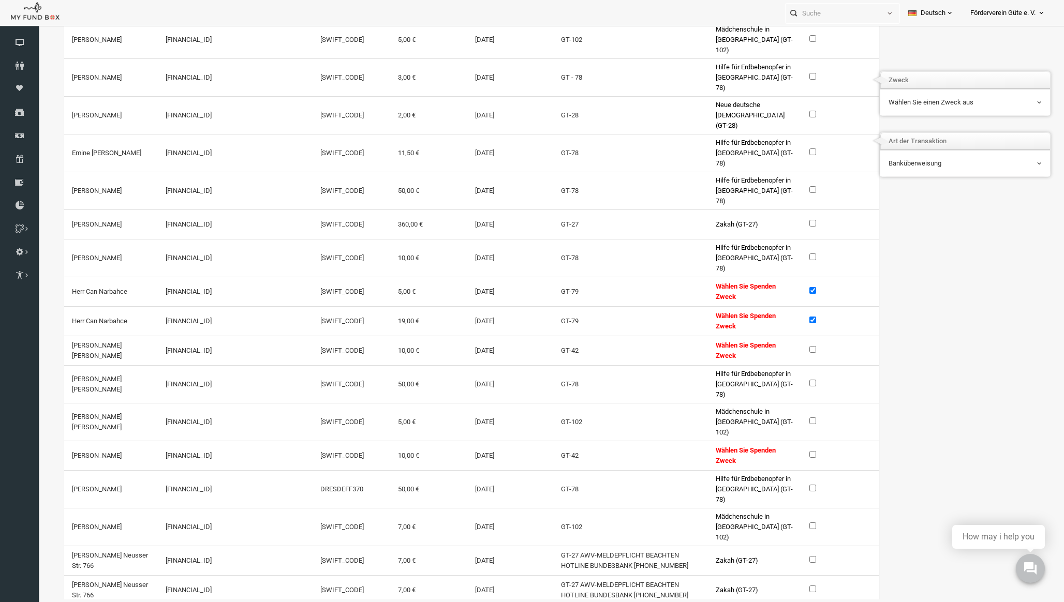
click at [928, 102] on span "Wählen Sie einen Zweck aus" at bounding box center [944, 102] width 153 height 10
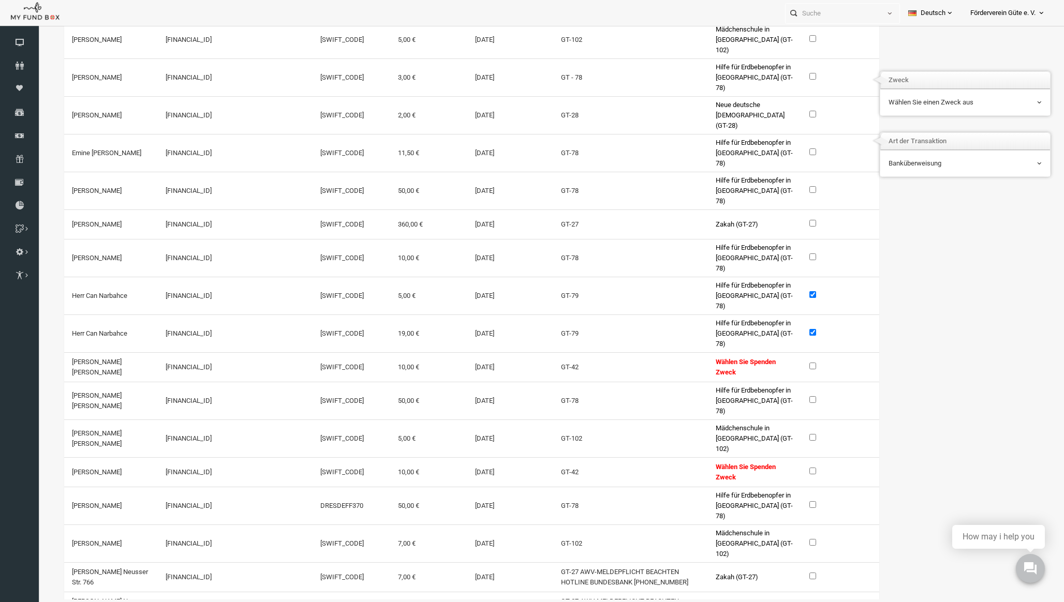
click at [791, 291] on input "checkbox" at bounding box center [792, 294] width 7 height 7
click at [789, 329] on input "checkbox" at bounding box center [792, 332] width 7 height 7
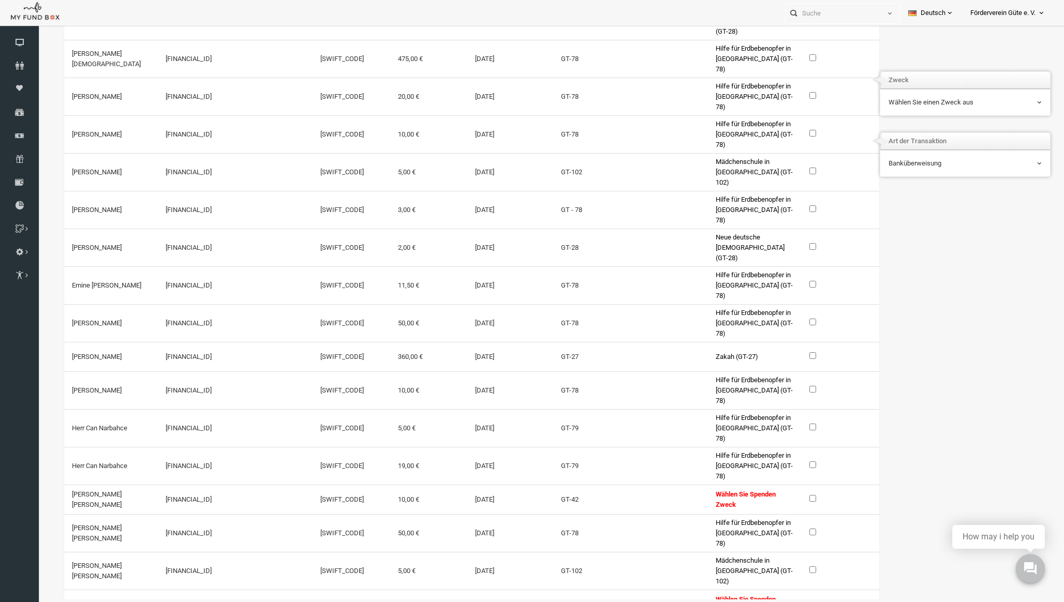
scroll to position [490, 0]
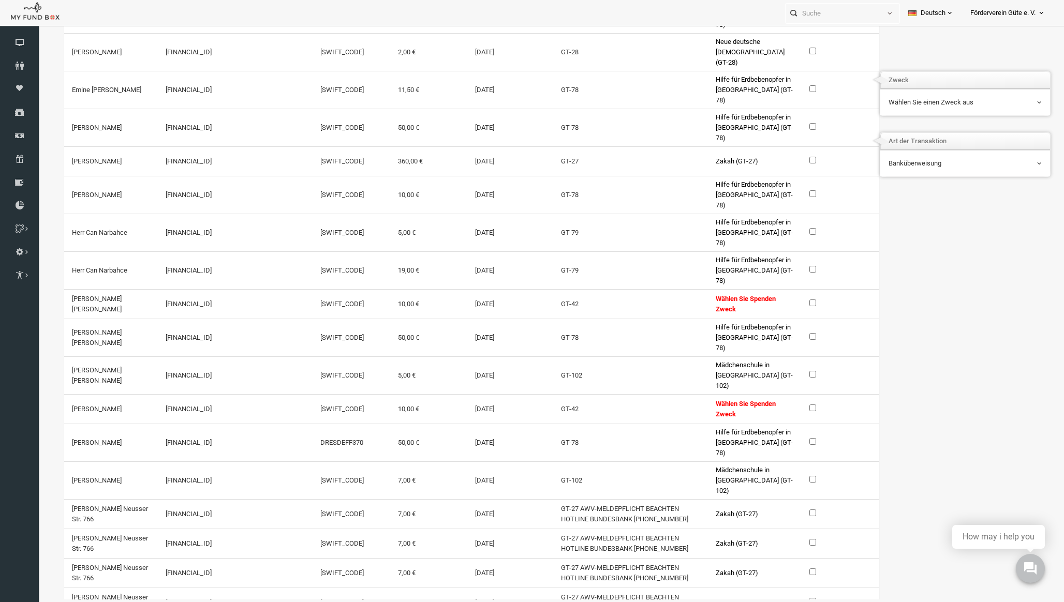
click at [789, 300] on input "checkbox" at bounding box center [792, 303] width 7 height 7
click at [794, 403] on label at bounding box center [796, 408] width 14 height 10
click at [794, 405] on input "checkbox" at bounding box center [792, 408] width 7 height 7
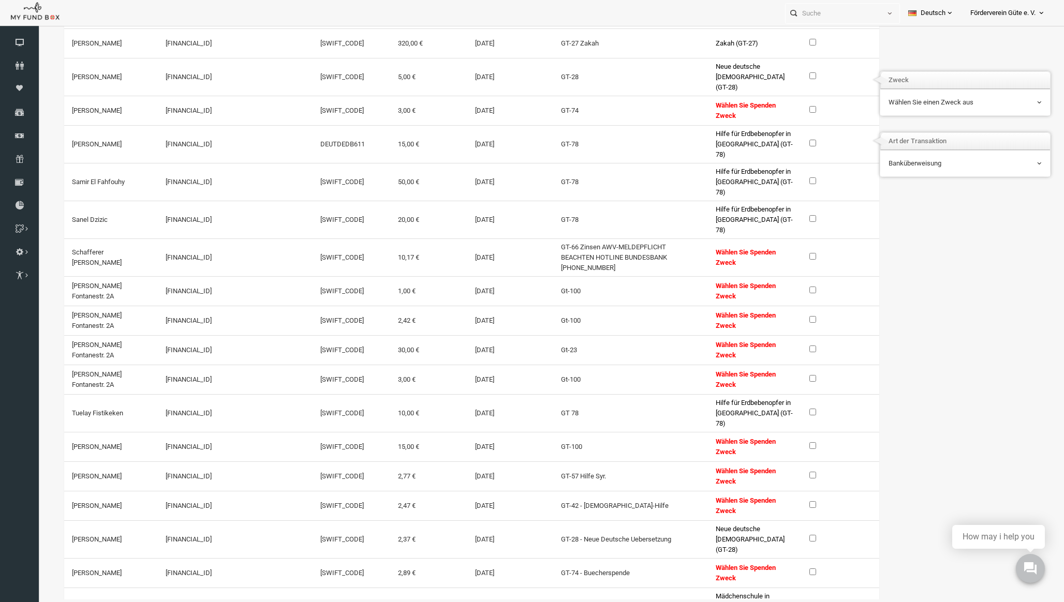
scroll to position [1741, 0]
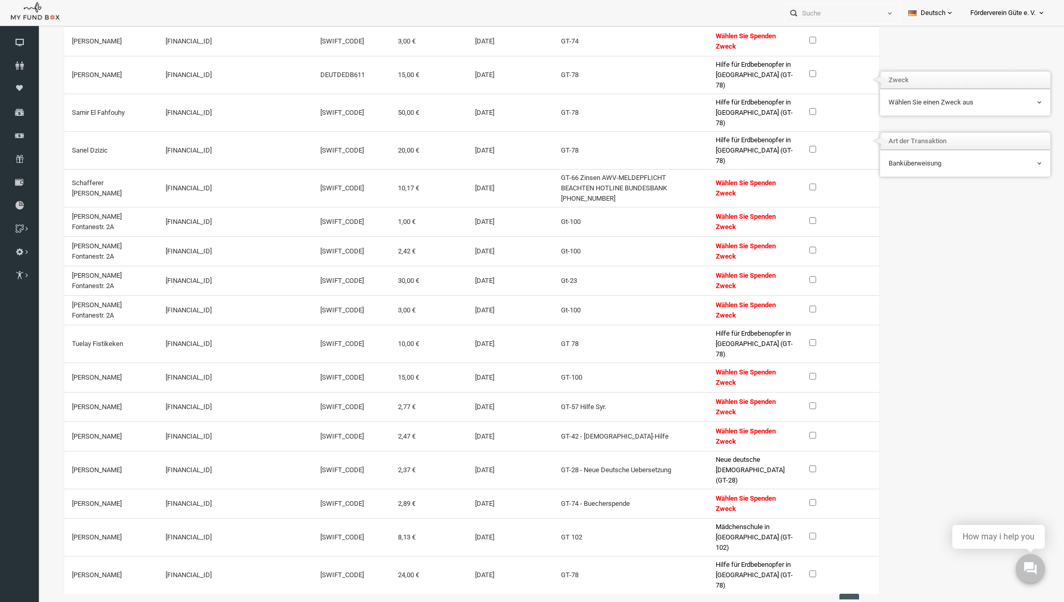
click at [789, 432] on input "checkbox" at bounding box center [792, 435] width 7 height 7
click at [915, 97] on span "Wählen Sie einen Zweck aus" at bounding box center [944, 103] width 154 height 20
click at [907, 190] on ul "Moschee Hilfe Moschee Hilfe (GT-42)" at bounding box center [944, 172] width 154 height 46
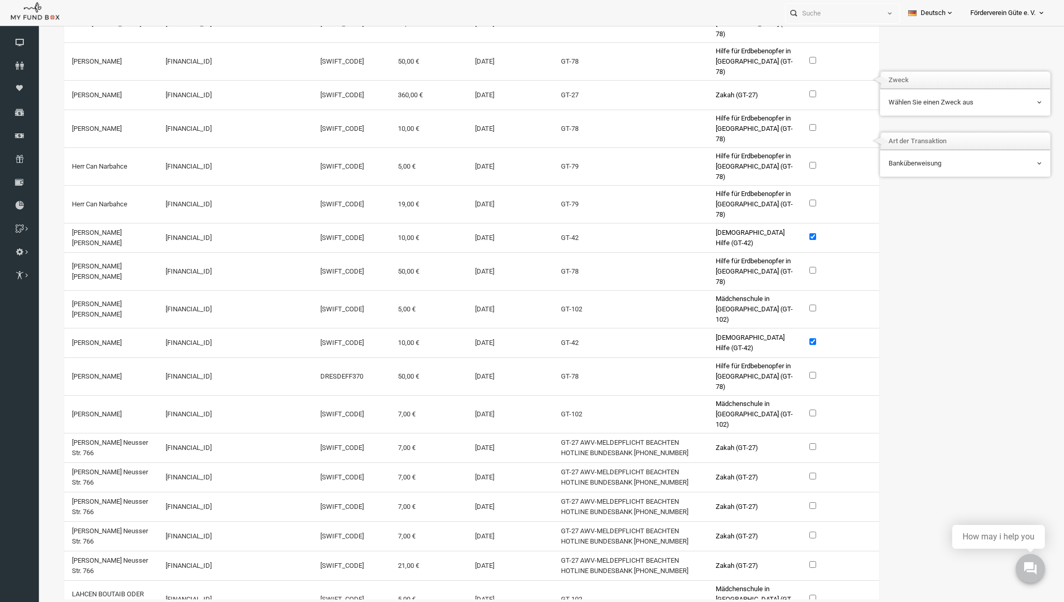
scroll to position [0, 0]
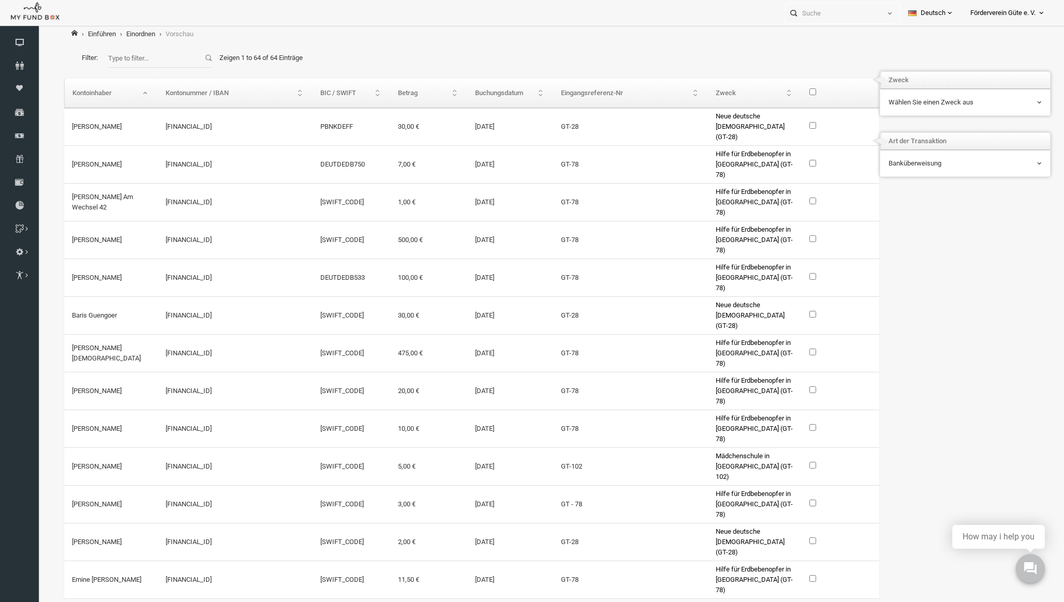
click at [791, 95] on label "\a\9\9\9\9\9\9\9\9\9\9\9\9\9 \9\9\a\9\9\9\9\9\9\9\9\9\9\9\9\9\9\9\9\9\9\9\9\9\9…" at bounding box center [796, 91] width 14 height 10
click at [791, 95] on input "\a\9\9\9\9\9\9\9\9\9\9\9\9\9 \9\9\a\9\9\9\9\9\9\9\9\9\9\9\9\9\9\9\9\9\9\9\9\9\9…" at bounding box center [792, 91] width 7 height 7
click at [791, 95] on label "\a\9\9\9\9\9\9\9\9\9\9\9\9\9 \9\9\a\9\9\9\9\9\9\9\9\9\9\9\9\9\9\9\9\9\9\9\9\9\9…" at bounding box center [796, 91] width 14 height 10
click at [791, 95] on input "\a\9\9\9\9\9\9\9\9\9\9\9\9\9 \9\9\a\9\9\9\9\9\9\9\9\9\9\9\9\9\9\9\9\9\9\9\9\9\9…" at bounding box center [792, 91] width 7 height 7
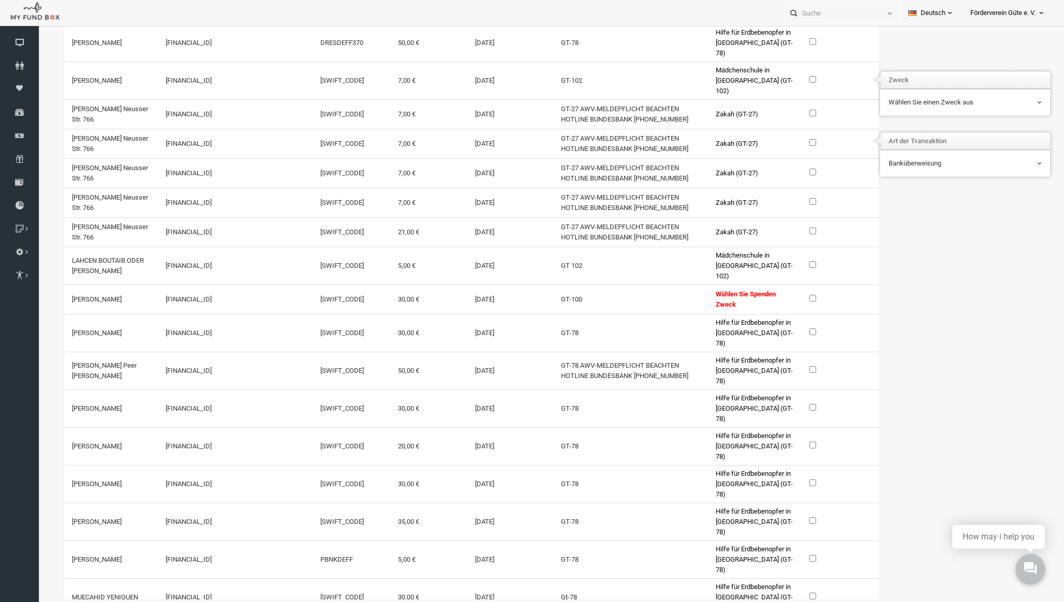
scroll to position [976, 0]
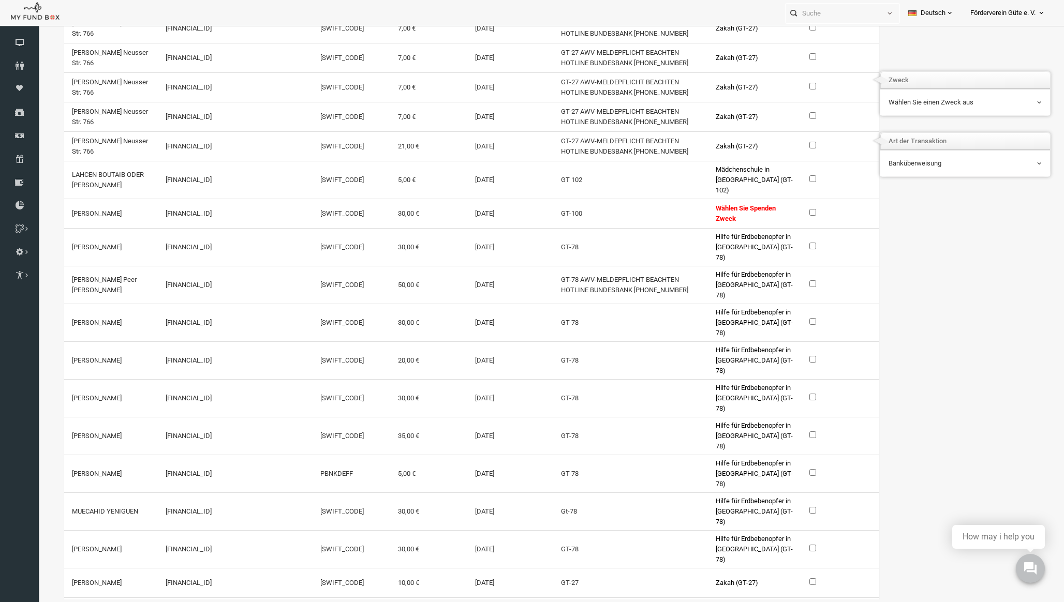
click at [790, 207] on label at bounding box center [796, 212] width 14 height 10
click at [790, 209] on input "checkbox" at bounding box center [792, 212] width 7 height 7
click at [910, 103] on span "Wählen Sie einen Zweck aus" at bounding box center [944, 102] width 153 height 10
click at [790, 209] on input "checkbox" at bounding box center [792, 212] width 7 height 7
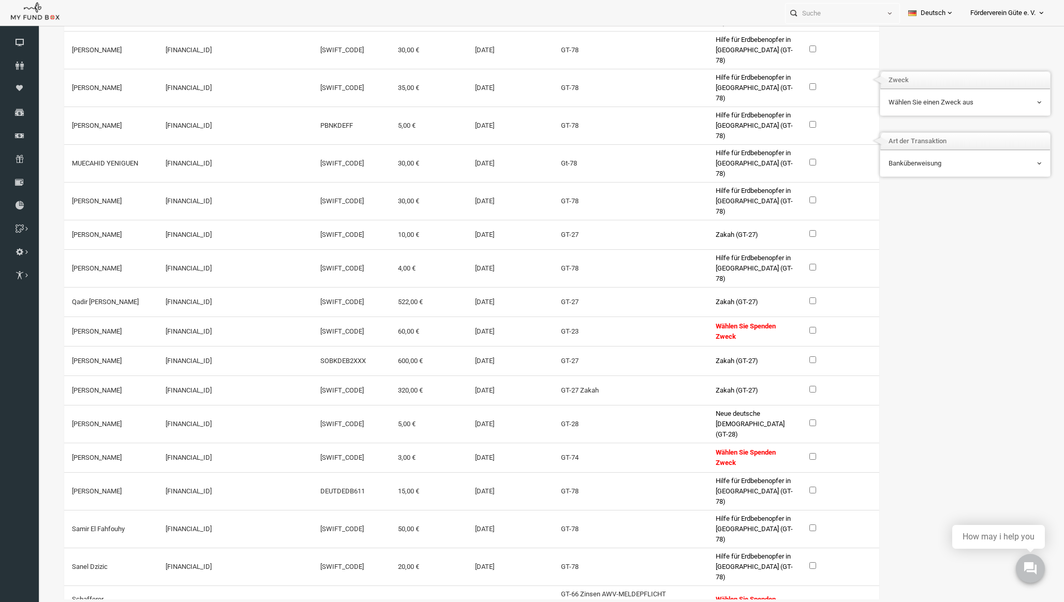
scroll to position [1326, 0]
click at [789, 325] on input "checkbox" at bounding box center [792, 328] width 7 height 7
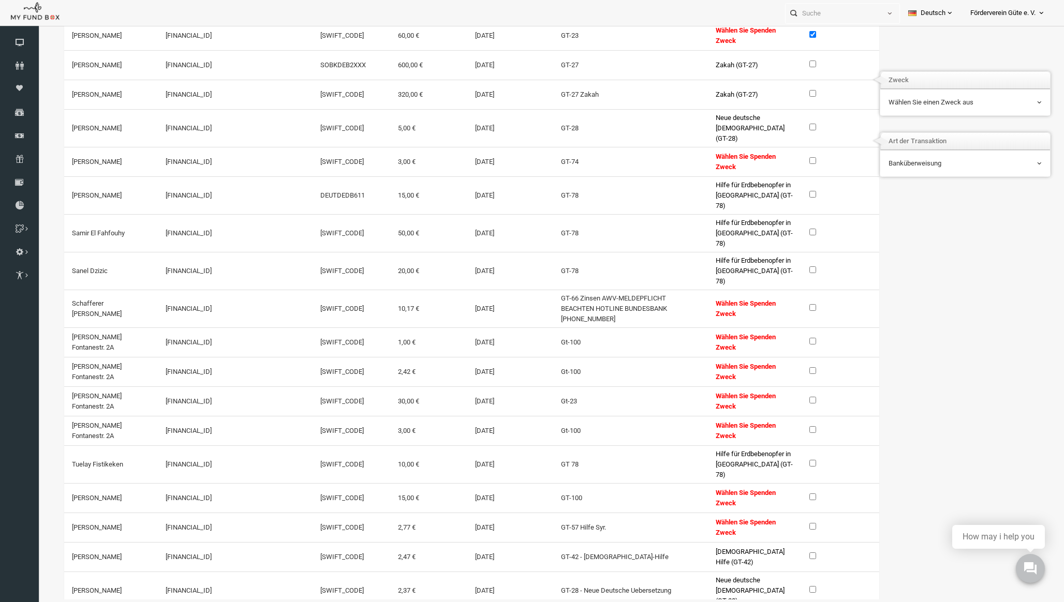
scroll to position [1622, 0]
click at [792, 395] on input "checkbox" at bounding box center [792, 398] width 7 height 7
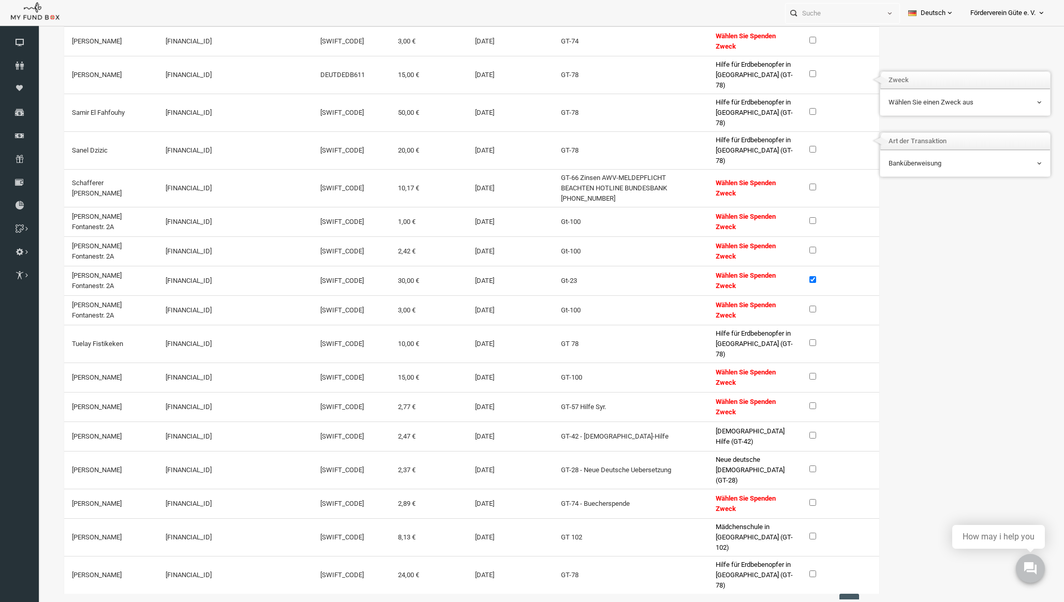
scroll to position [1727, 0]
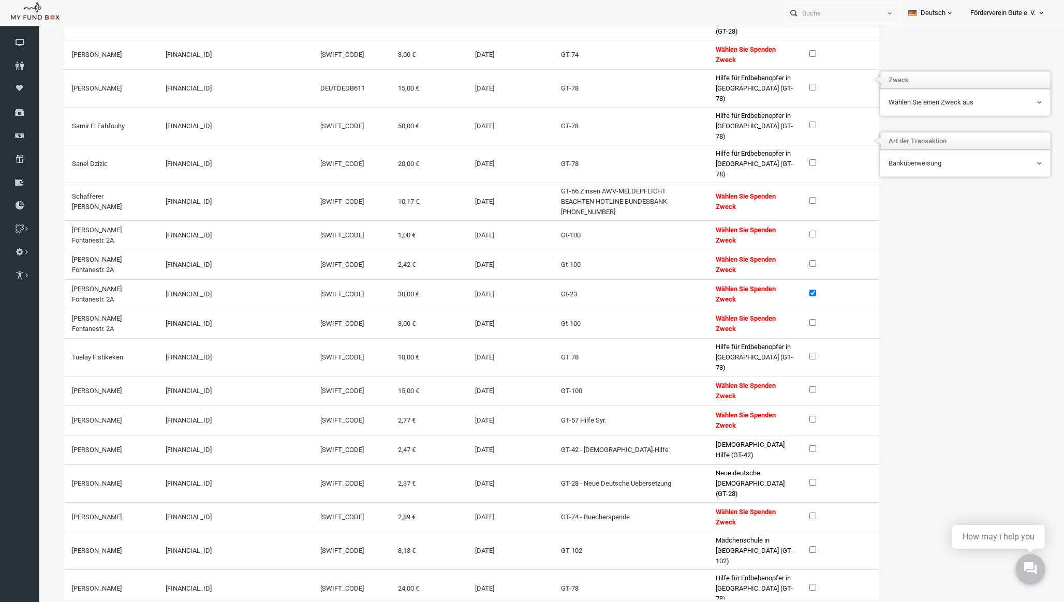
click at [934, 96] on span "Wählen Sie einen Zweck aus" at bounding box center [944, 103] width 154 height 20
click at [939, 101] on span "Wählen Sie einen Zweck aus" at bounding box center [944, 102] width 153 height 10
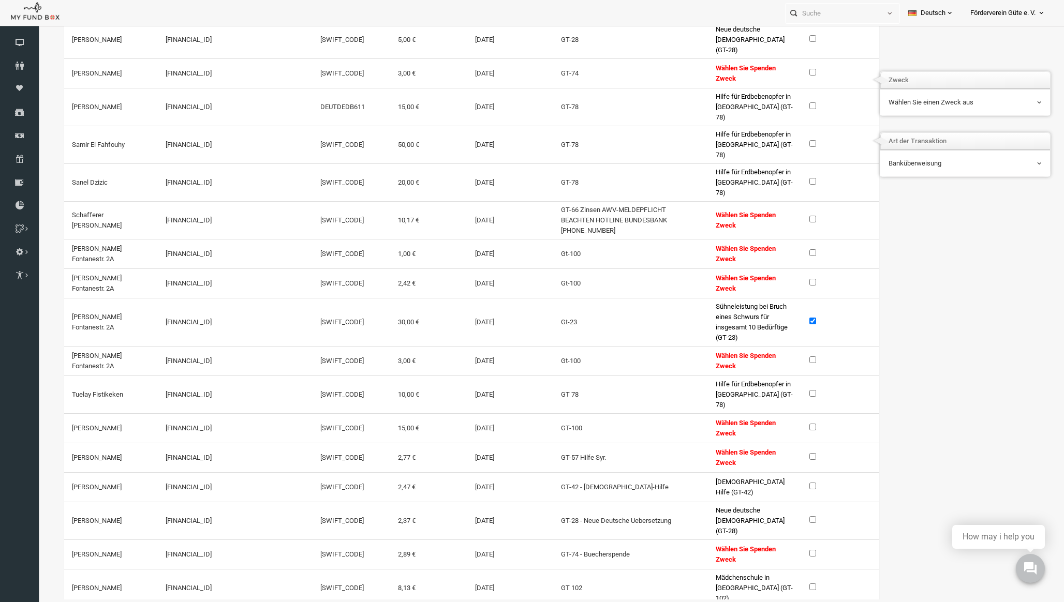
click at [791, 318] on input "checkbox" at bounding box center [792, 321] width 7 height 7
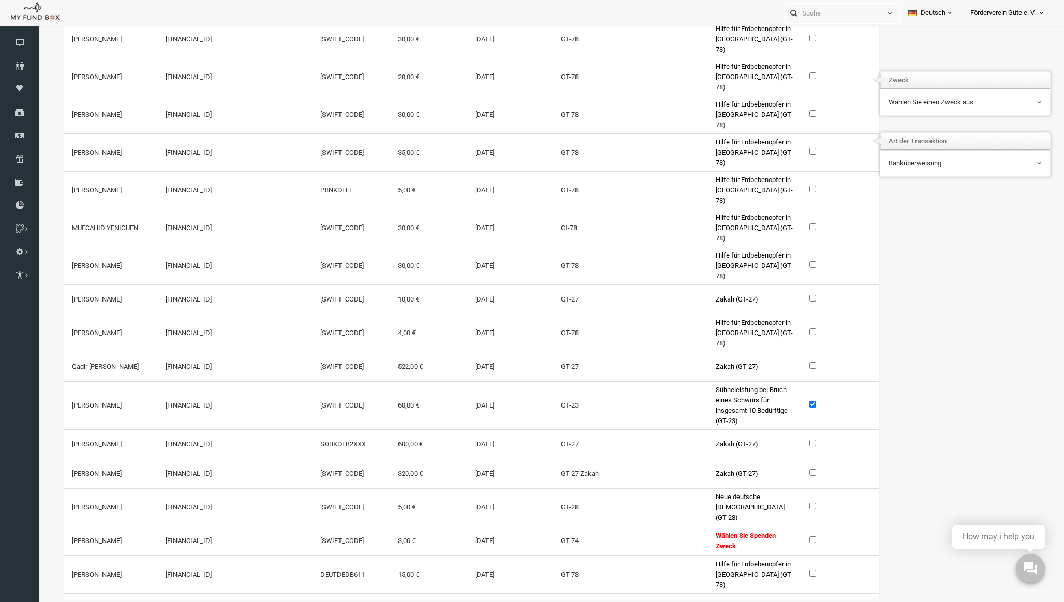
click at [789, 401] on input "checkbox" at bounding box center [792, 404] width 7 height 7
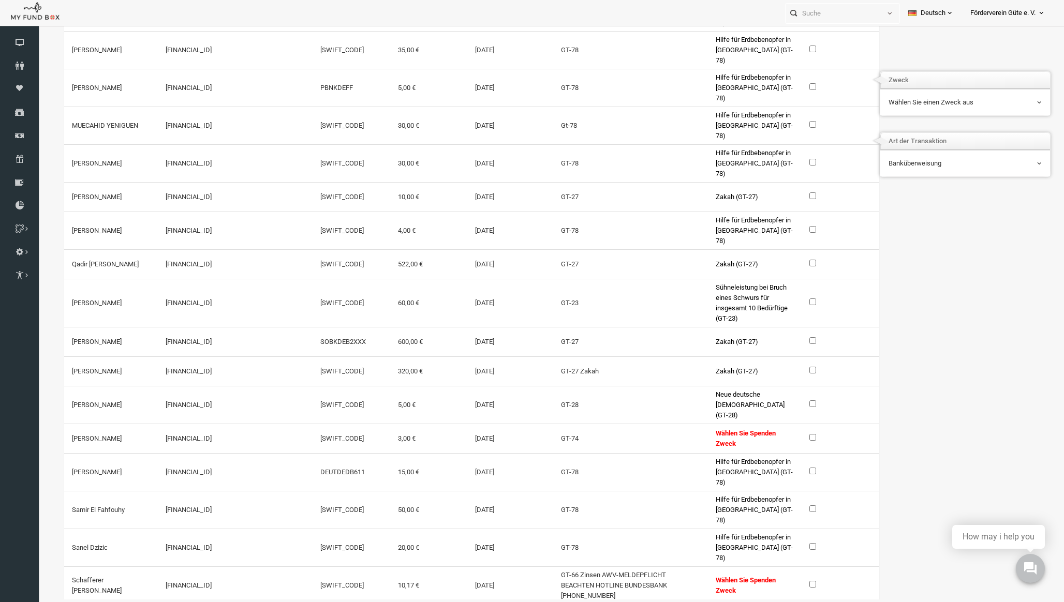
scroll to position [1452, 0]
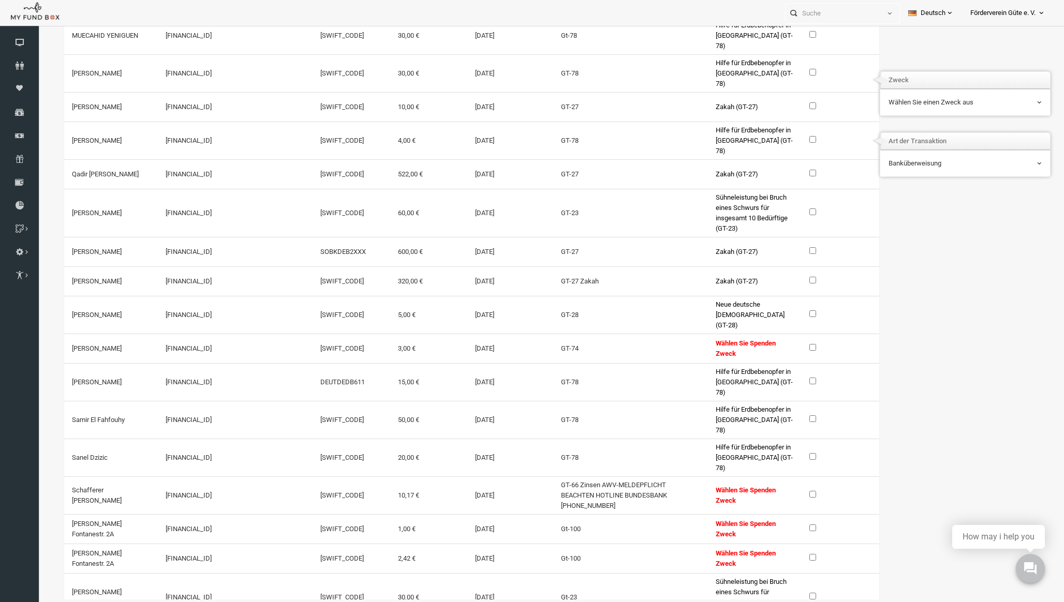
click at [789, 342] on label at bounding box center [796, 347] width 14 height 10
click at [789, 344] on input "checkbox" at bounding box center [792, 347] width 7 height 7
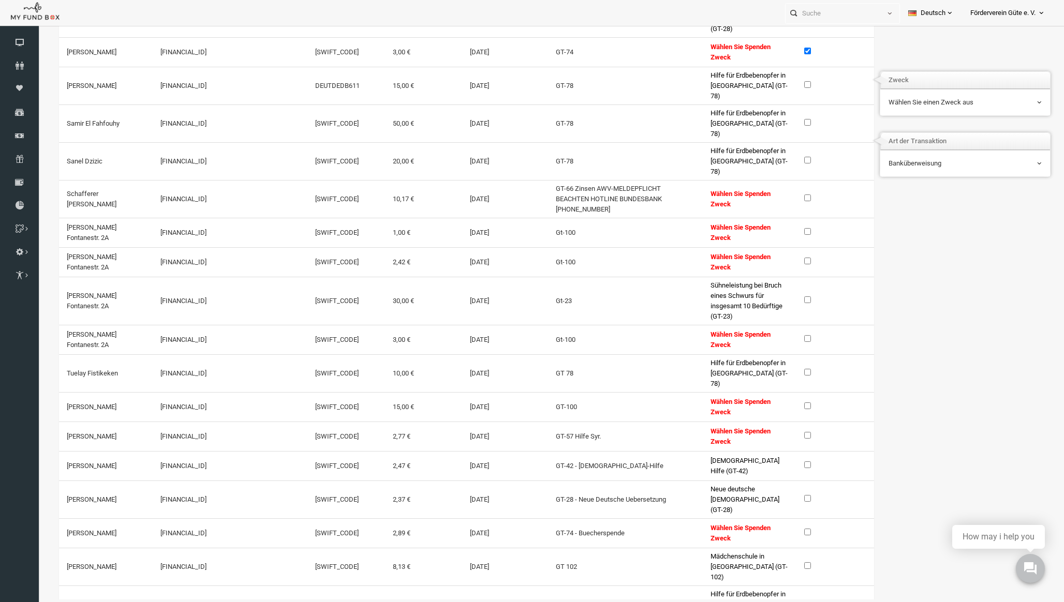
scroll to position [1779, 5]
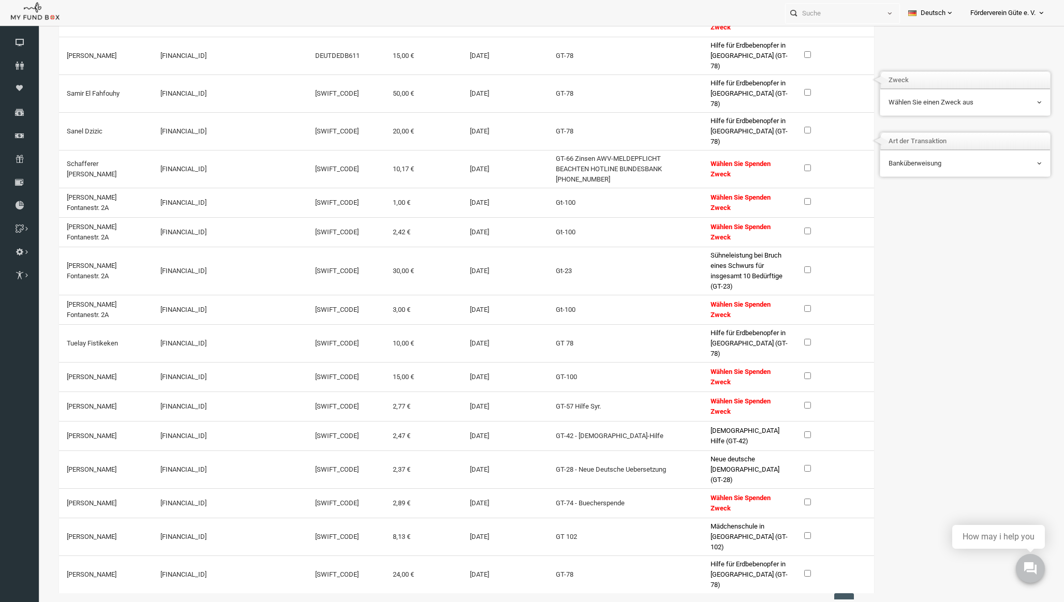
click at [787, 497] on label at bounding box center [790, 502] width 14 height 10
click at [787, 499] on input "checkbox" at bounding box center [786, 502] width 7 height 7
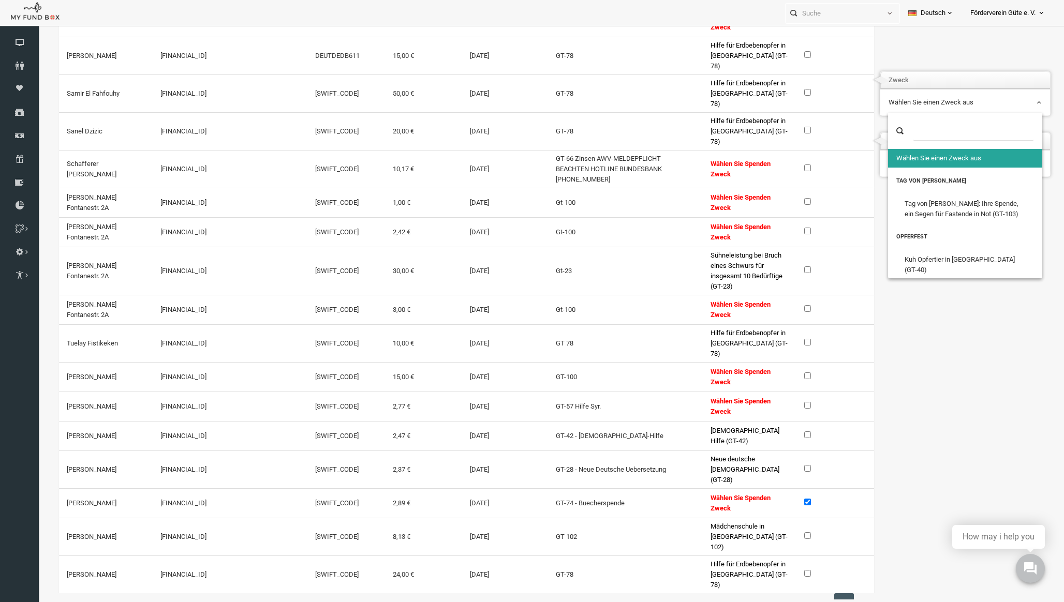
click at [920, 97] on span "Wählen Sie einen Zweck aus" at bounding box center [944, 102] width 153 height 10
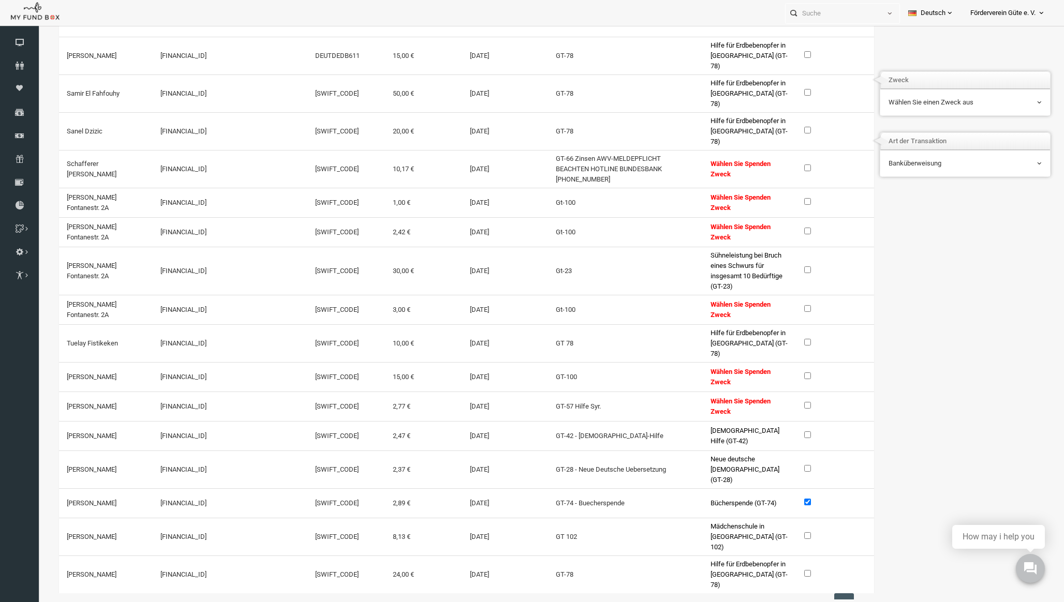
click at [787, 499] on input "checkbox" at bounding box center [786, 502] width 7 height 7
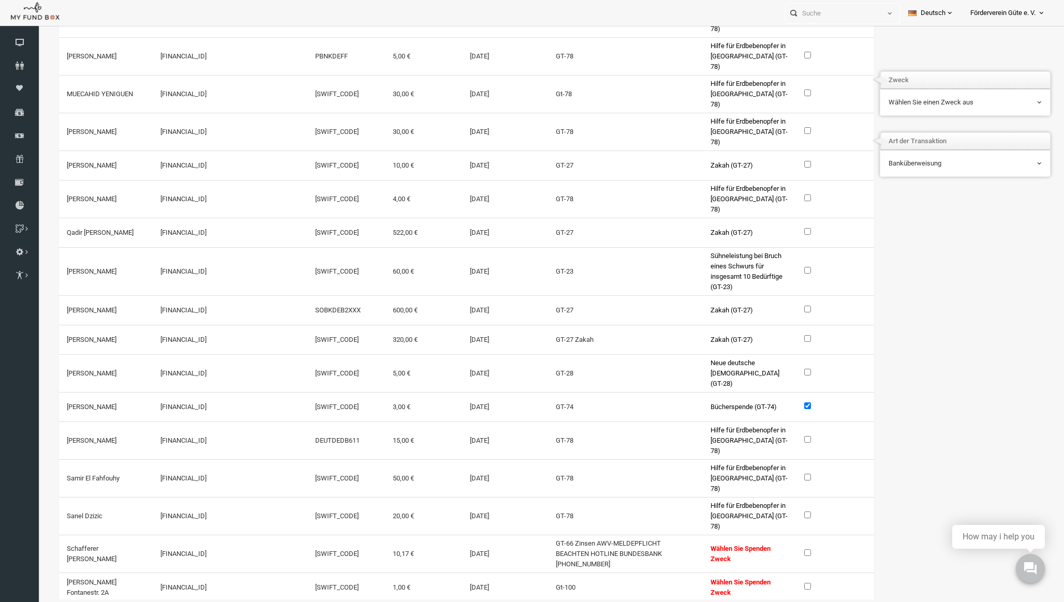
click at [789, 401] on label at bounding box center [790, 406] width 14 height 10
click at [789, 403] on input "checkbox" at bounding box center [786, 406] width 7 height 7
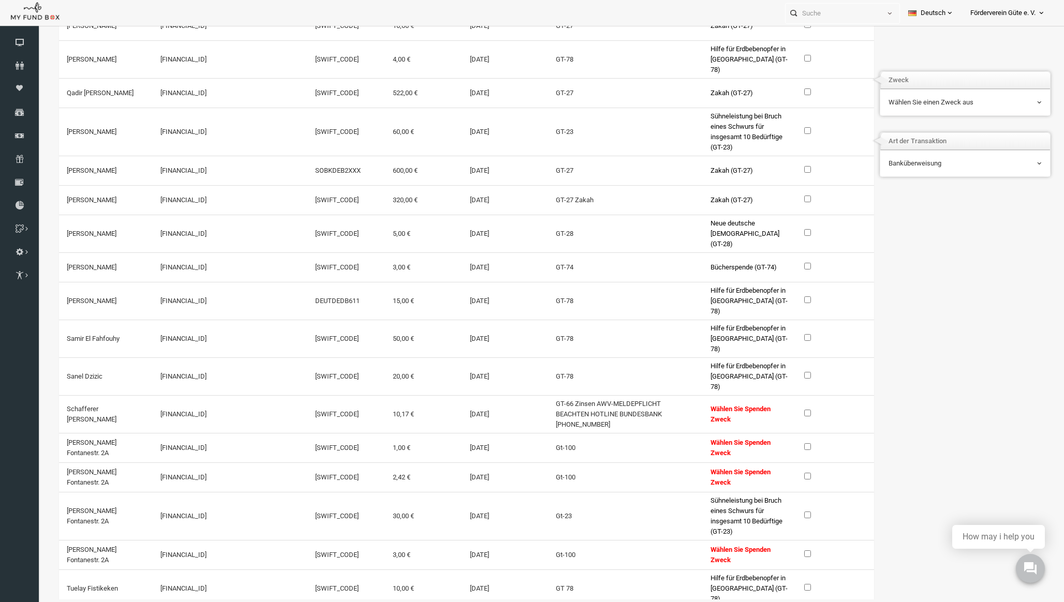
scroll to position [1590, 5]
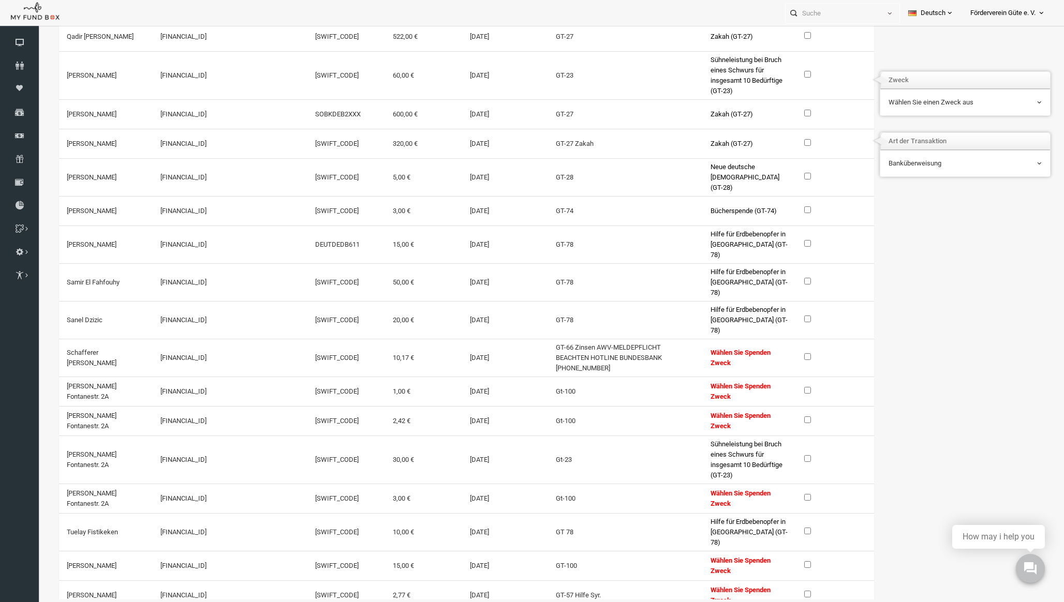
click at [784, 353] on input "checkbox" at bounding box center [786, 356] width 7 height 7
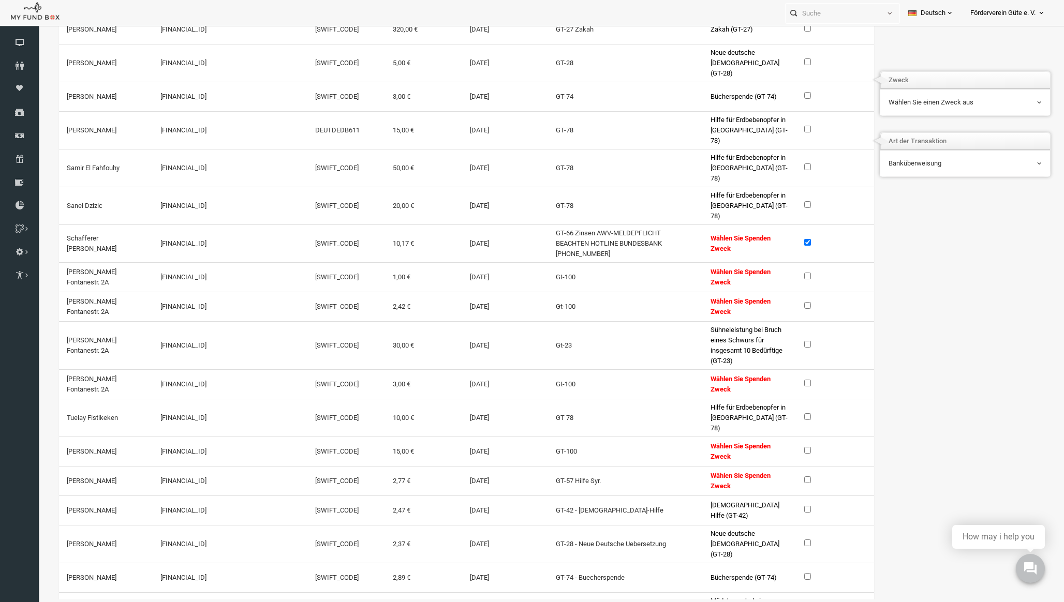
scroll to position [1690, 5]
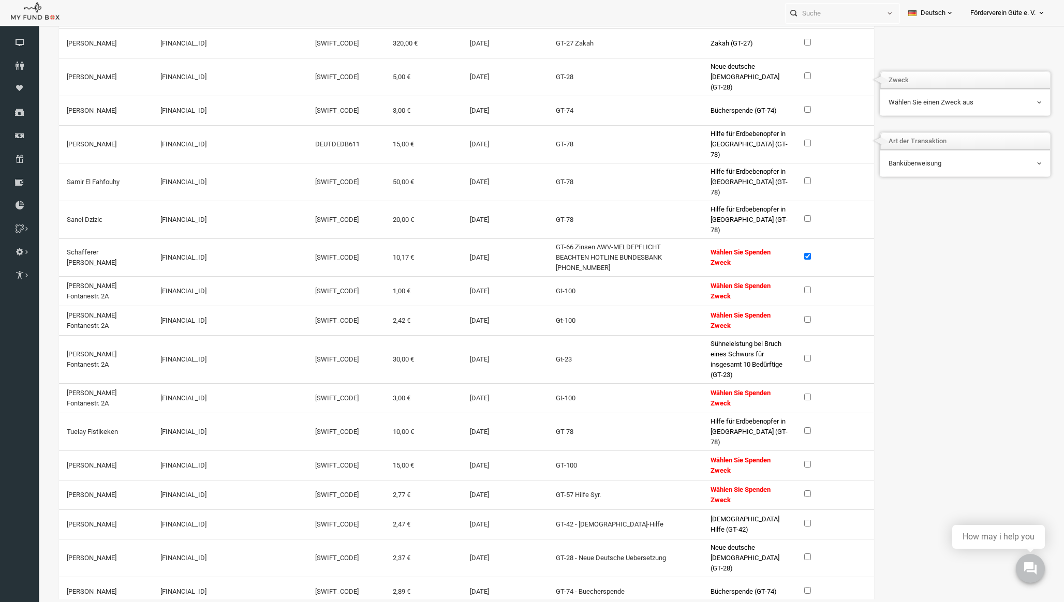
click at [896, 97] on span "Wählen Sie einen Zweck aus" at bounding box center [944, 103] width 154 height 20
click at [786, 253] on input "checkbox" at bounding box center [786, 256] width 7 height 7
click at [786, 287] on input "checkbox" at bounding box center [786, 290] width 7 height 7
click at [785, 316] on input "checkbox" at bounding box center [786, 319] width 7 height 7
click at [784, 394] on input "checkbox" at bounding box center [786, 397] width 7 height 7
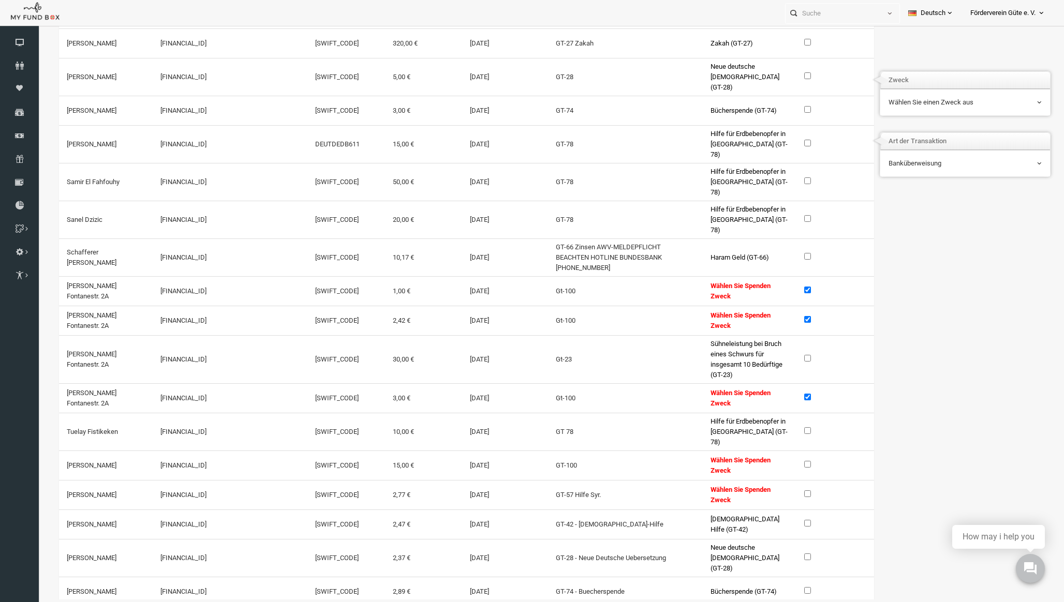
click at [784, 461] on input "checkbox" at bounding box center [786, 464] width 7 height 7
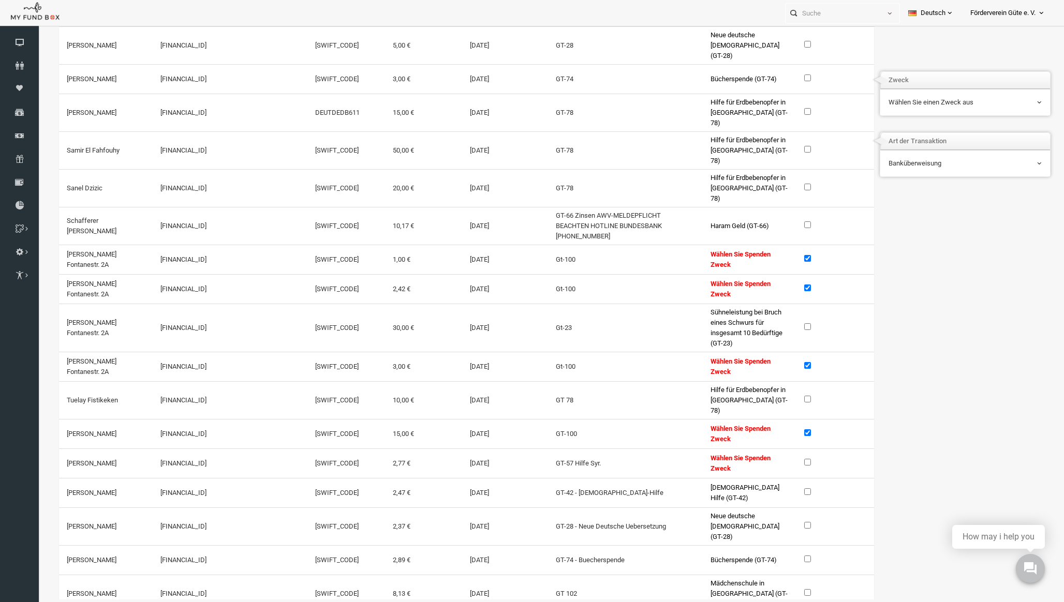
scroll to position [1779, 5]
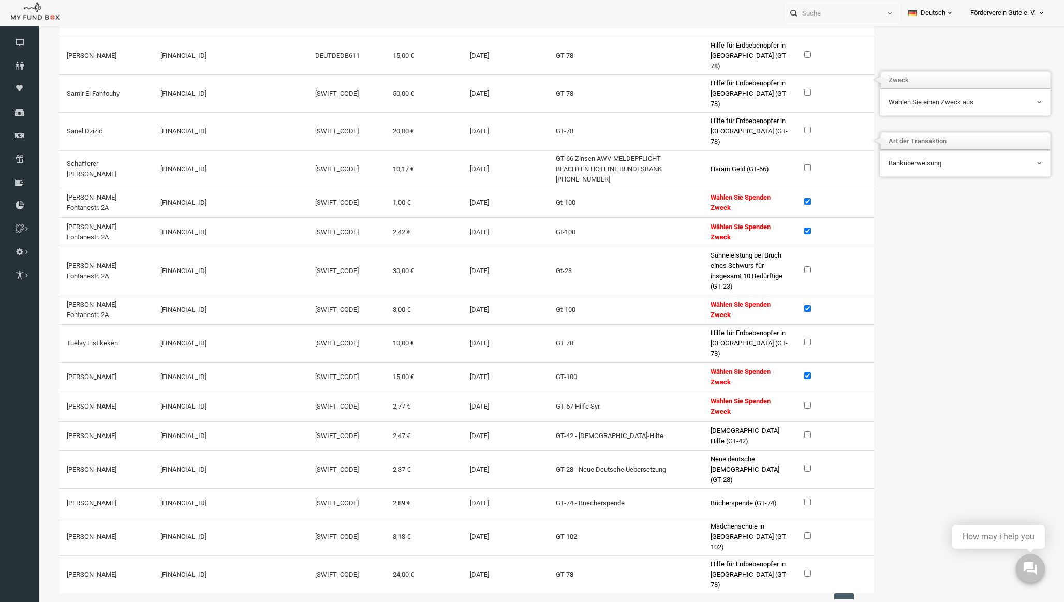
click at [783, 198] on input "checkbox" at bounding box center [786, 201] width 7 height 7
click at [783, 228] on input "checkbox" at bounding box center [786, 231] width 7 height 7
click at [785, 305] on input "checkbox" at bounding box center [786, 308] width 7 height 7
click at [784, 371] on label at bounding box center [790, 376] width 14 height 10
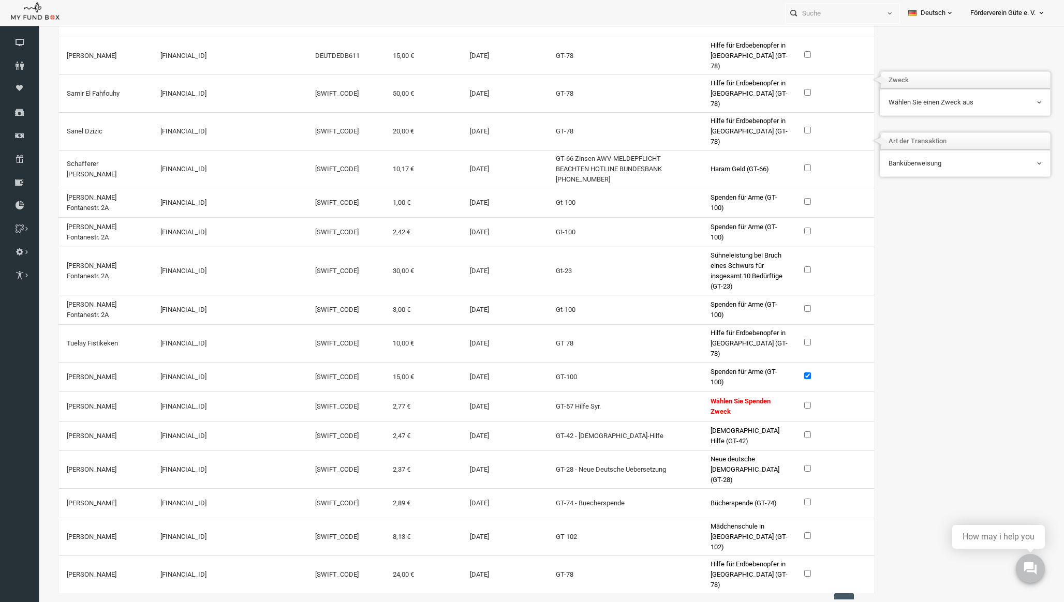
click at [784, 373] on input "checkbox" at bounding box center [786, 376] width 7 height 7
click at [786, 392] on td at bounding box center [814, 406] width 77 height 29
click at [786, 400] on div at bounding box center [814, 406] width 62 height 13
click at [786, 402] on input "checkbox" at bounding box center [786, 405] width 7 height 7
click at [918, 106] on span "Wählen Sie einen Zweck aus" at bounding box center [944, 102] width 153 height 10
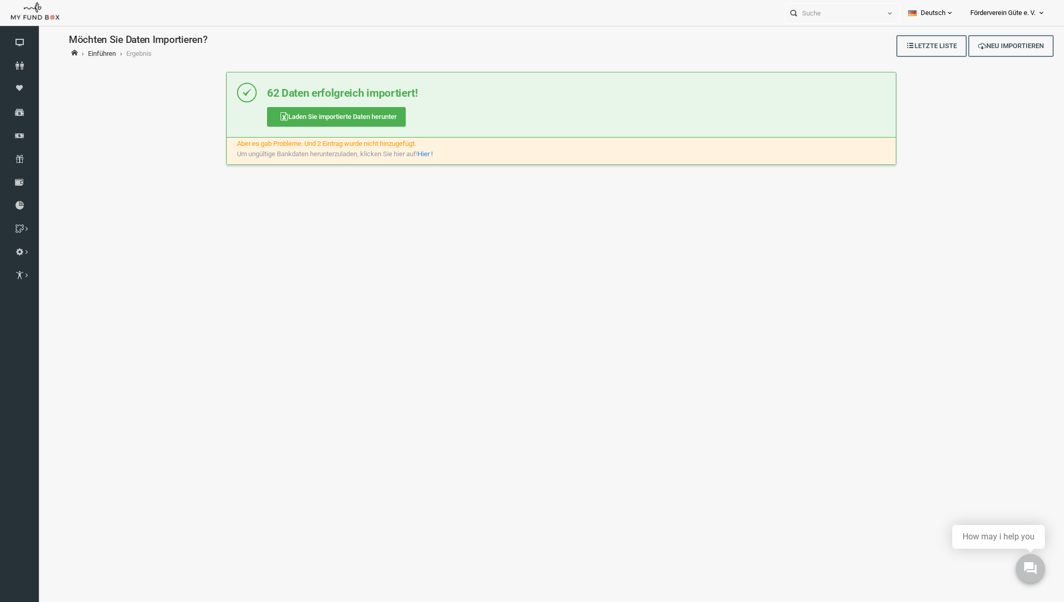
scroll to position [0, 0]
click at [410, 153] on link "Hier !" at bounding box center [404, 155] width 15 height 8
click at [814, 12] on input "text" at bounding box center [833, 13] width 95 height 19
click at [814, 29] on label "Martyn Avdiaj GUDO309333" at bounding box center [830, 31] width 101 height 11
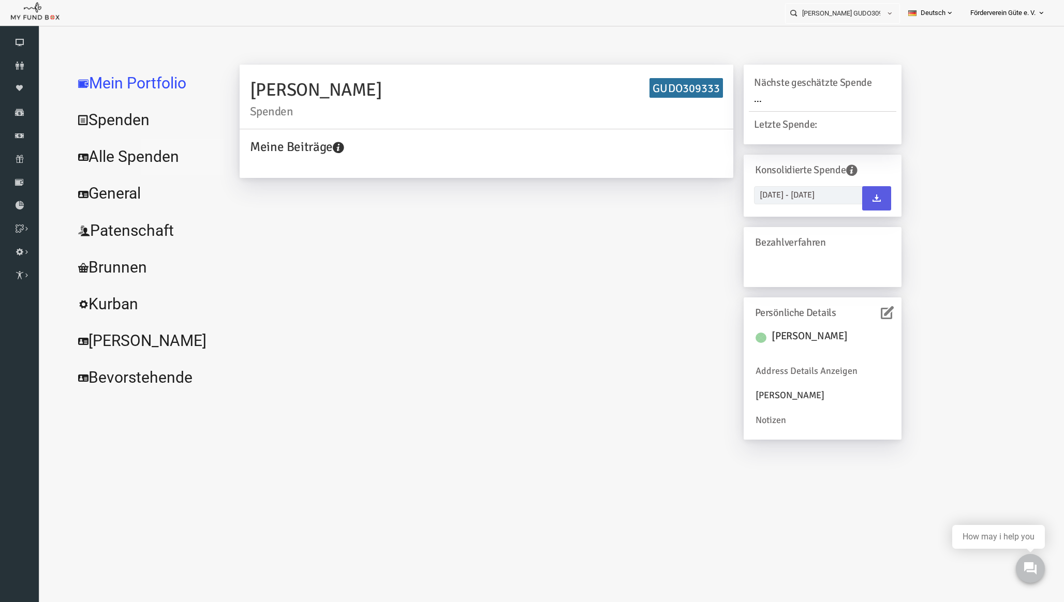
click at [146, 160] on link "Alle Spenden" at bounding box center [125, 156] width 155 height 37
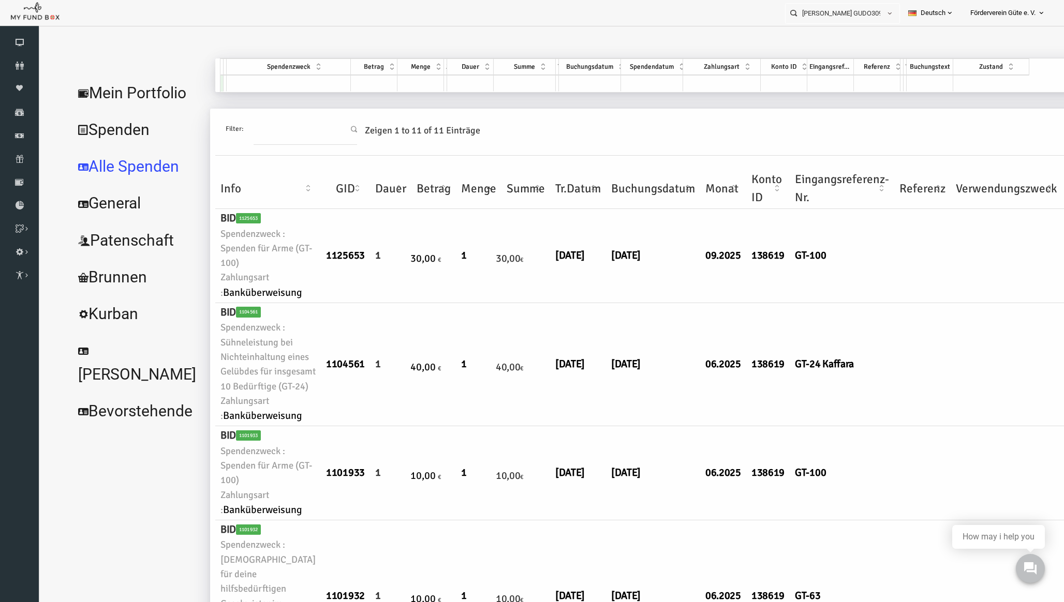
click at [229, 86] on td at bounding box center [268, 83] width 124 height 17
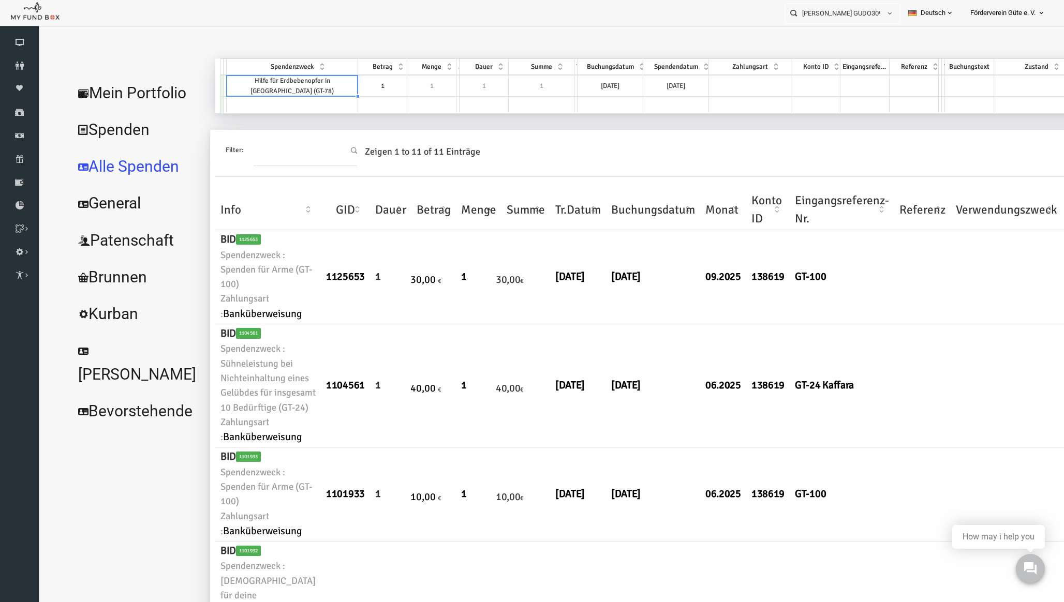
click at [354, 79] on td "1" at bounding box center [361, 86] width 49 height 22
click at [354, 79] on textarea "1" at bounding box center [362, 86] width 50 height 22
click at [575, 82] on td "14.09.2025" at bounding box center [590, 86] width 66 height 22
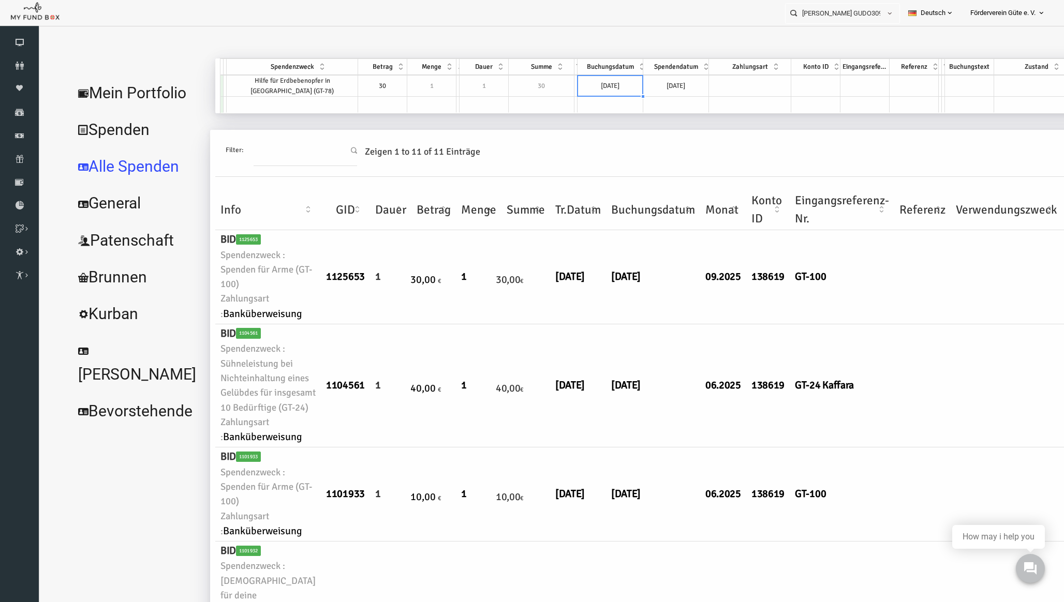
click at [626, 93] on td "14.09.2025" at bounding box center [656, 86] width 66 height 22
click at [698, 86] on td at bounding box center [729, 86] width 82 height 22
click at [771, 85] on td at bounding box center [795, 86] width 49 height 22
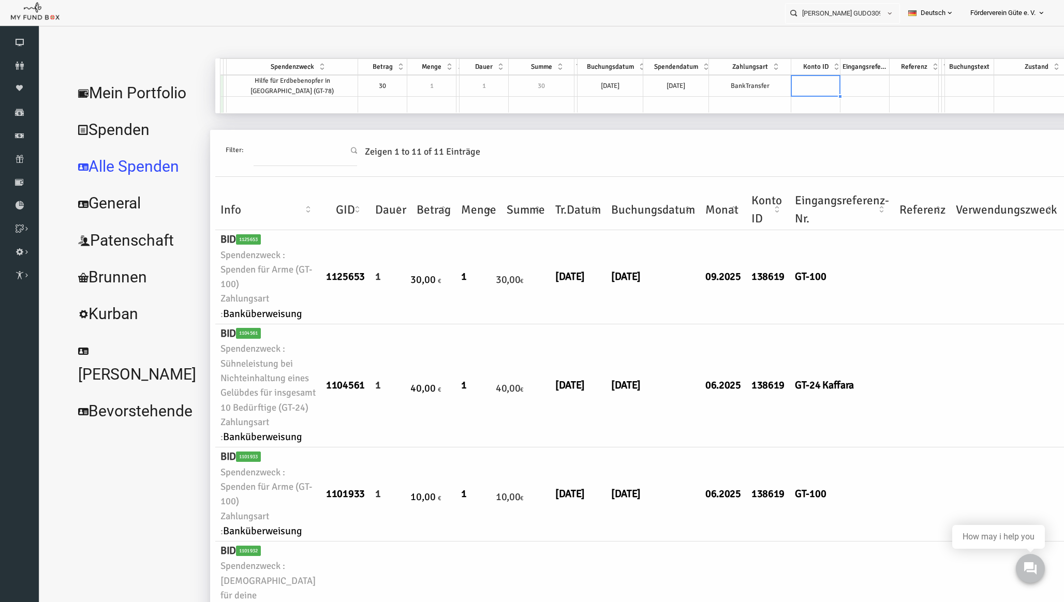
click at [771, 85] on td at bounding box center [795, 86] width 49 height 22
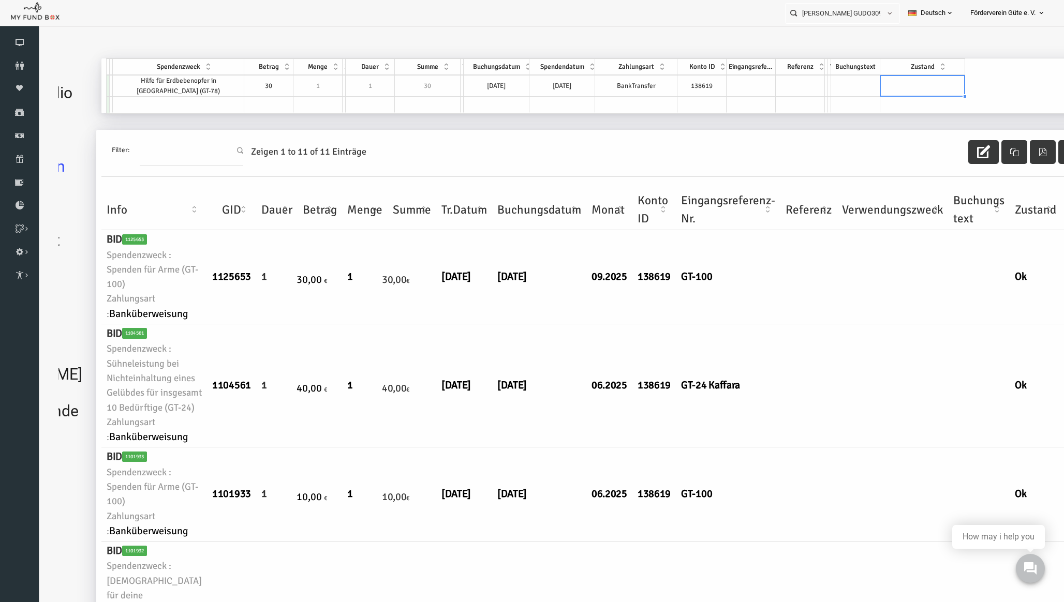
click at [993, 88] on div "GID Partner Spendenzweck Betrag Menge Zyklus Dauer Summe Typ Buchungsdatum Spen…" at bounding box center [579, 85] width 987 height 55
click at [864, 69] on div "Zustand" at bounding box center [902, 67] width 84 height 12
click at [864, 78] on td at bounding box center [902, 86] width 85 height 22
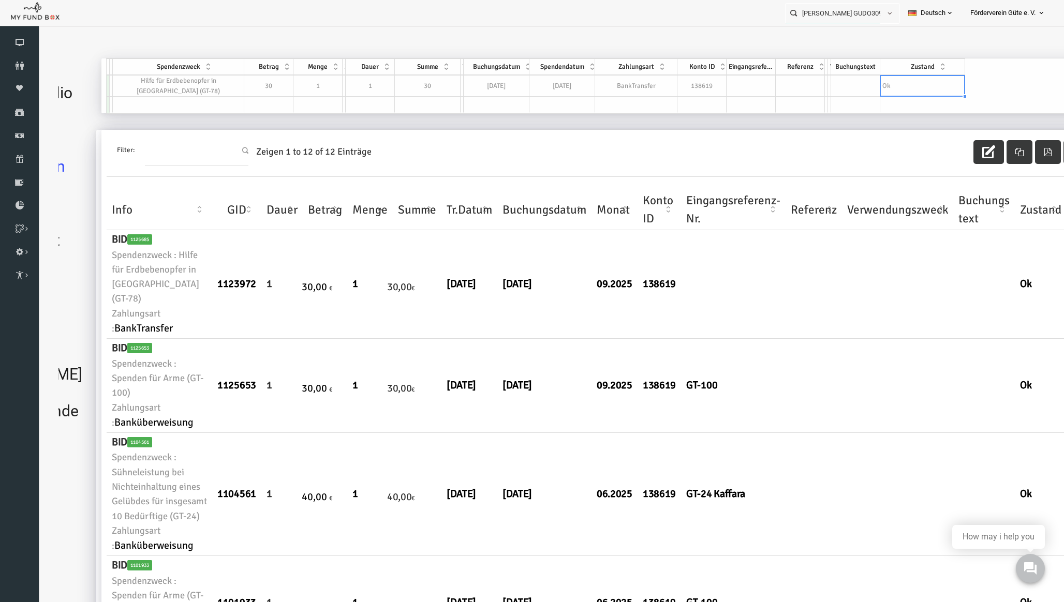
click at [829, 17] on input "Martyn Avdiaj GUDO309333" at bounding box center [833, 13] width 95 height 19
paste input "Tuelay"
click at [817, 58] on label "Tülay Fistikeken GUDO169708" at bounding box center [828, 52] width 97 height 11
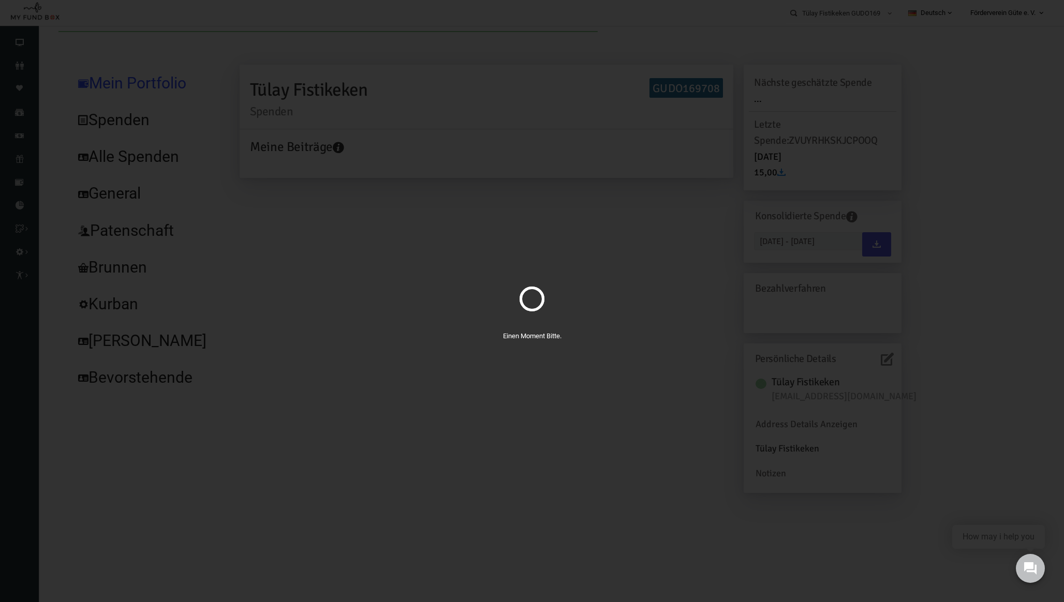
scroll to position [0, 0]
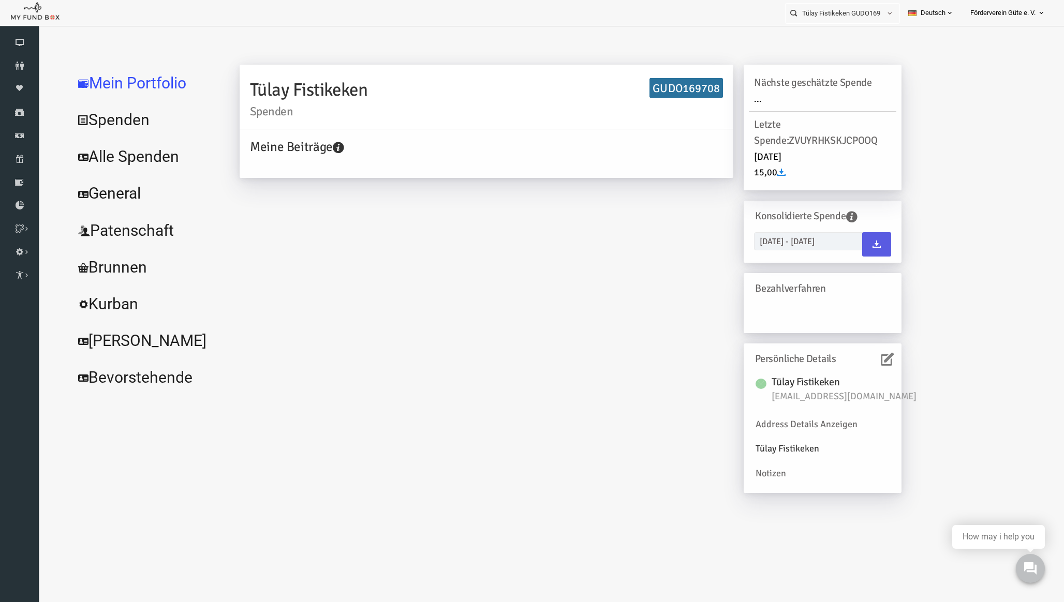
click at [128, 157] on link "Alle Spenden" at bounding box center [125, 156] width 155 height 37
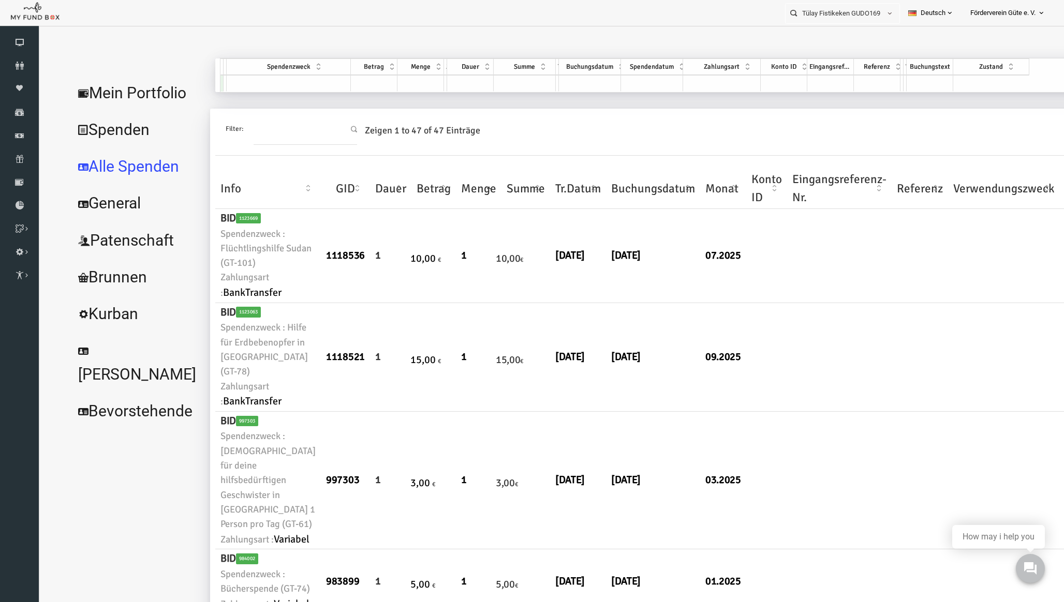
click at [128, 149] on link "Spenden" at bounding box center [116, 129] width 136 height 37
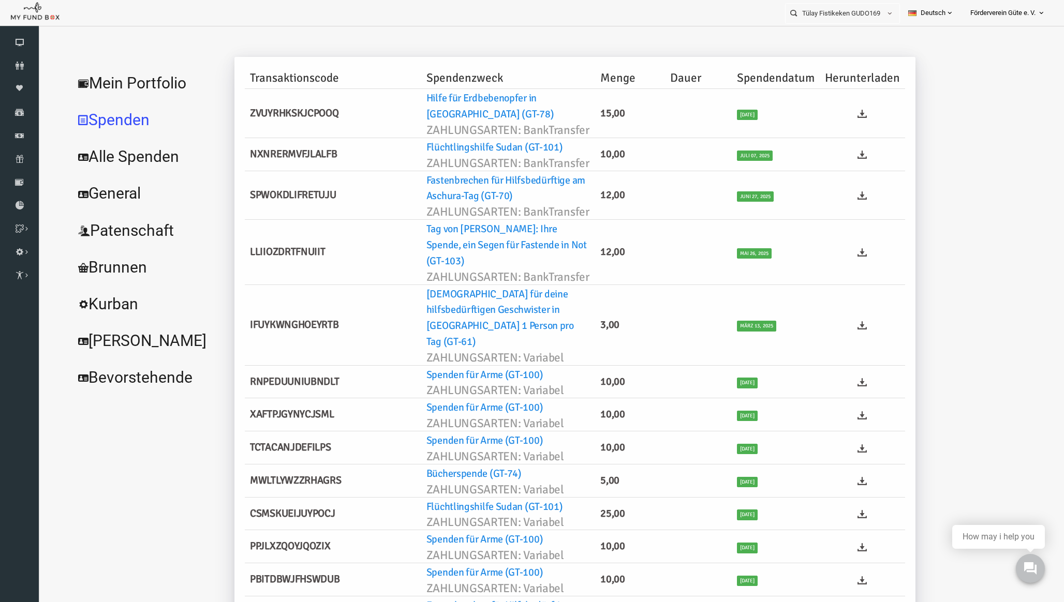
click at [127, 162] on link "Alle Spenden" at bounding box center [125, 156] width 155 height 37
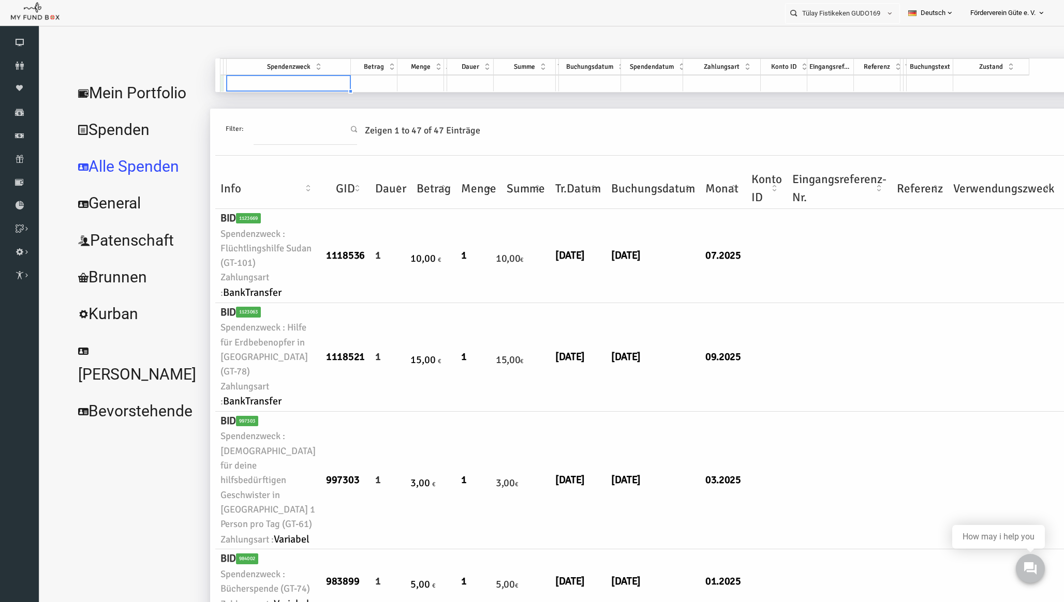
click at [258, 83] on td at bounding box center [268, 83] width 124 height 17
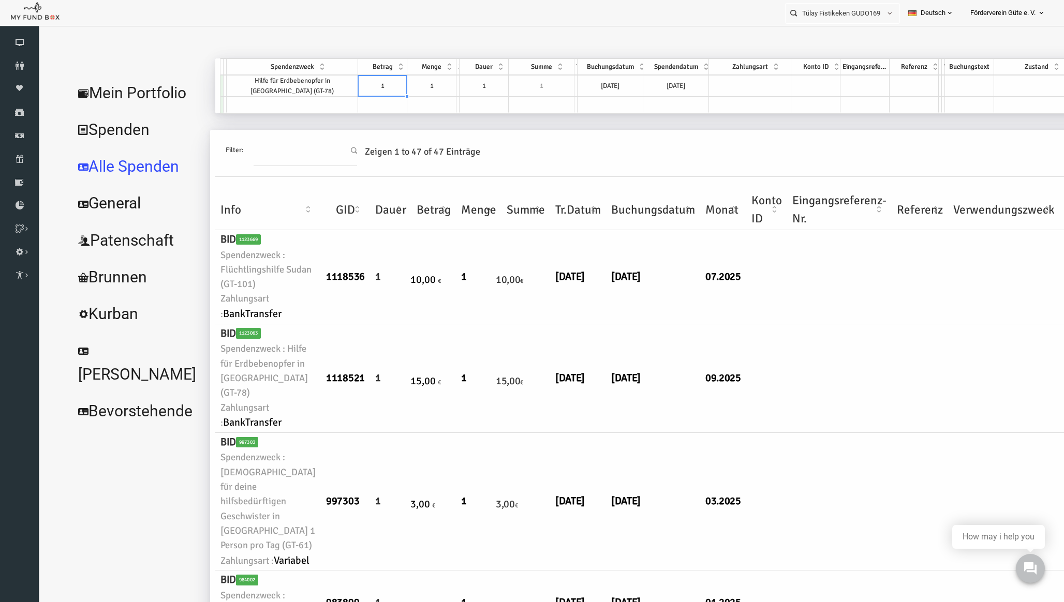
click at [357, 84] on td "1" at bounding box center [361, 86] width 49 height 22
click at [561, 81] on td "14.09.2025" at bounding box center [590, 86] width 66 height 22
click at [625, 83] on td "14.09.2025" at bounding box center [656, 86] width 66 height 22
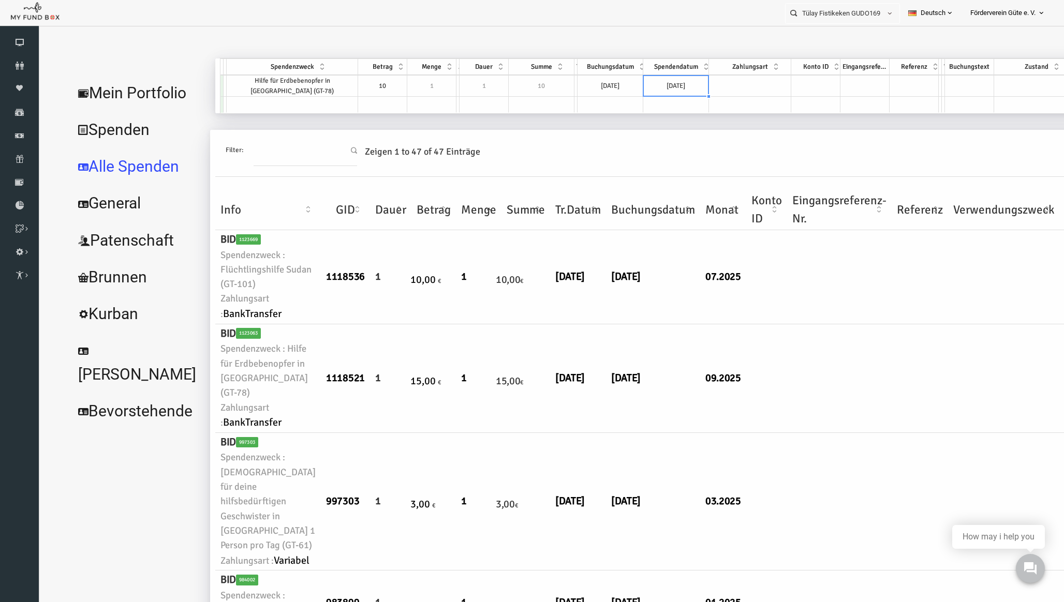
click at [625, 83] on td "14.09.2025" at bounding box center [656, 86] width 66 height 22
click at [706, 92] on td at bounding box center [729, 86] width 82 height 22
click at [771, 92] on td at bounding box center [795, 86] width 49 height 22
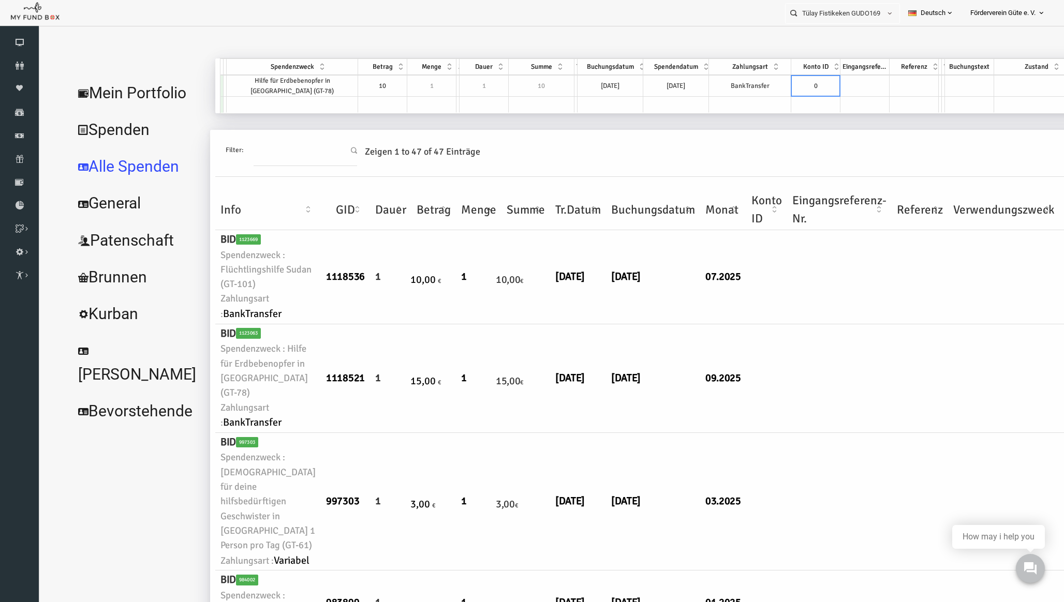
scroll to position [0, 116]
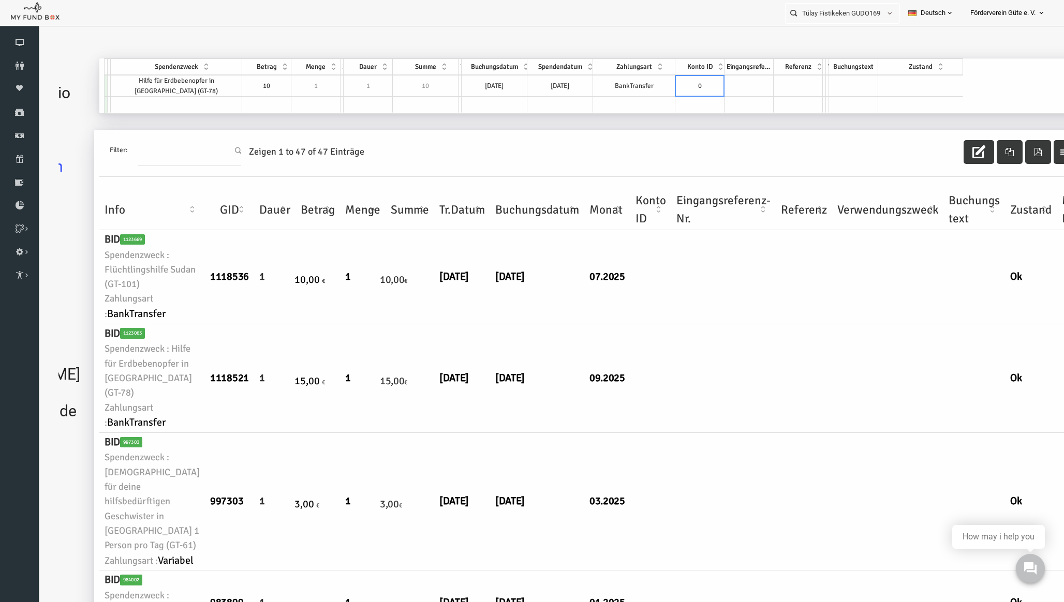
click at [980, 80] on div "GID Partner Spendenzweck Betrag Menge Zyklus Dauer Summe Typ Buchungsdatum Spen…" at bounding box center [576, 85] width 984 height 55
click at [868, 84] on td at bounding box center [899, 86] width 85 height 22
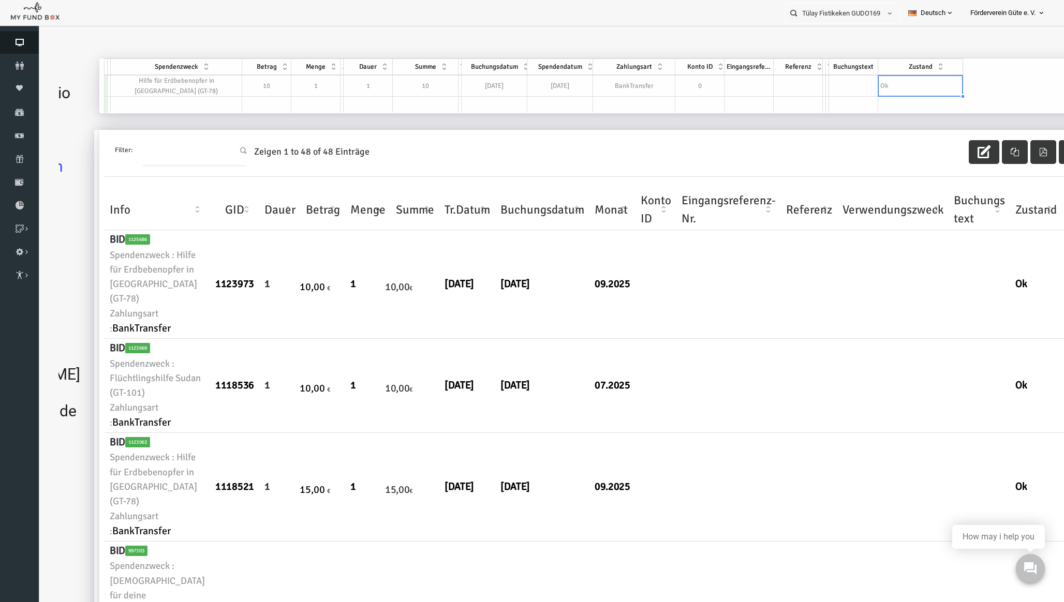
click at [19, 43] on icon at bounding box center [19, 42] width 39 height 8
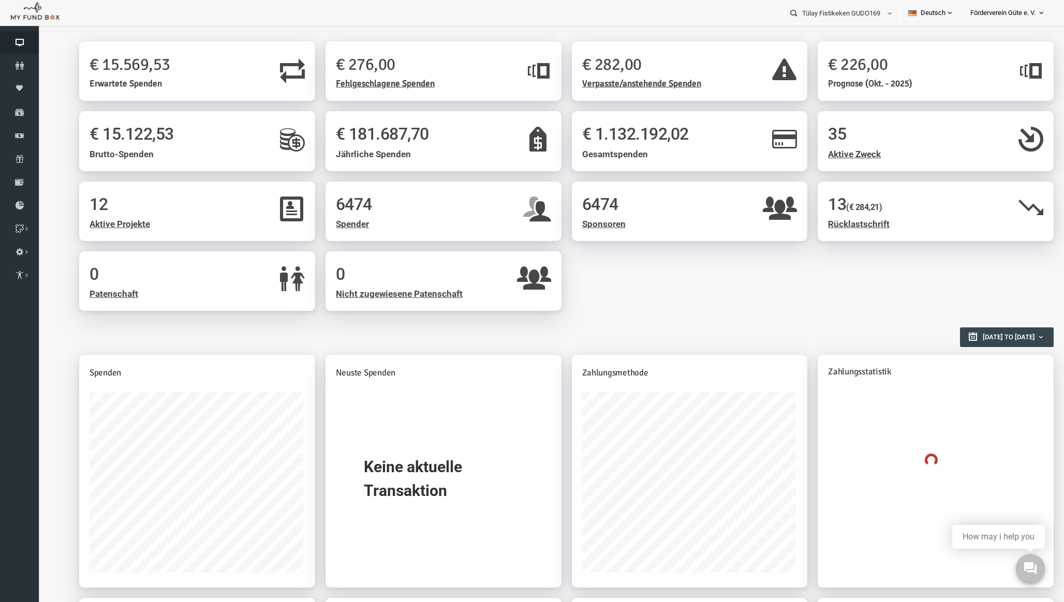
scroll to position [0, 0]
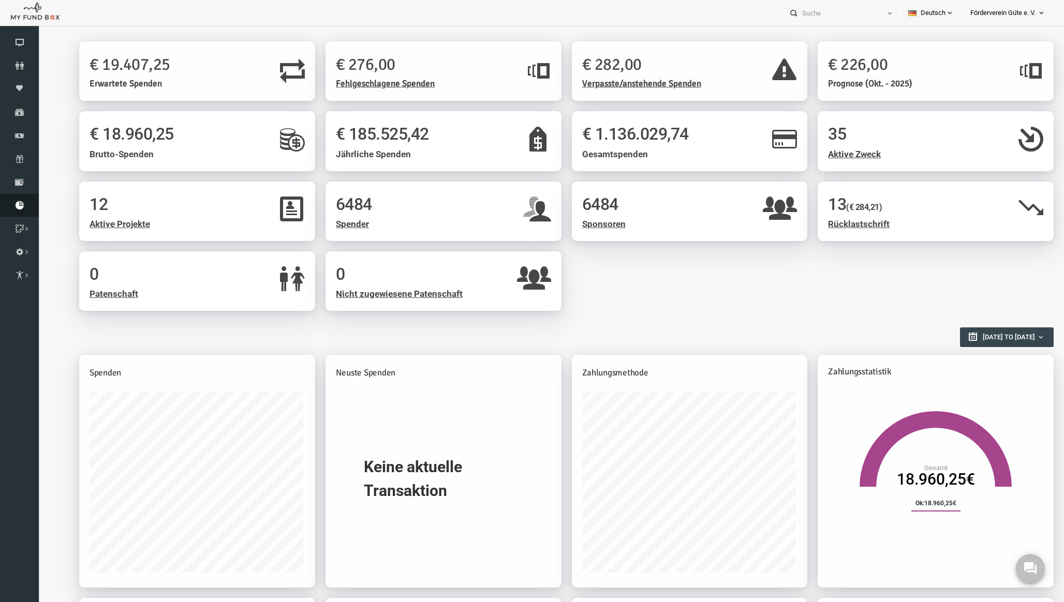
click at [19, 203] on icon at bounding box center [19, 205] width 39 height 8
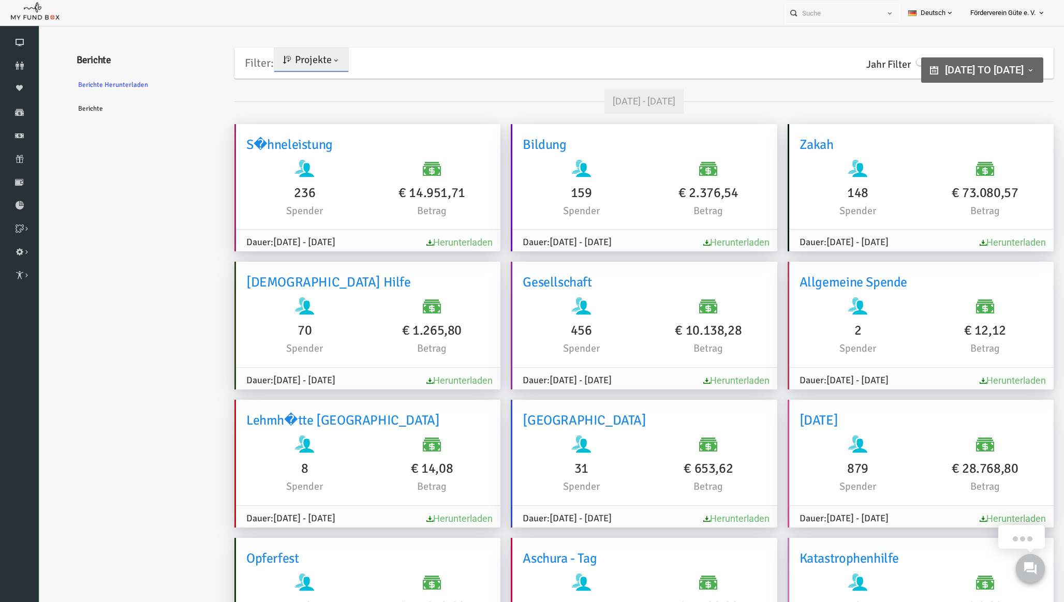
click at [66, 102] on link "Berichte" at bounding box center [125, 109] width 155 height 24
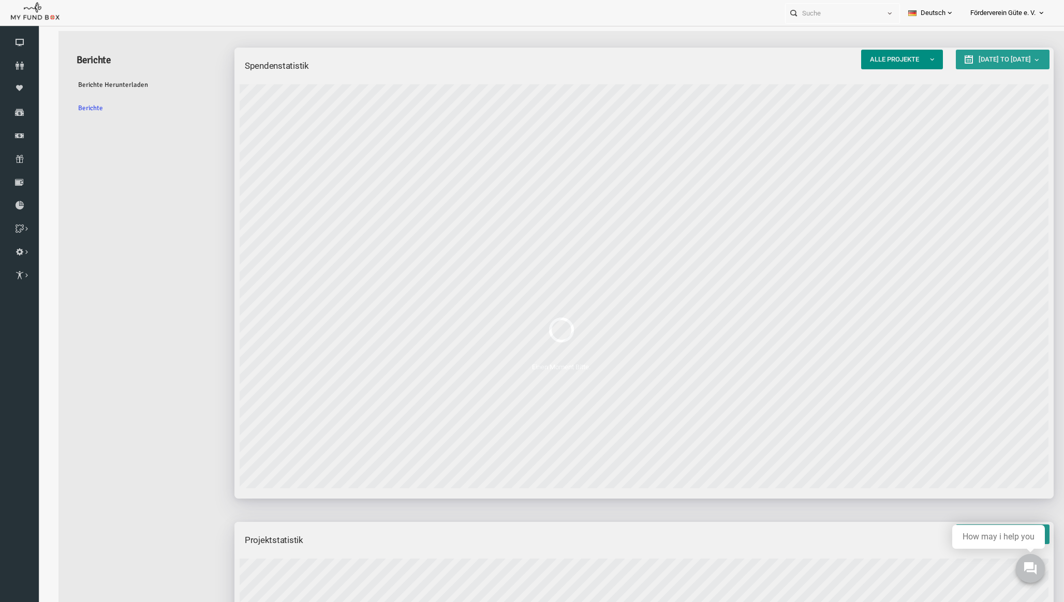
scroll to position [414, 819]
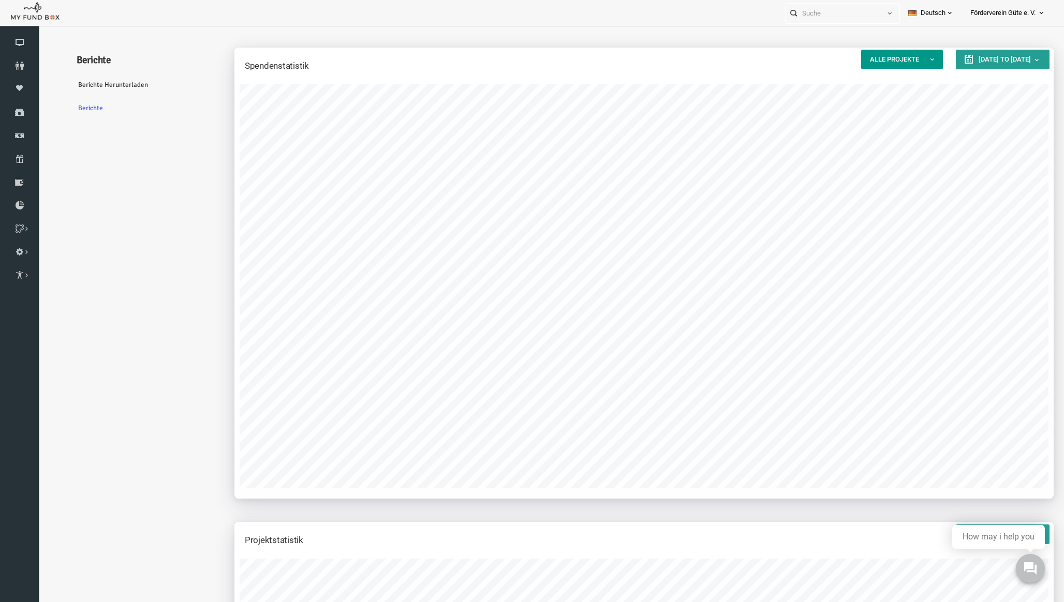
type input "[DATE]"
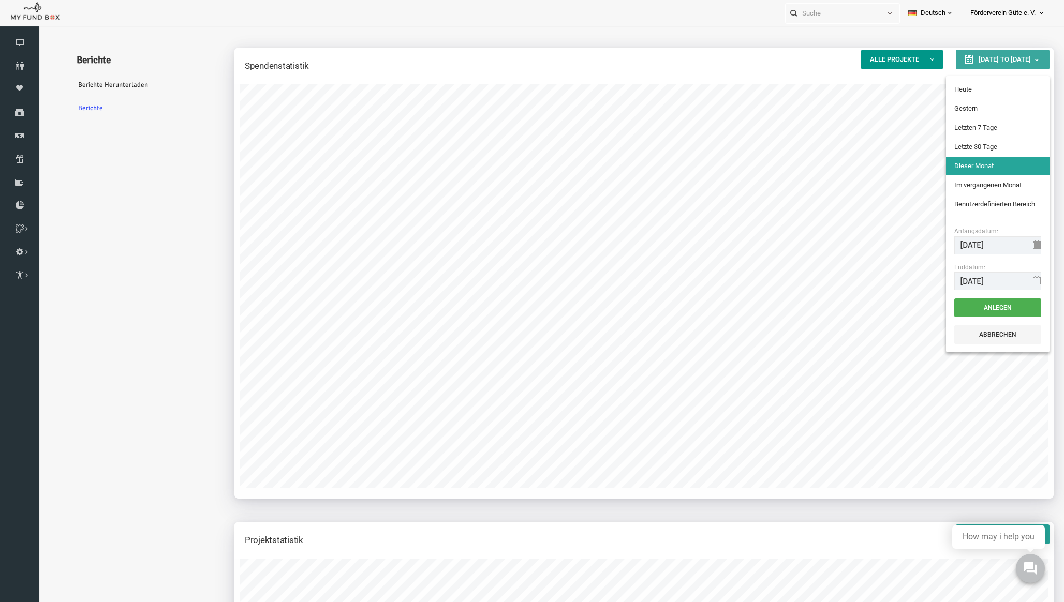
click at [958, 58] on span "[DATE] to [DATE]" at bounding box center [984, 59] width 52 height 8
type input "[DATE]"
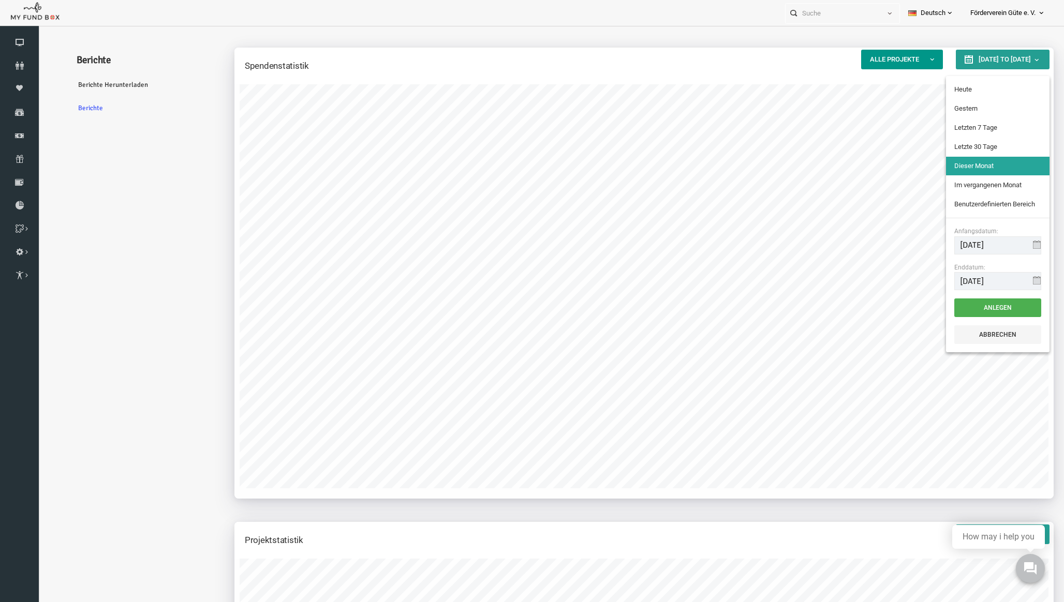
type input "[DATE]"
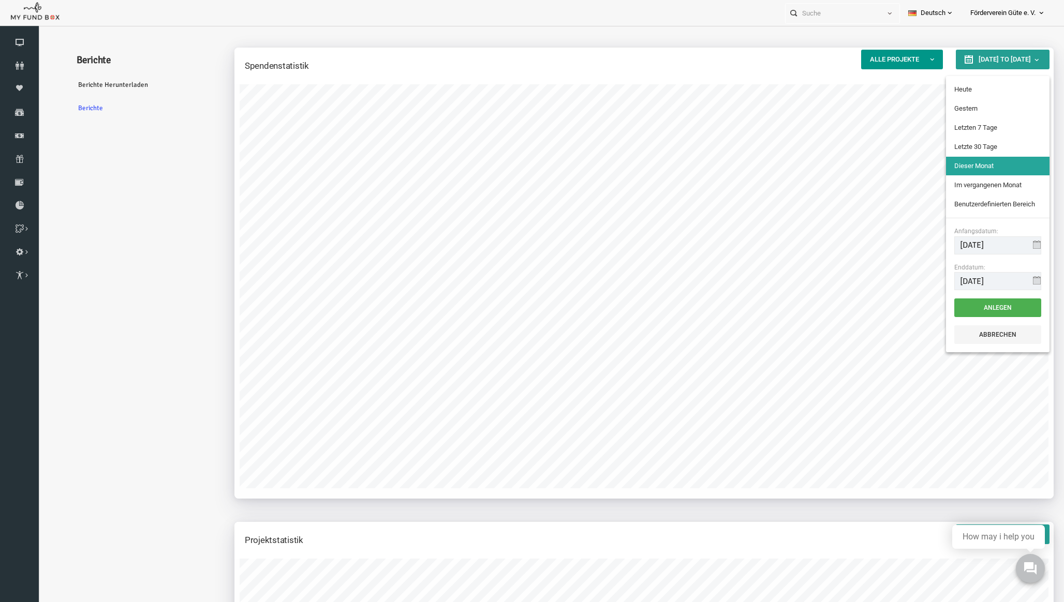
type input "[DATE]"
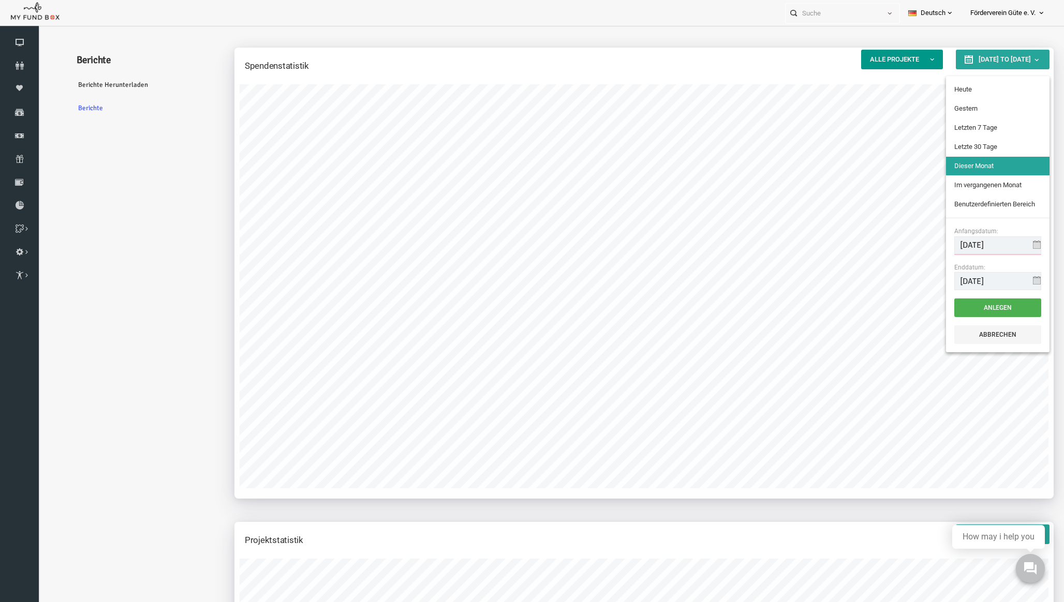
click at [959, 243] on input "[DATE]" at bounding box center [977, 245] width 87 height 18
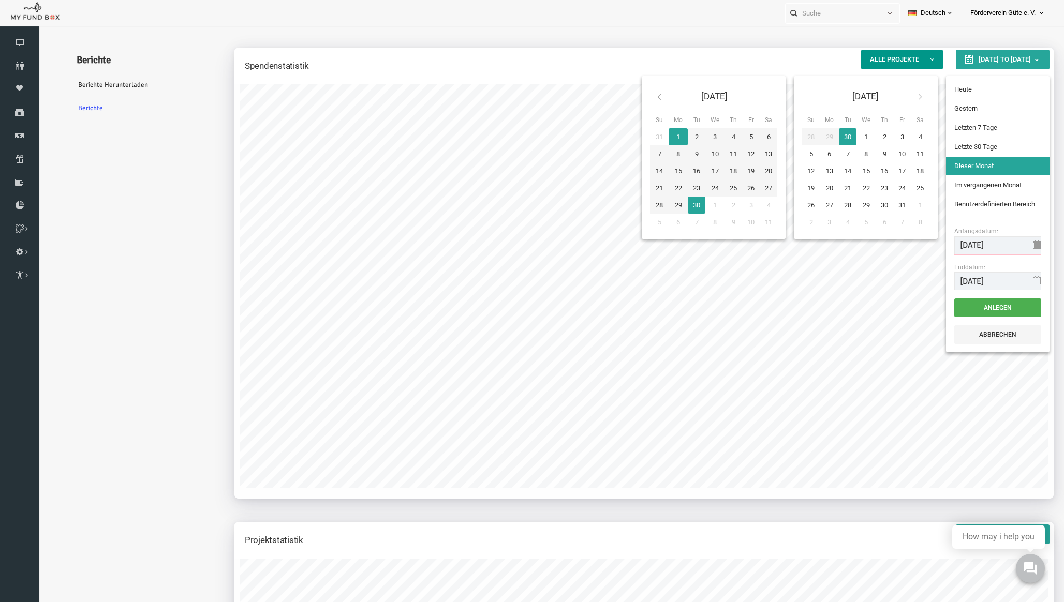
type input "[DATE]"
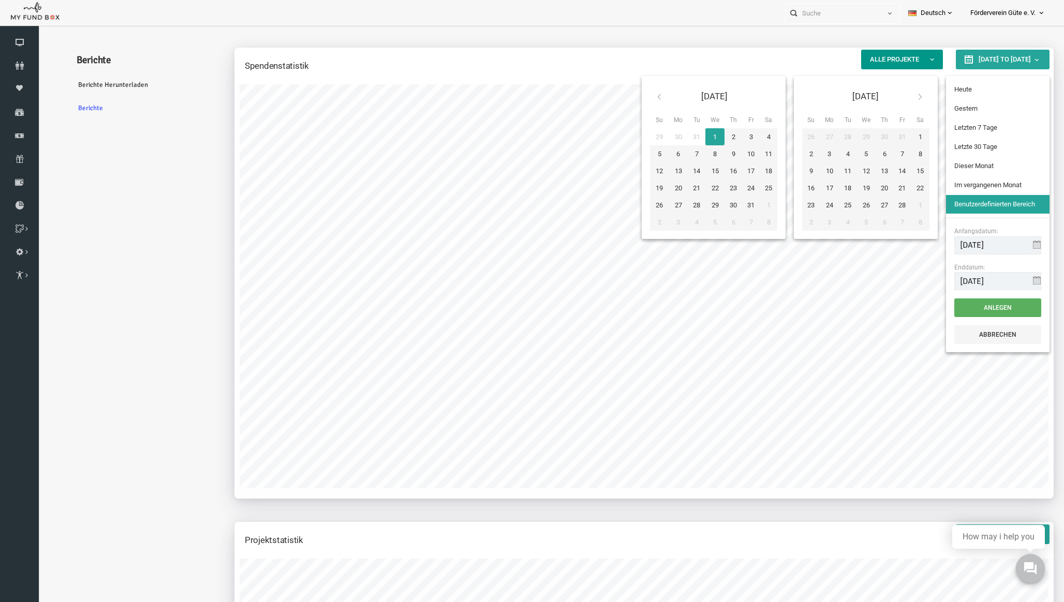
click at [975, 314] on button "Anlegen" at bounding box center [977, 308] width 87 height 19
